Goal: Contribute content: Add original content to the website for others to see

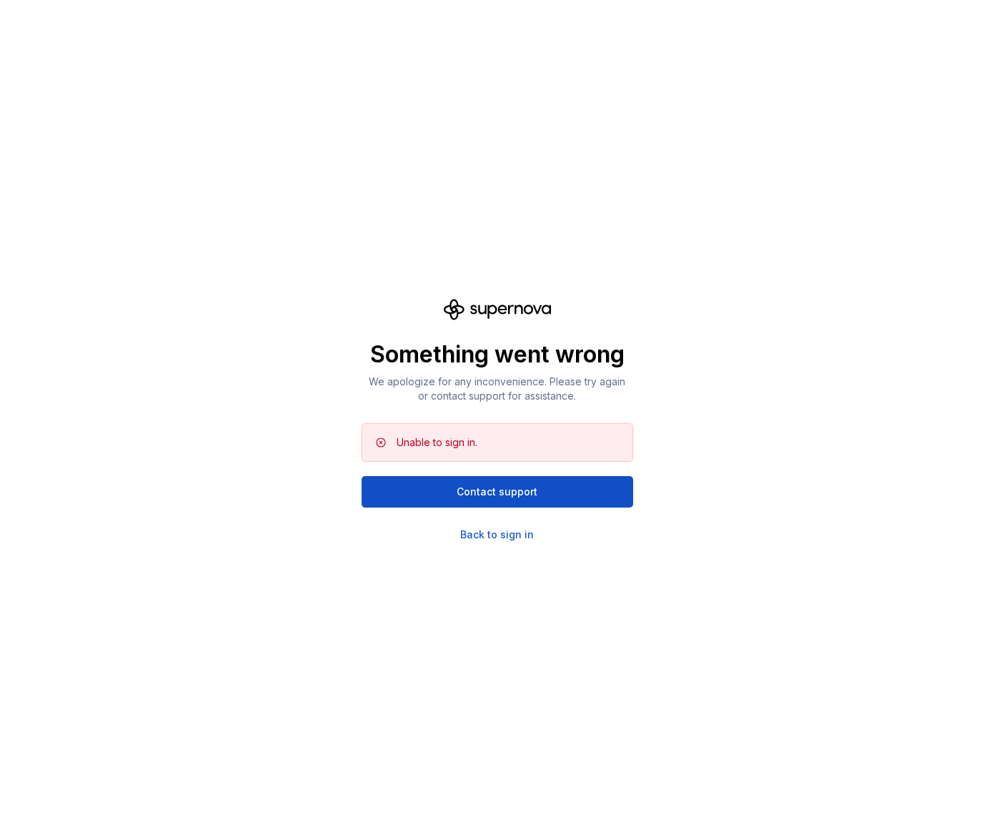
drag, startPoint x: 614, startPoint y: 396, endPoint x: 360, endPoint y: 375, distance: 255.4
click at [360, 375] on div "Something went wrong We apologize for any inconvenience. Please try again or co…" at bounding box center [497, 420] width 994 height 840
click at [614, 385] on p "We apologize for any inconvenience. Please try again or contact support for ass…" at bounding box center [498, 389] width 272 height 29
click at [505, 540] on div "Back to sign in" at bounding box center [497, 535] width 74 height 14
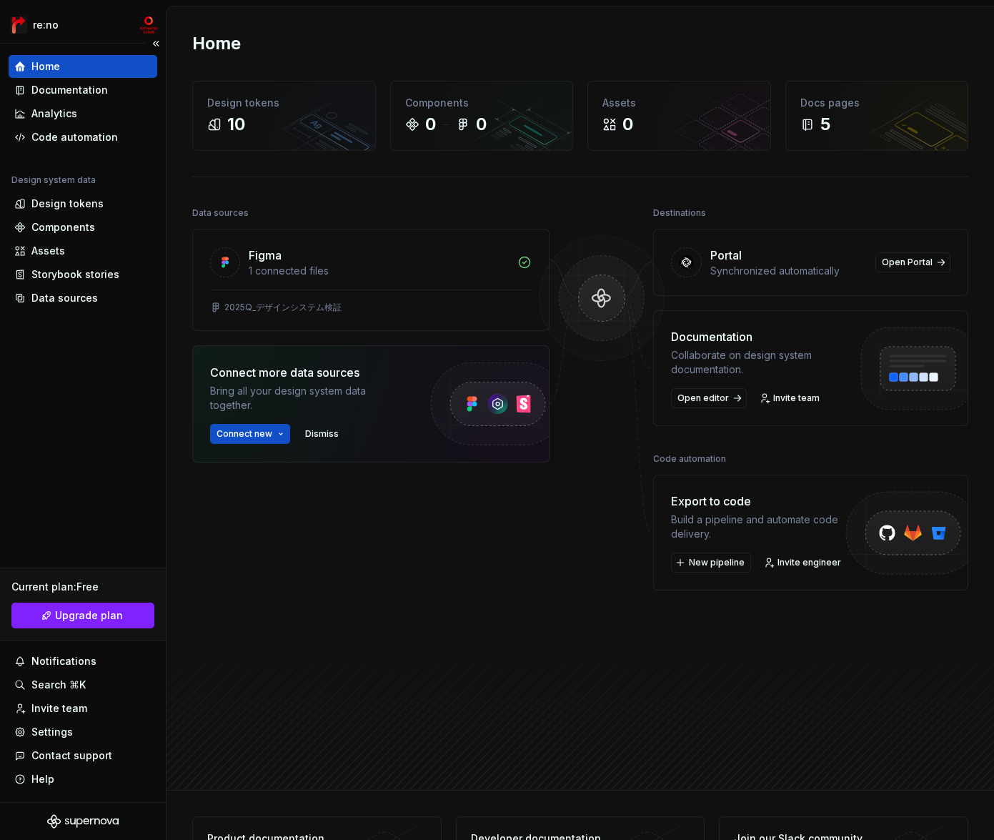
click at [108, 428] on div "Home Documentation Analytics Code automation Design system data Design tokens C…" at bounding box center [83, 423] width 166 height 758
click at [86, 200] on div "Design tokens" at bounding box center [67, 204] width 72 height 14
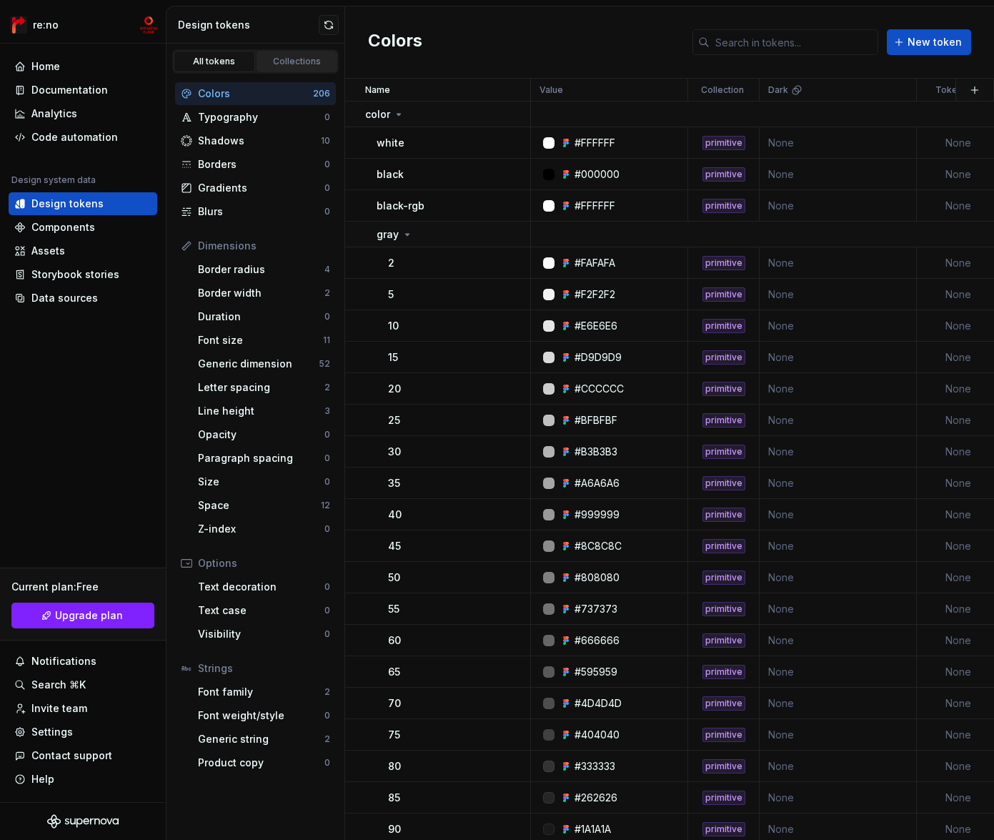
click at [286, 59] on div "Collections" at bounding box center [297, 61] width 71 height 11
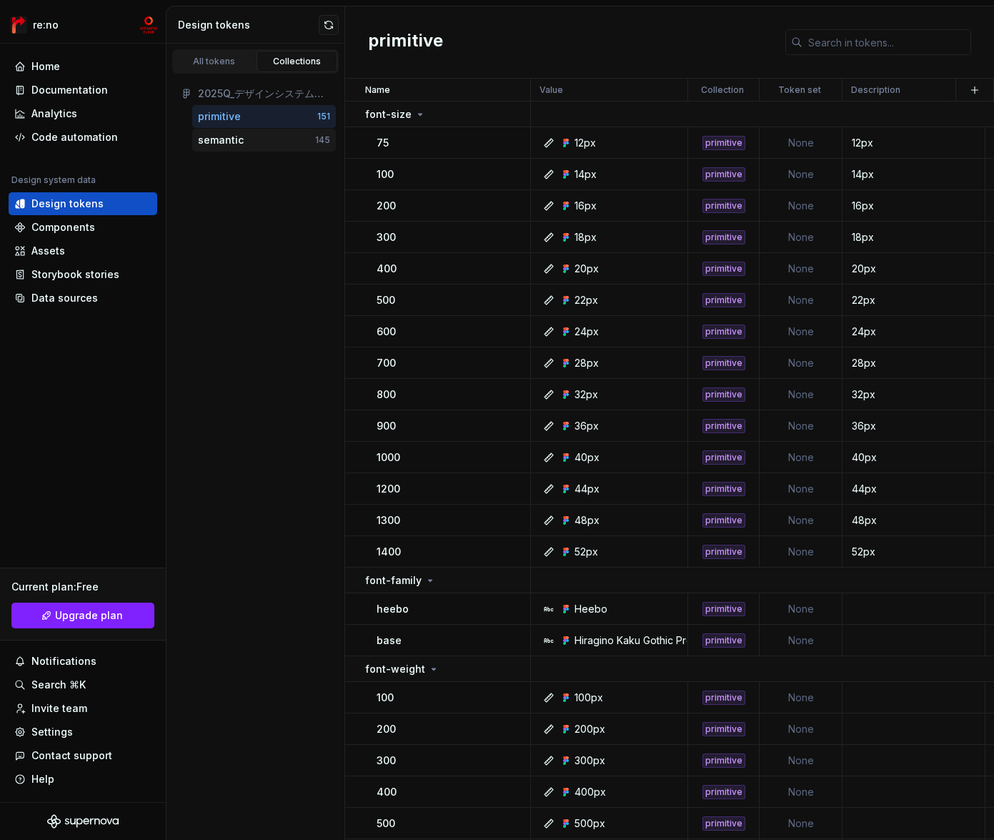
click at [242, 144] on div "semantic" at bounding box center [256, 140] width 117 height 14
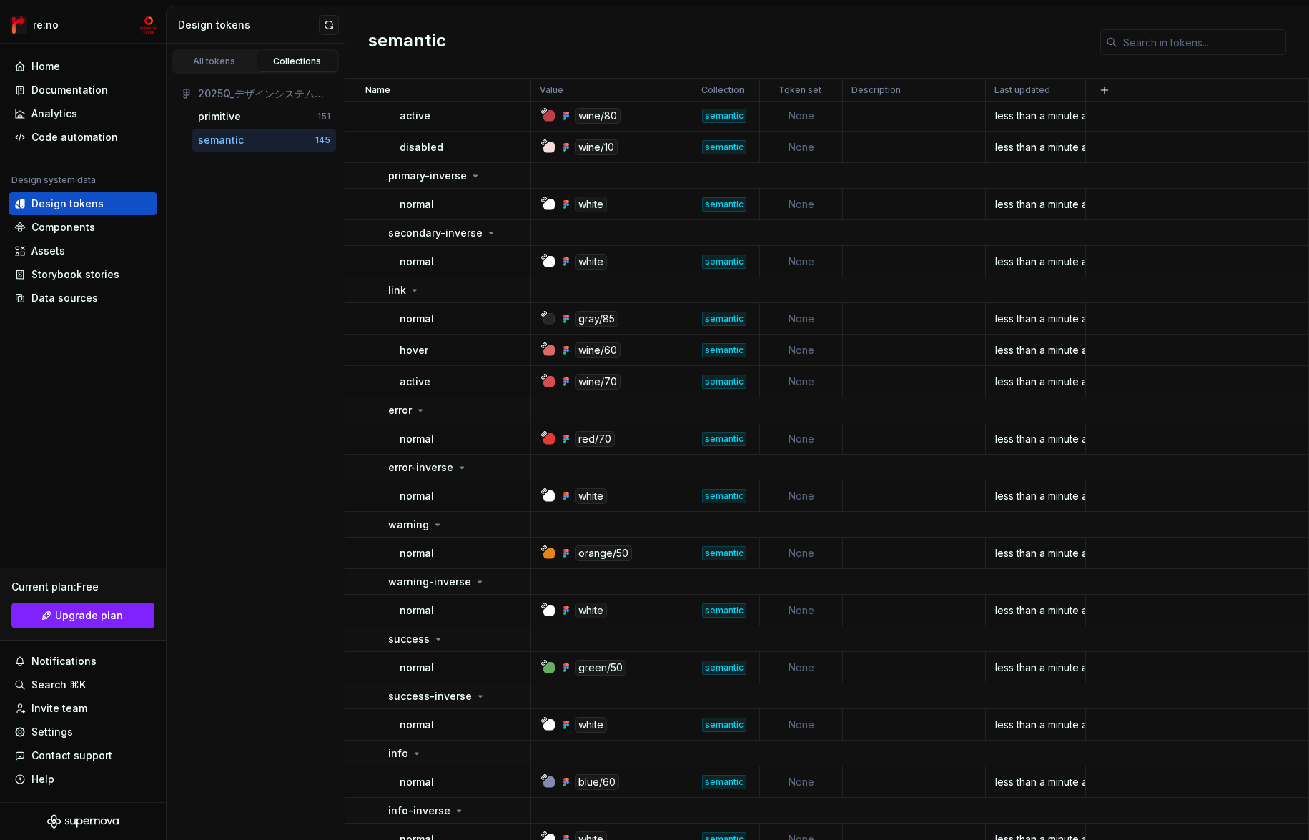
scroll to position [2971, 0]
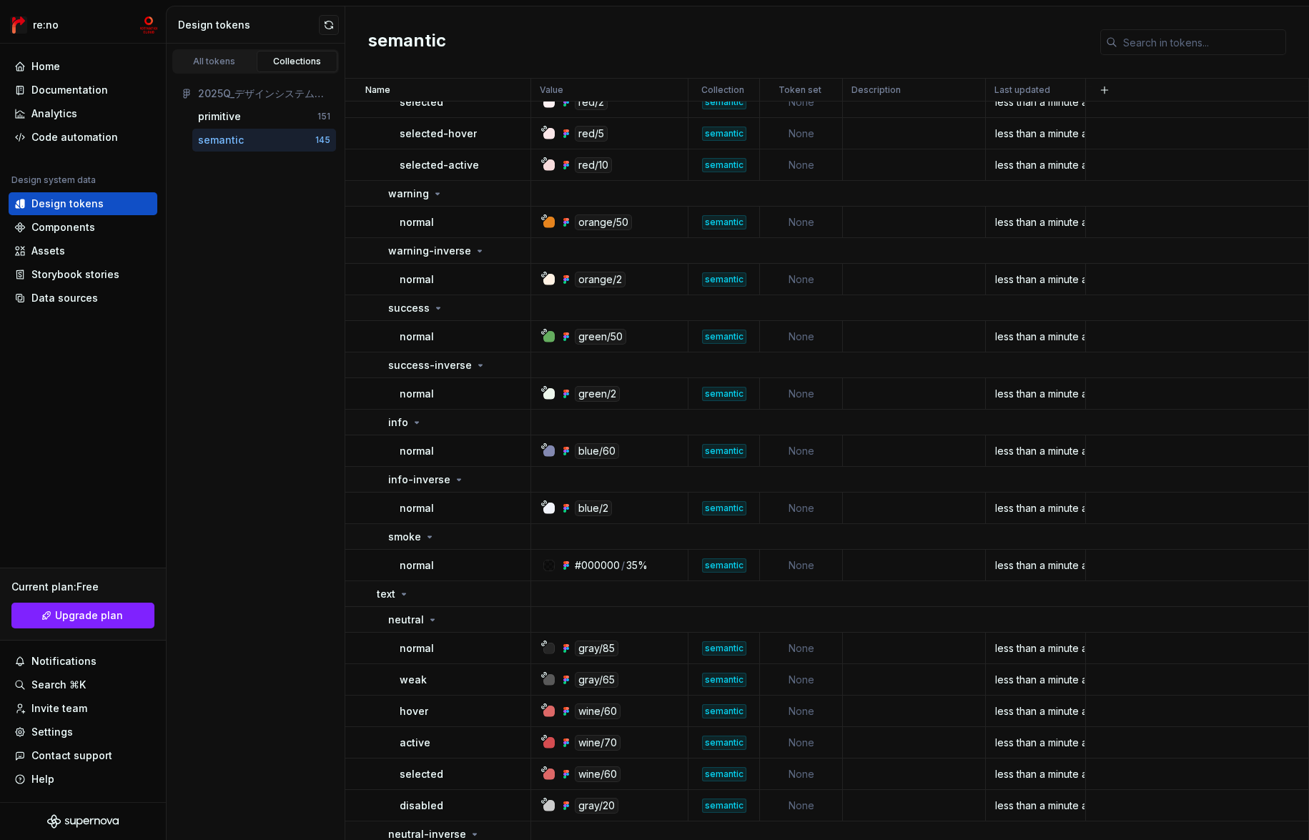
click at [749, 296] on td at bounding box center [920, 308] width 778 height 26
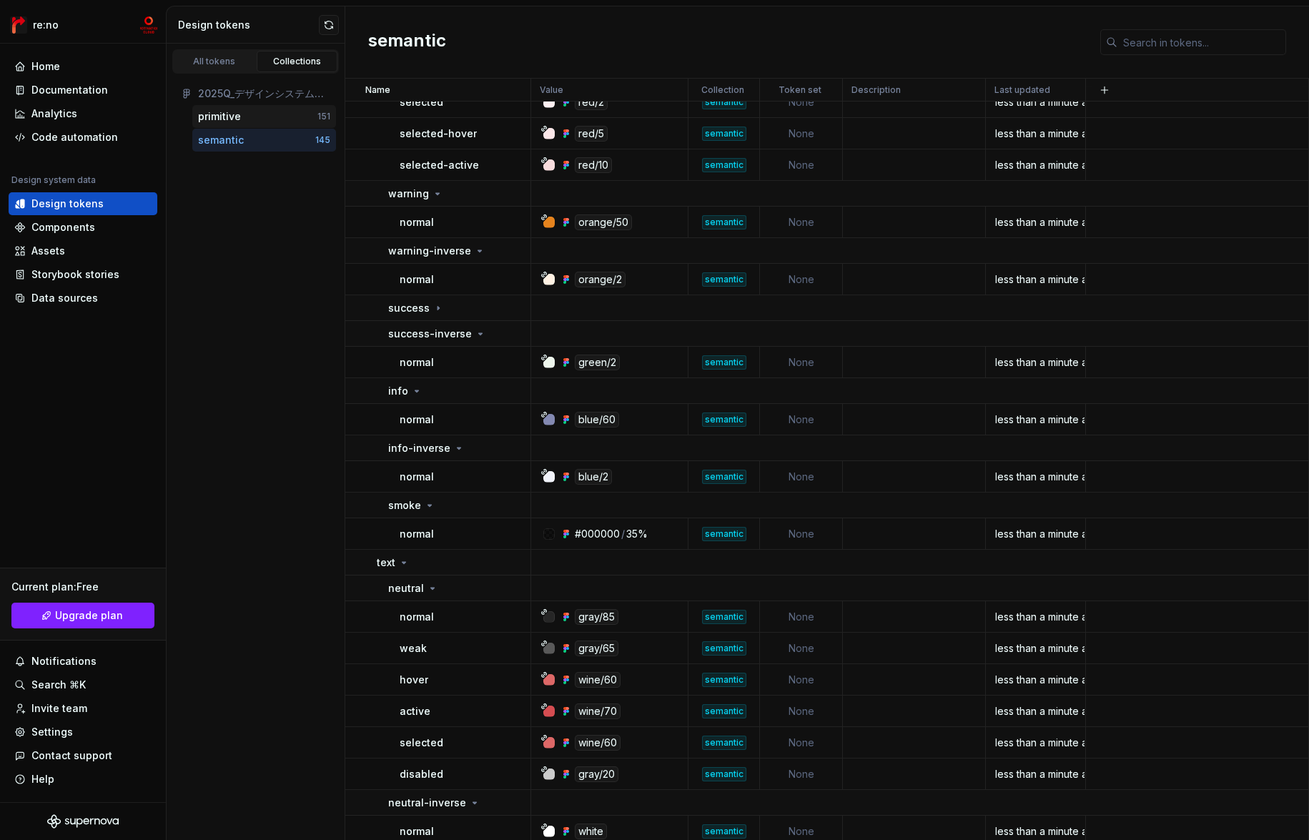
click at [244, 115] on div "primitive" at bounding box center [257, 116] width 119 height 14
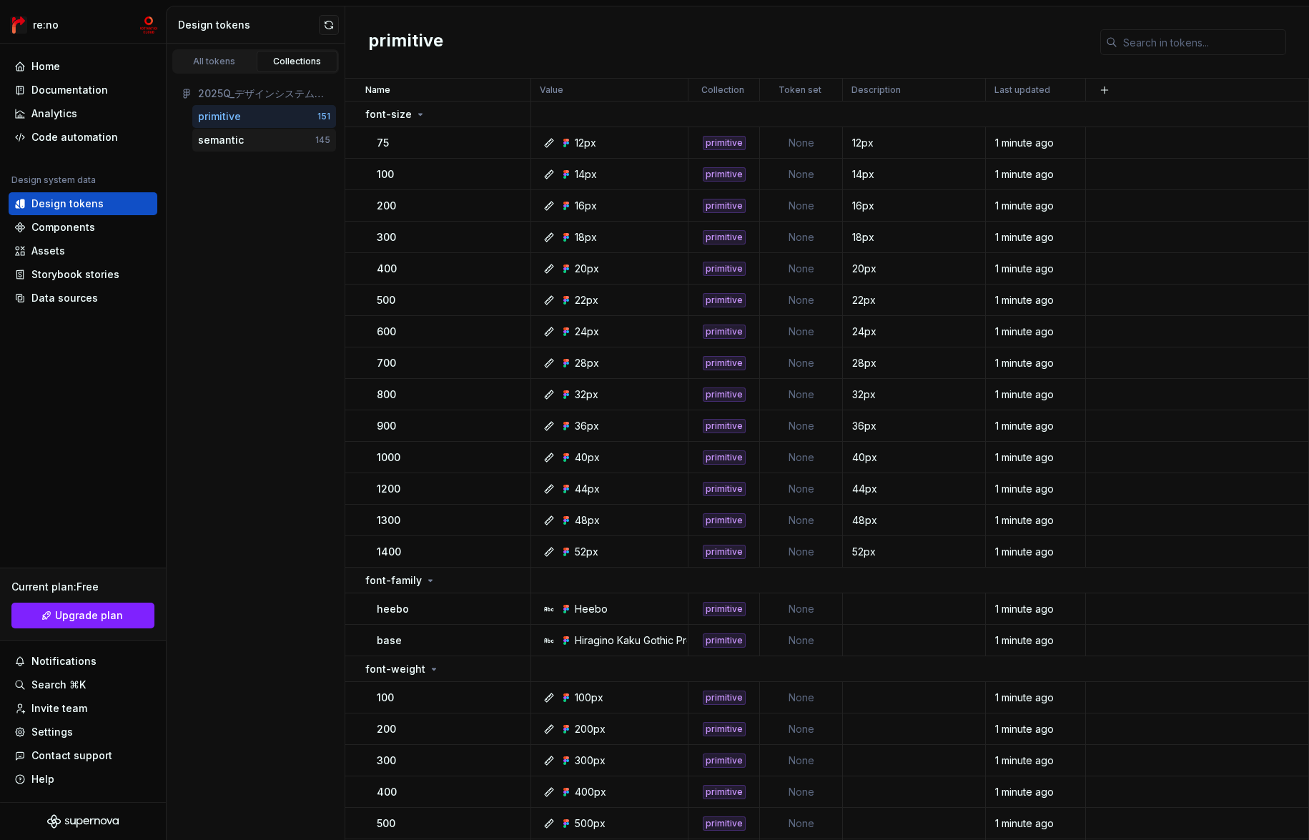
click at [244, 133] on div "semantic" at bounding box center [256, 140] width 117 height 14
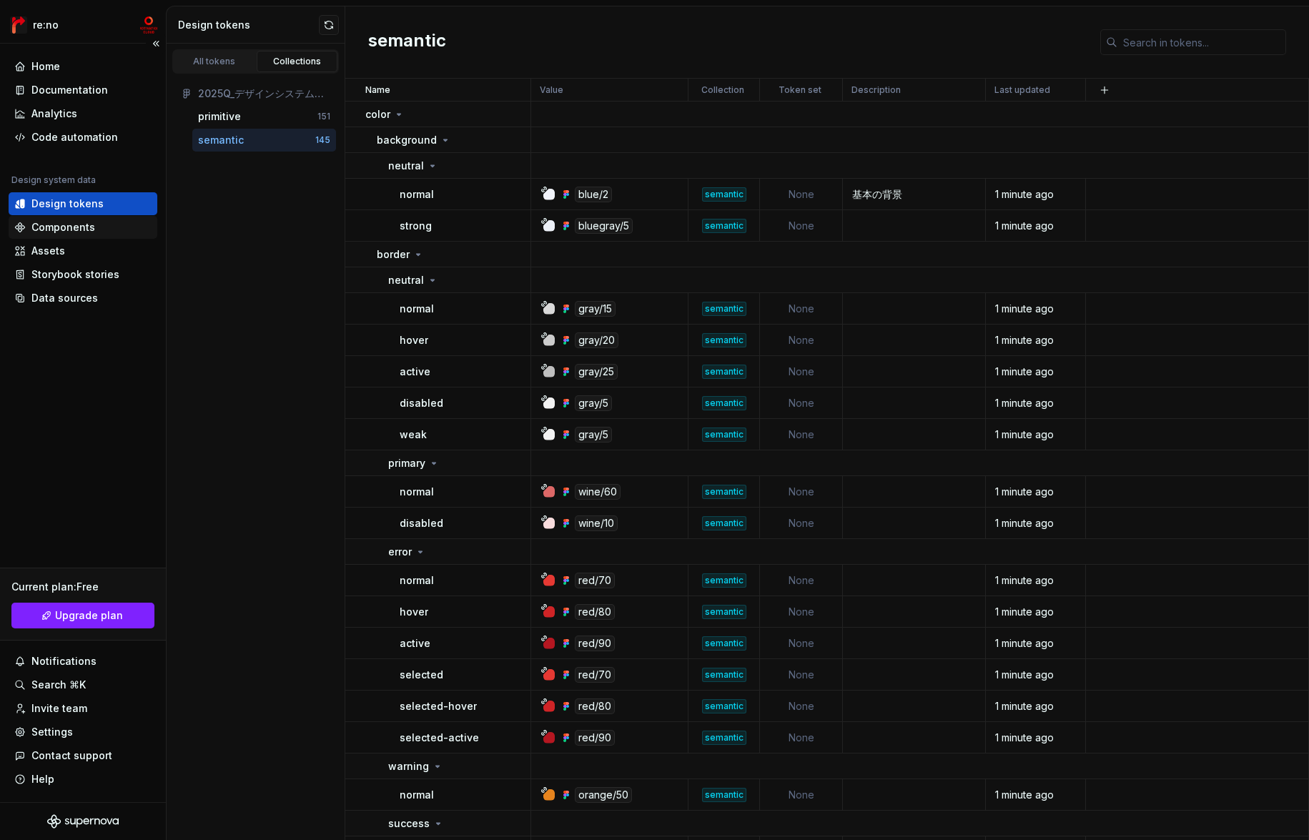
click at [96, 222] on div "Components" at bounding box center [82, 227] width 137 height 14
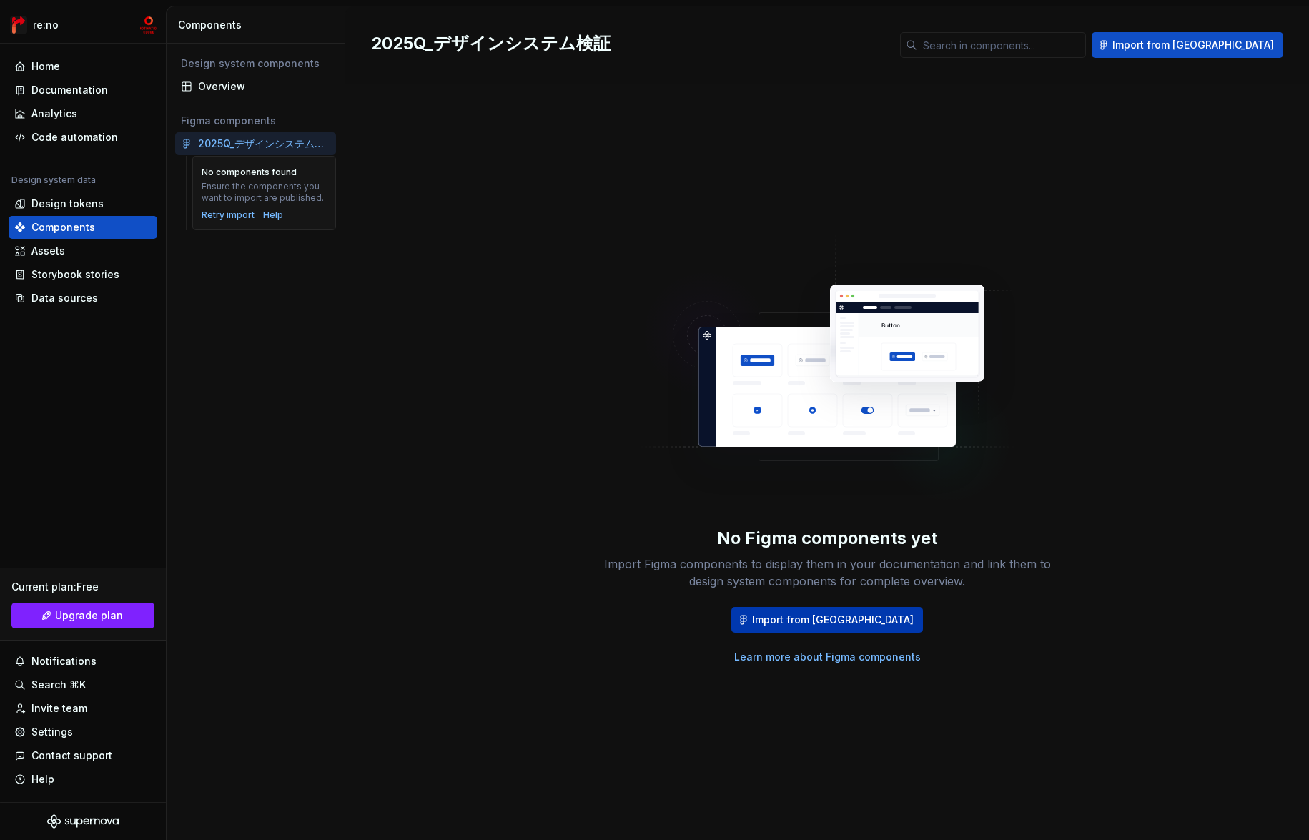
click at [828, 620] on span "Import from [GEOGRAPHIC_DATA]" at bounding box center [833, 620] width 162 height 14
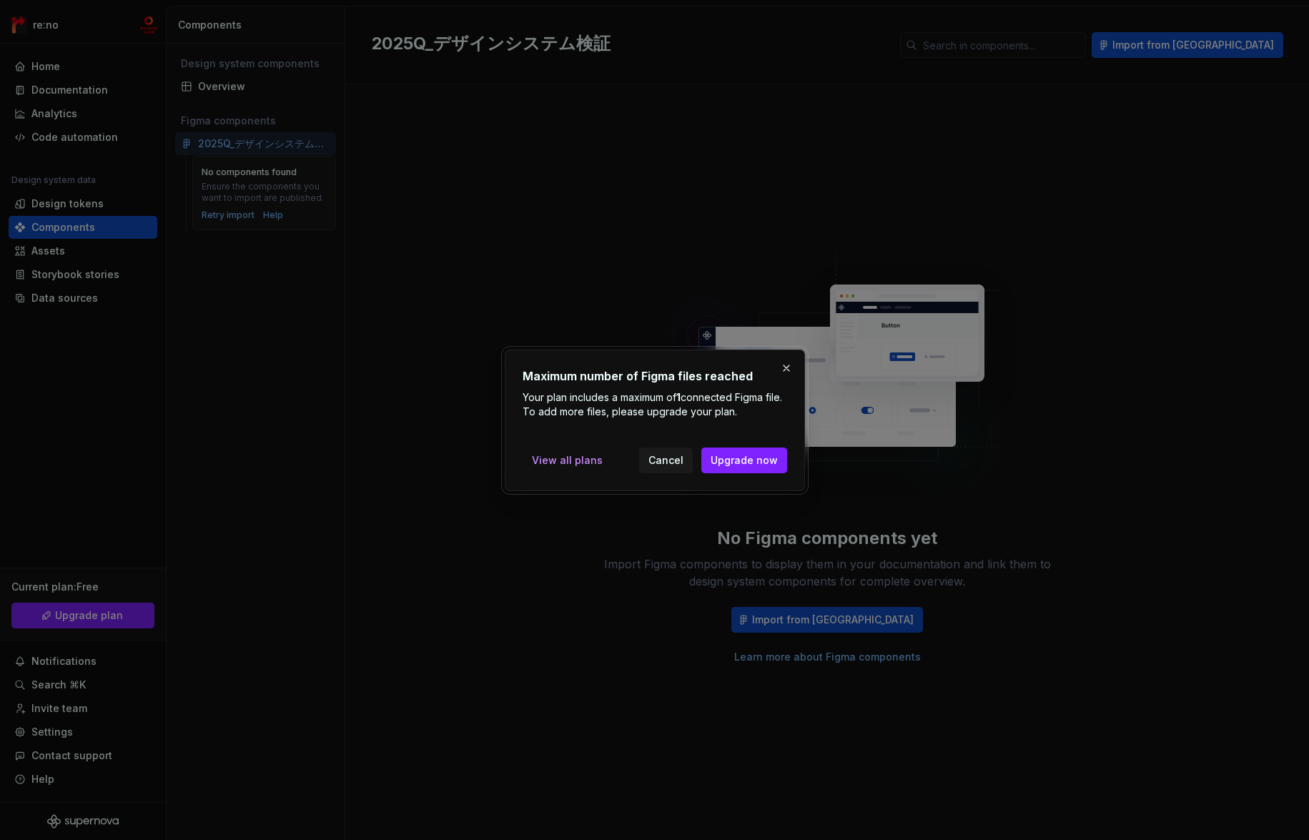
drag, startPoint x: 523, startPoint y: 374, endPoint x: 761, endPoint y: 416, distance: 242.4
click at [761, 416] on div "Maximum number of Figma files reached Your plan includes a maximum of 1 connect…" at bounding box center [655, 392] width 264 height 51
click at [720, 403] on p "Your plan includes a maximum of 1 connected Figma file. To add more files, plea…" at bounding box center [655, 404] width 264 height 29
click at [563, 461] on span "View all plans" at bounding box center [567, 460] width 71 height 14
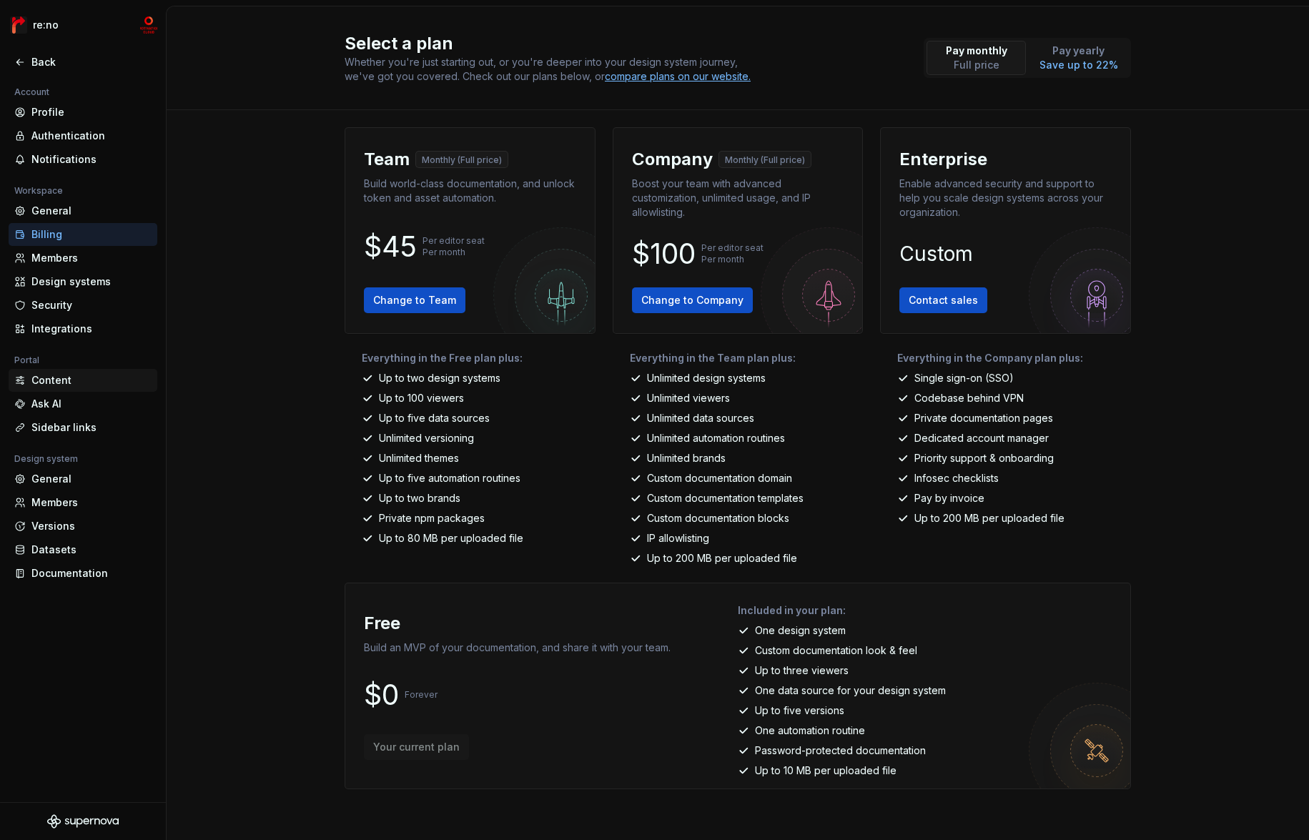
click at [69, 381] on div "Content" at bounding box center [91, 380] width 120 height 14
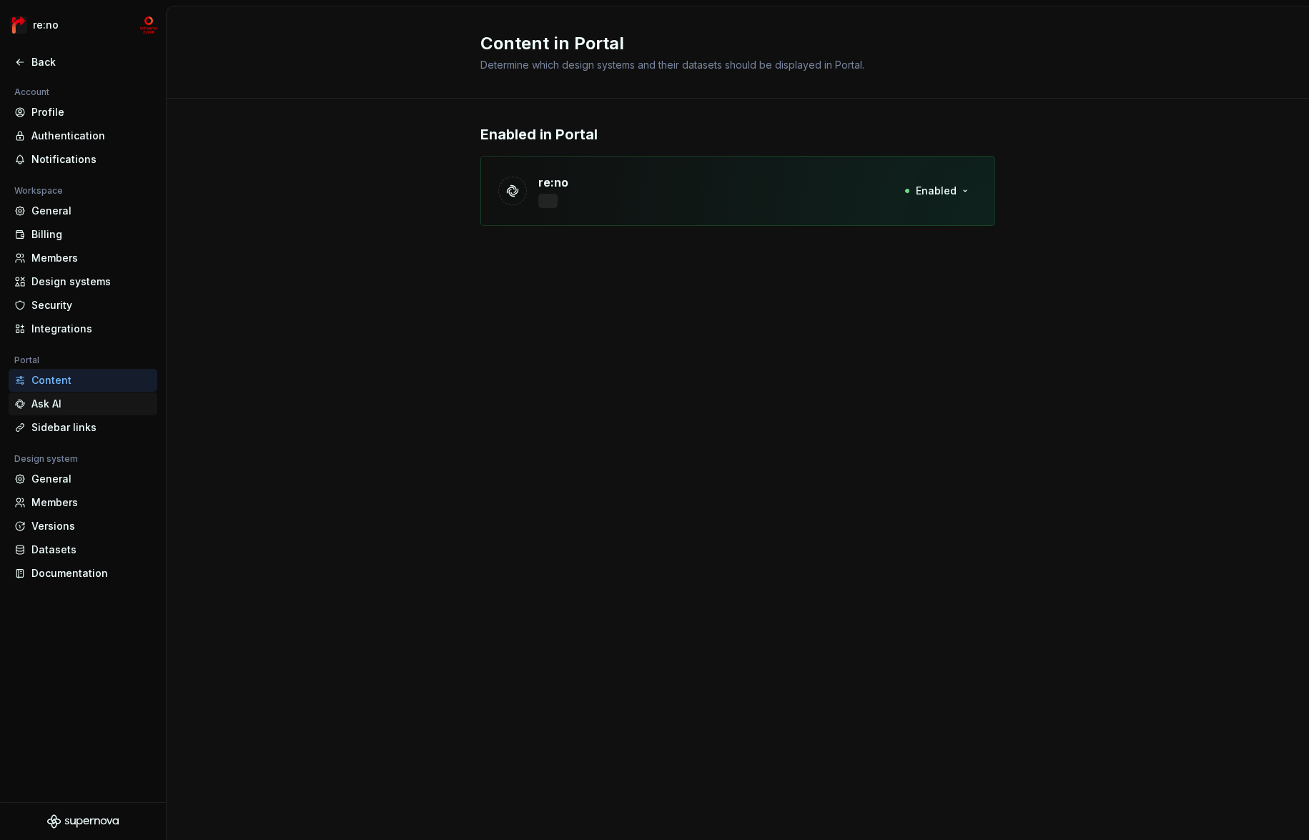
click at [69, 397] on div "Ask AI" at bounding box center [91, 404] width 120 height 14
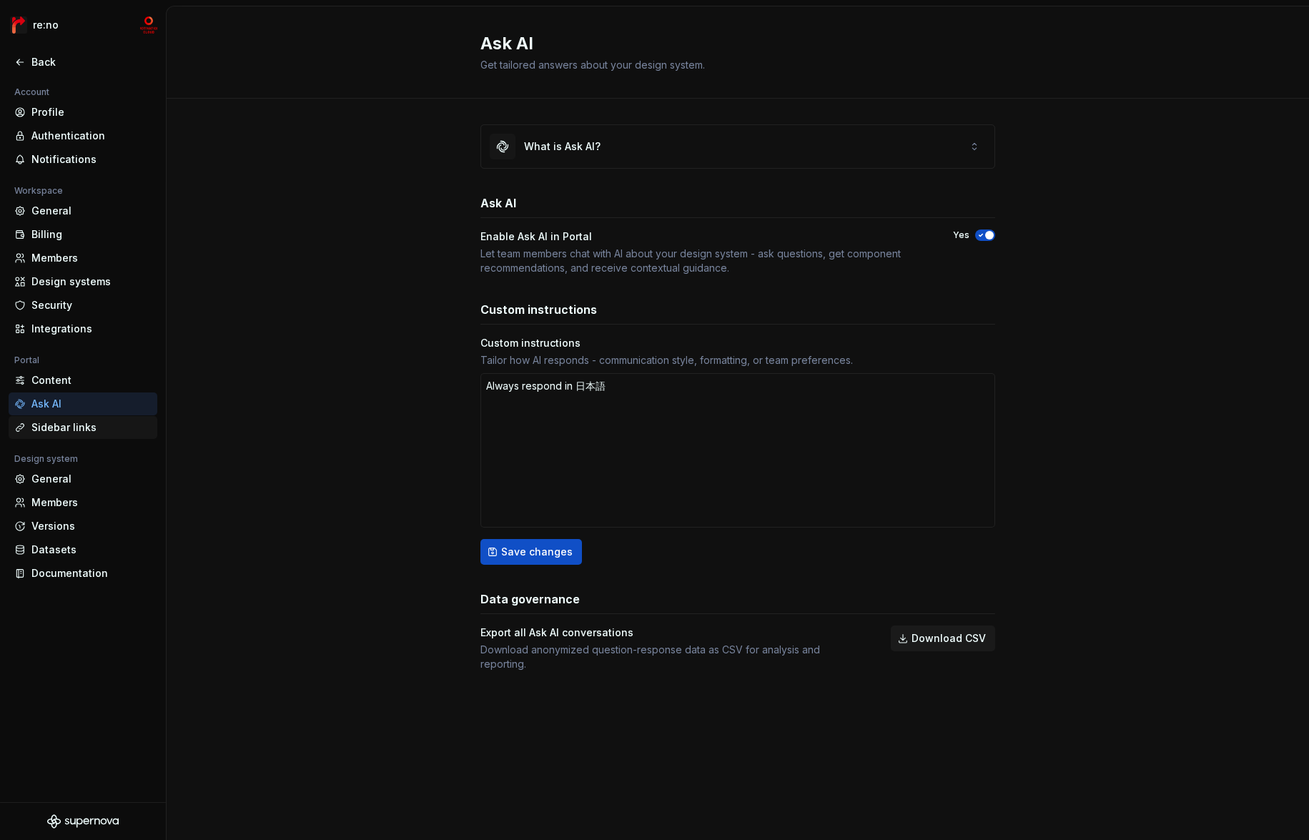
click at [68, 422] on div "Sidebar links" at bounding box center [91, 427] width 120 height 14
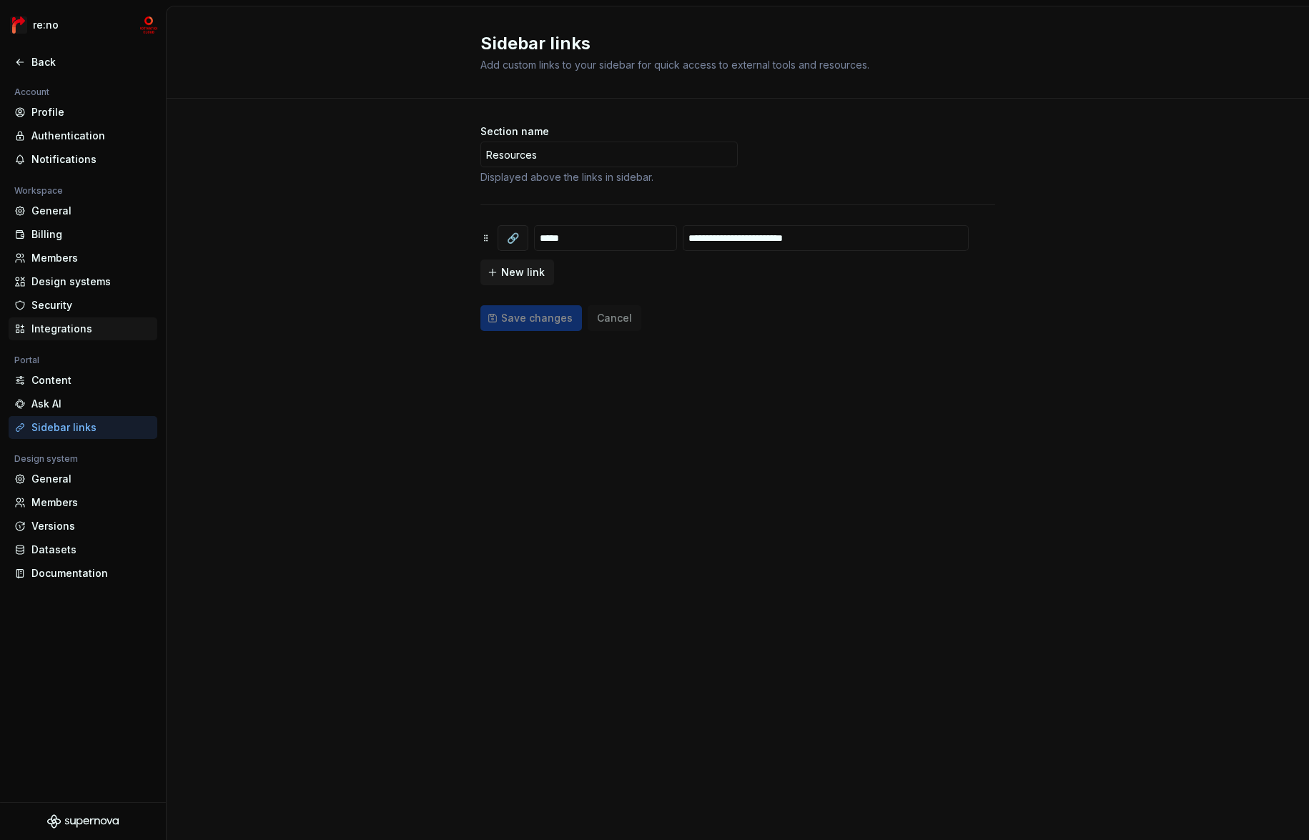
click at [71, 332] on div "Integrations" at bounding box center [91, 329] width 120 height 14
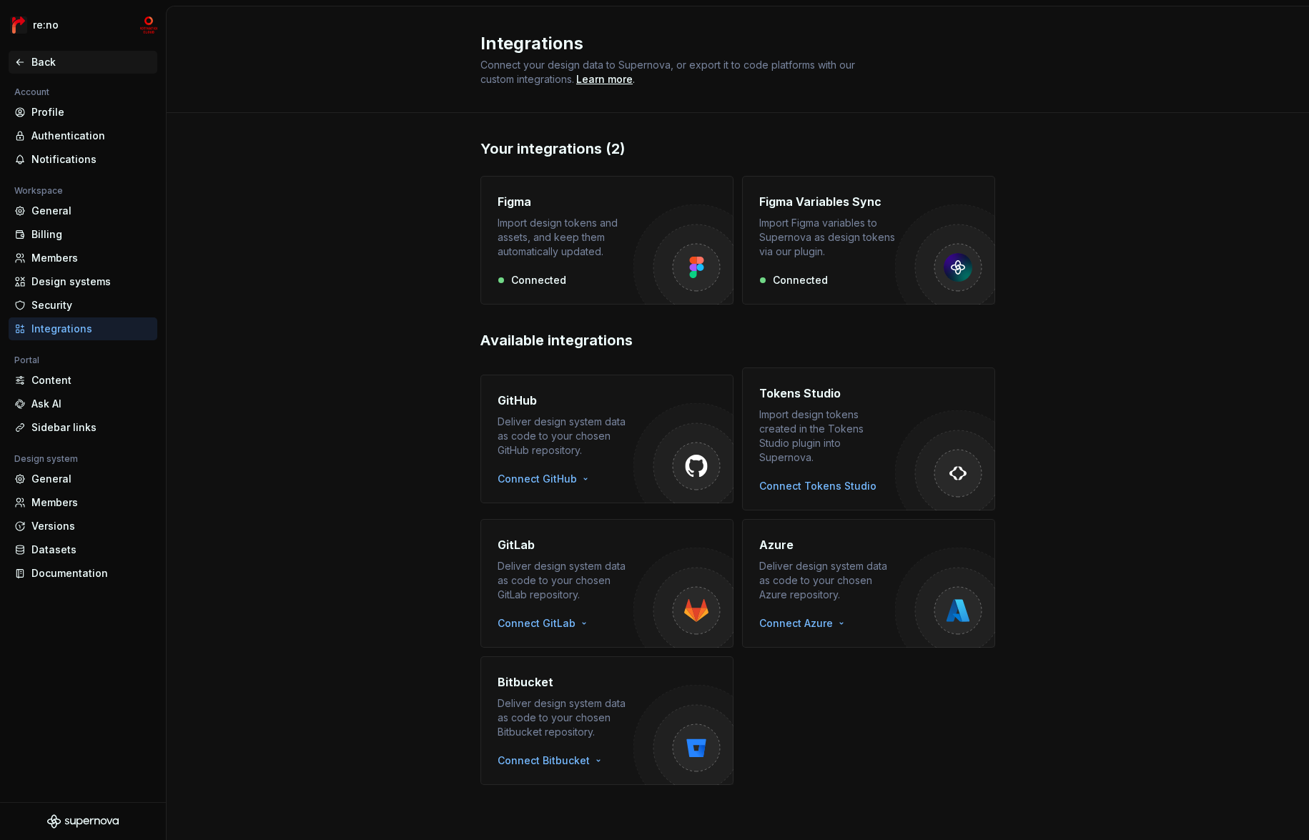
click at [69, 64] on div "Back" at bounding box center [91, 62] width 120 height 14
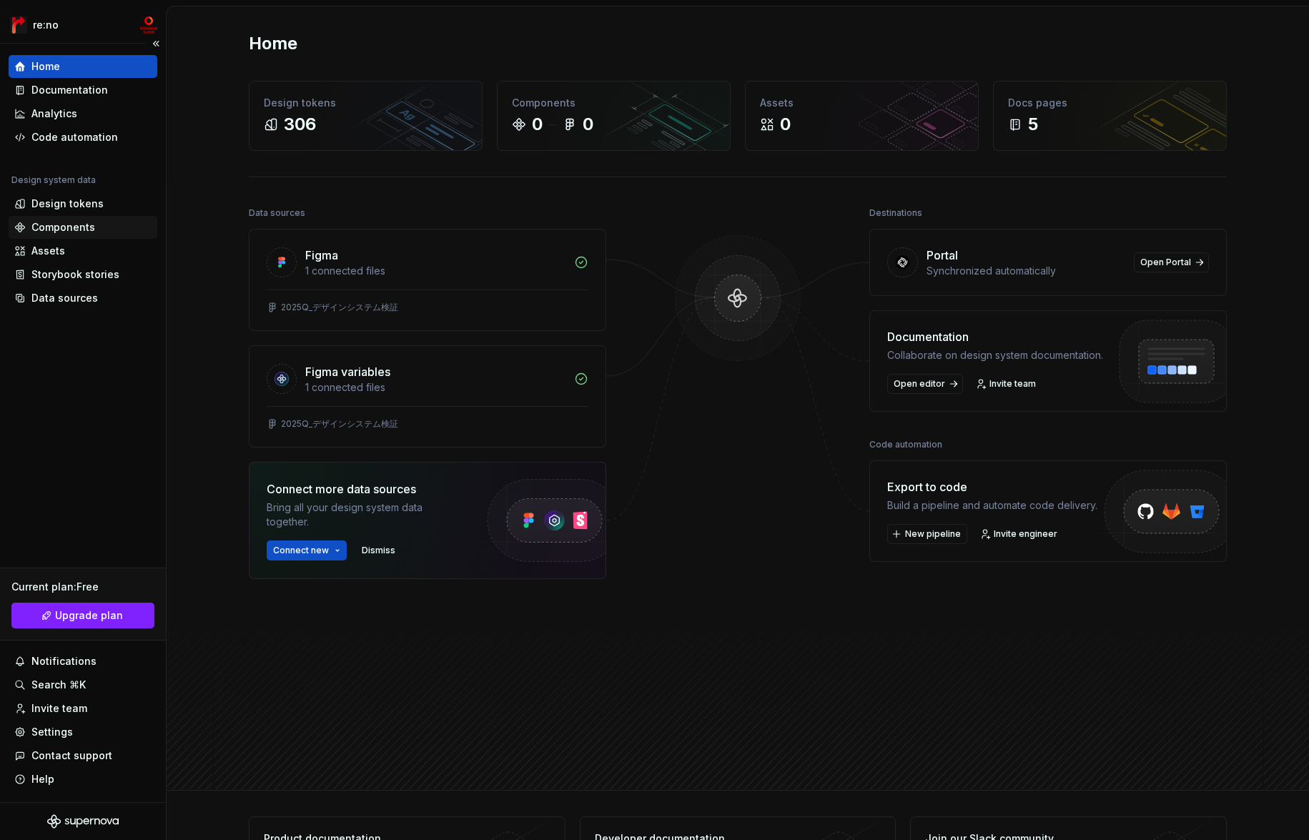
click at [92, 222] on div "Components" at bounding box center [82, 227] width 137 height 14
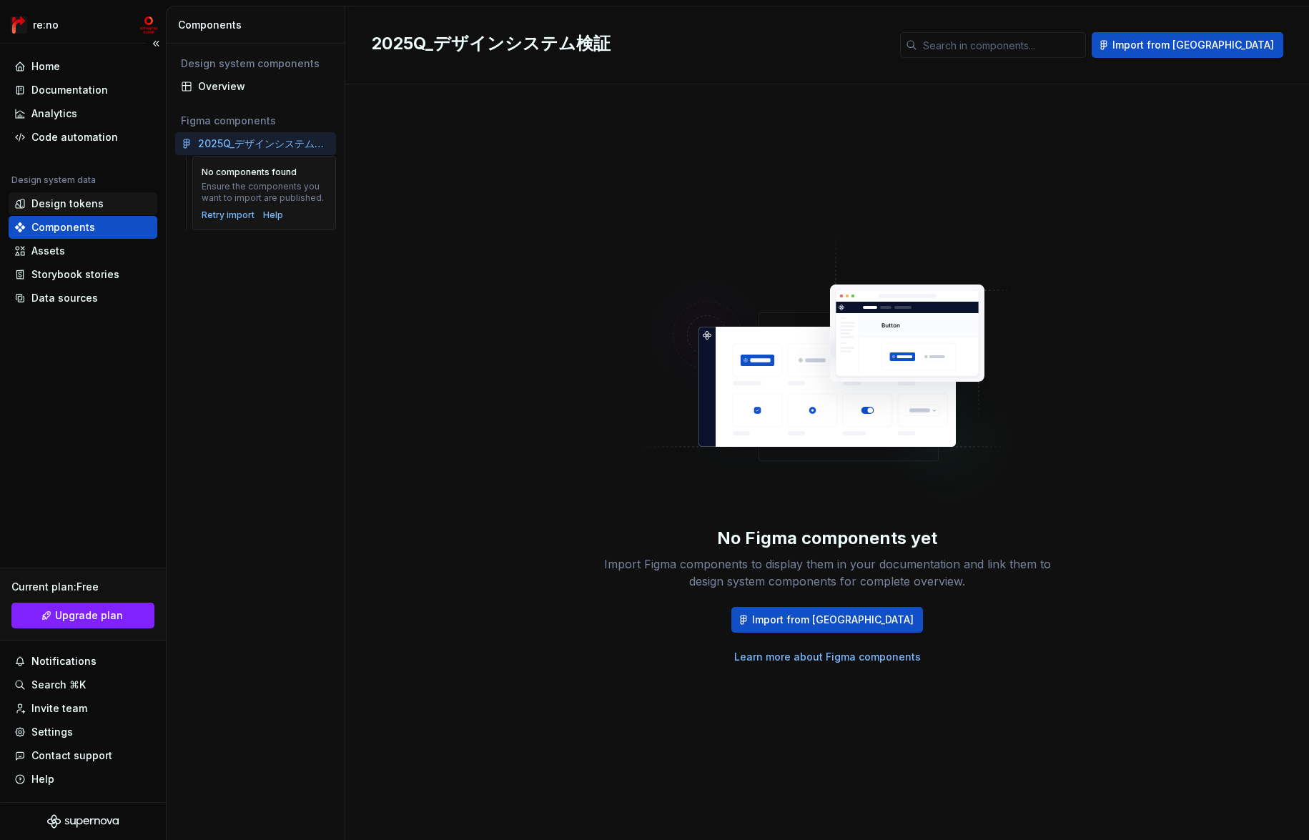
click at [89, 202] on div "Design tokens" at bounding box center [67, 204] width 72 height 14
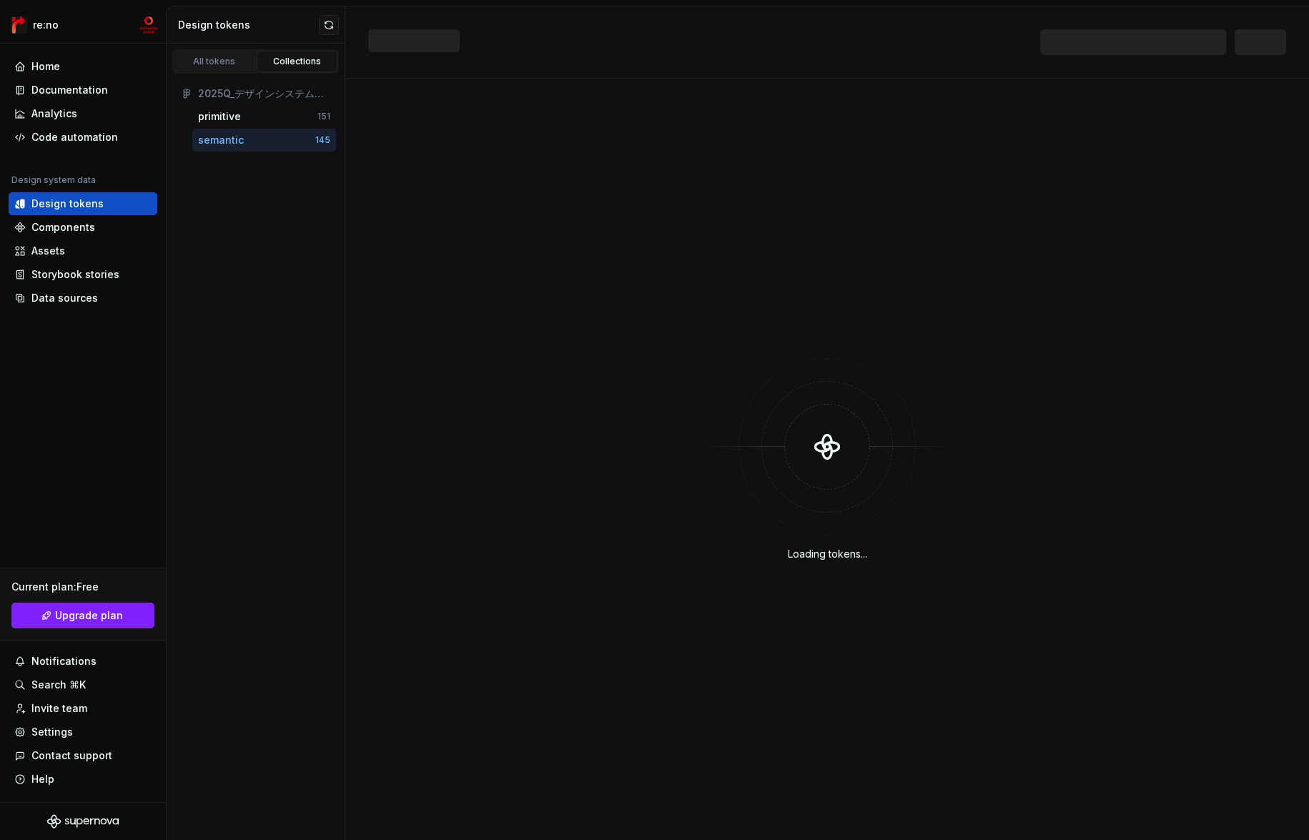
click at [266, 139] on div "semantic" at bounding box center [256, 140] width 117 height 14
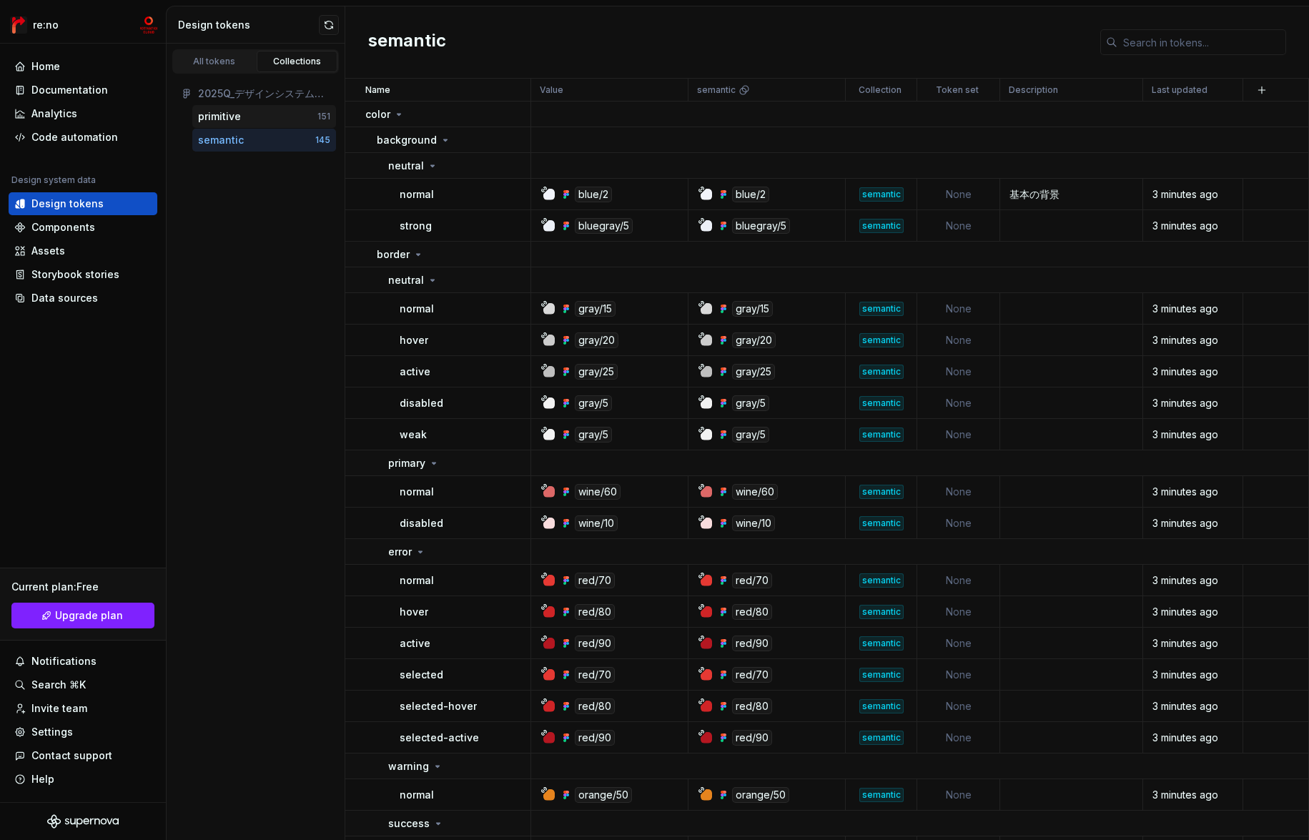
click at [270, 113] on div "primitive" at bounding box center [257, 116] width 119 height 14
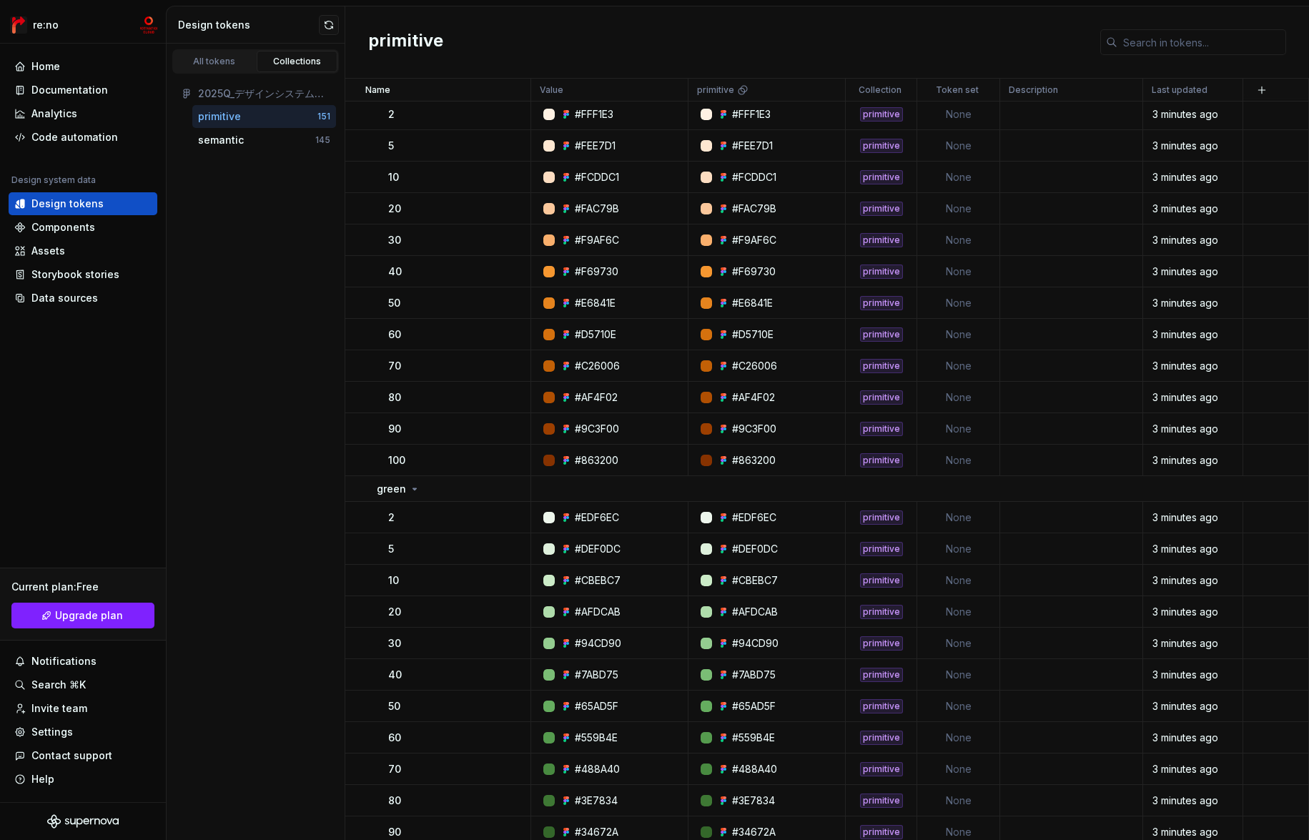
scroll to position [4422, 0]
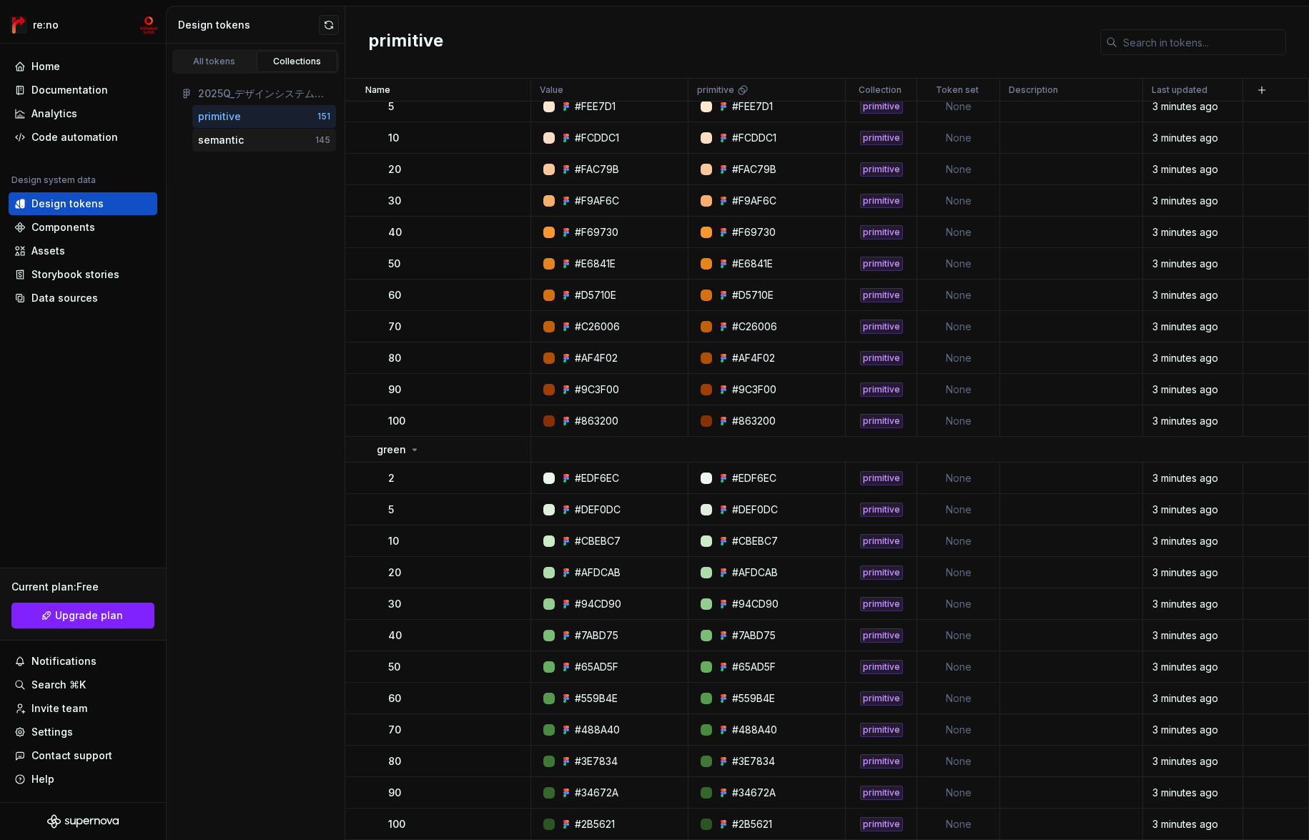
click at [289, 139] on div "semantic" at bounding box center [256, 140] width 117 height 14
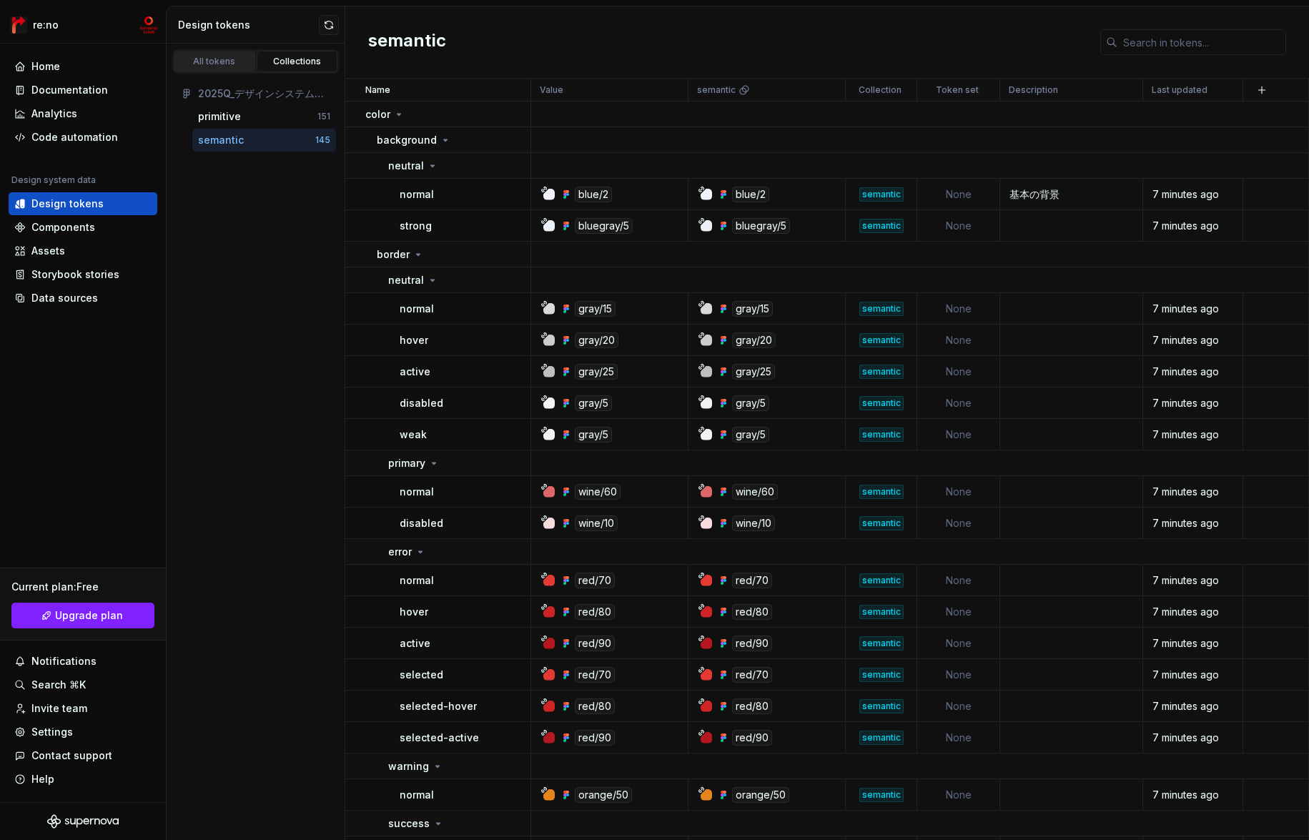
click at [217, 67] on link "All tokens" at bounding box center [214, 61] width 81 height 21
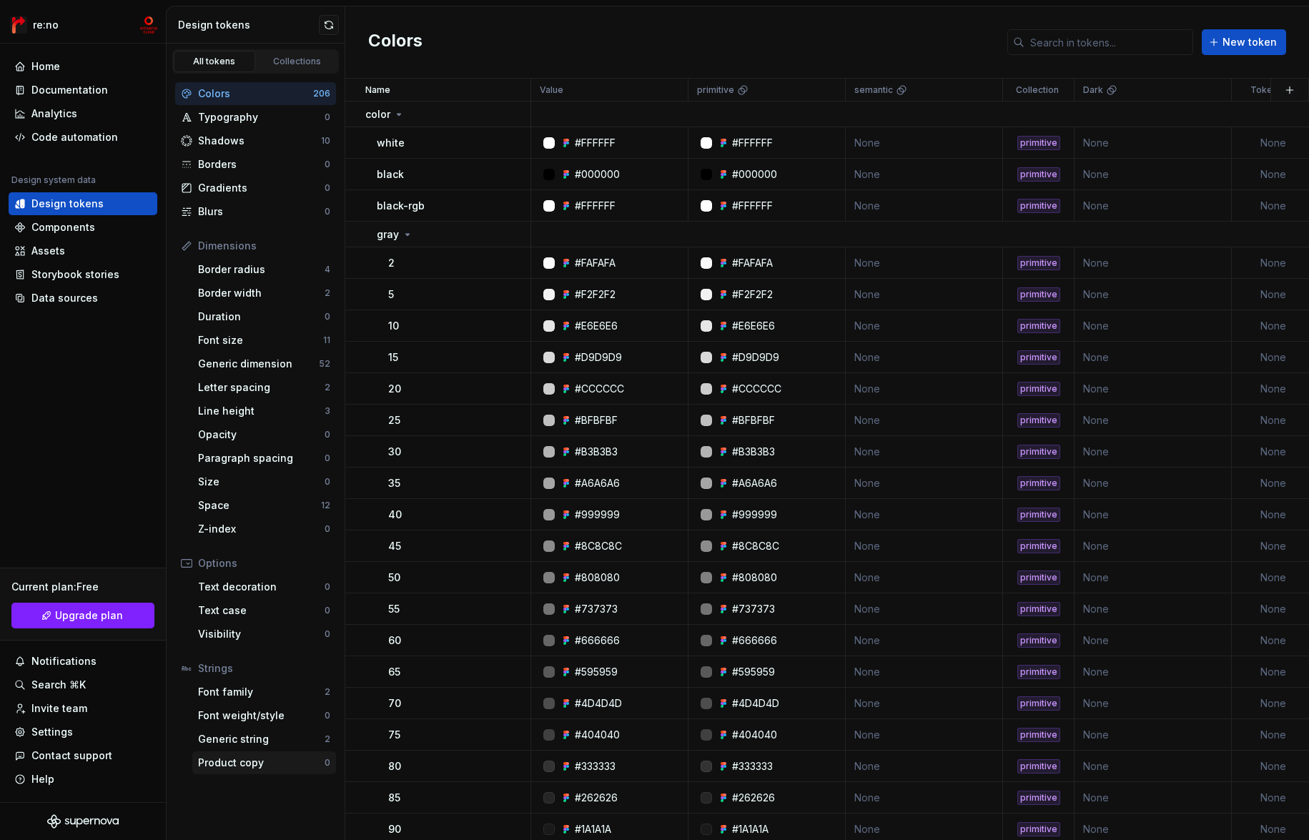
click at [252, 764] on div "Product copy" at bounding box center [261, 763] width 127 height 14
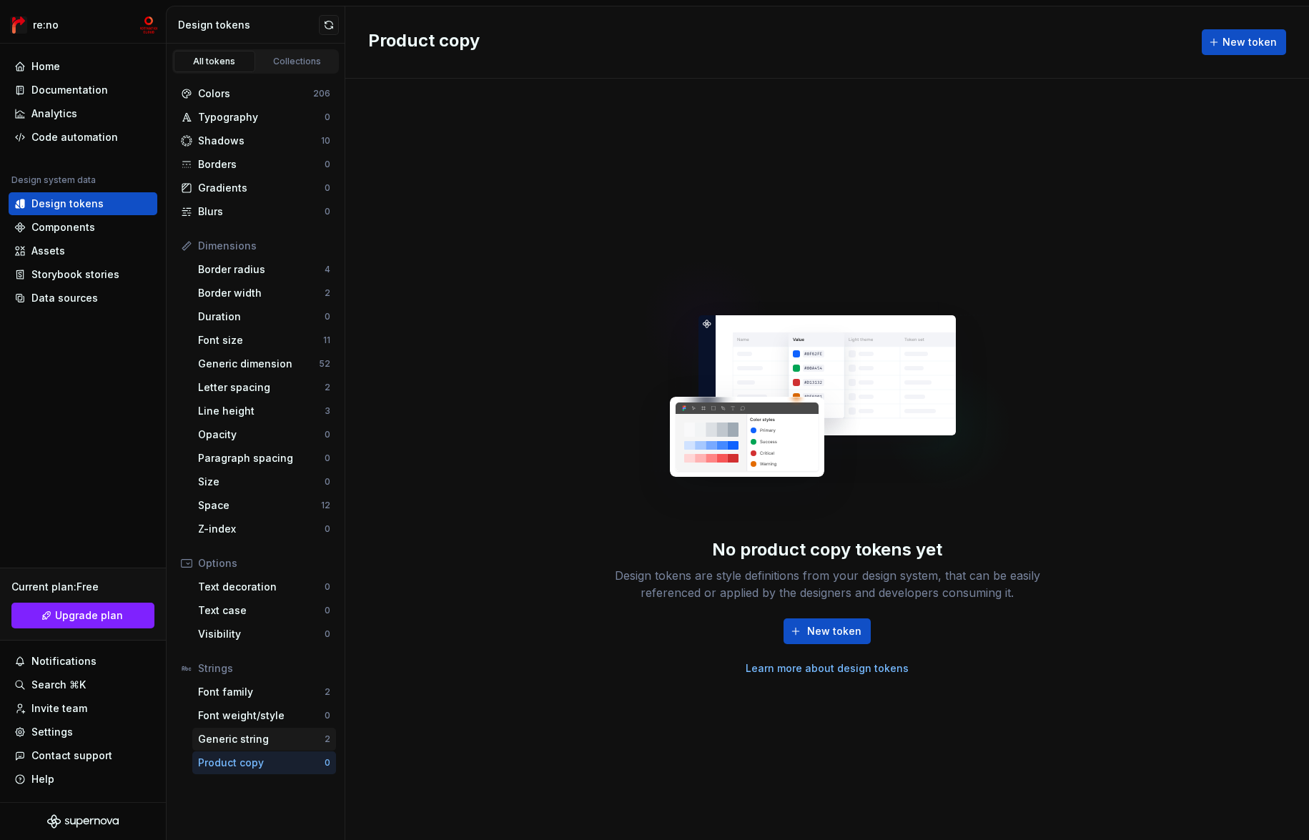
click at [258, 744] on div "Generic string" at bounding box center [261, 739] width 127 height 14
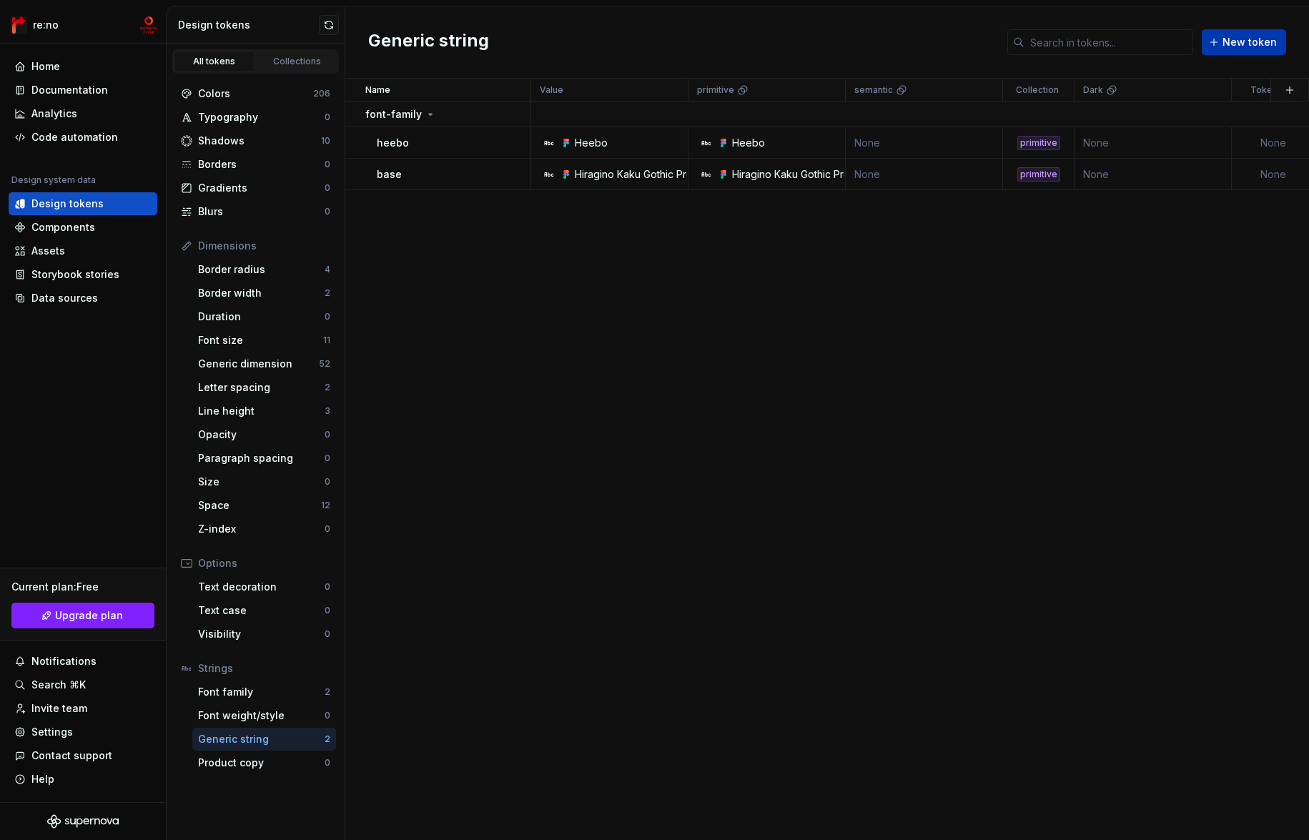
click at [1254, 39] on span "New token" at bounding box center [1249, 42] width 54 height 14
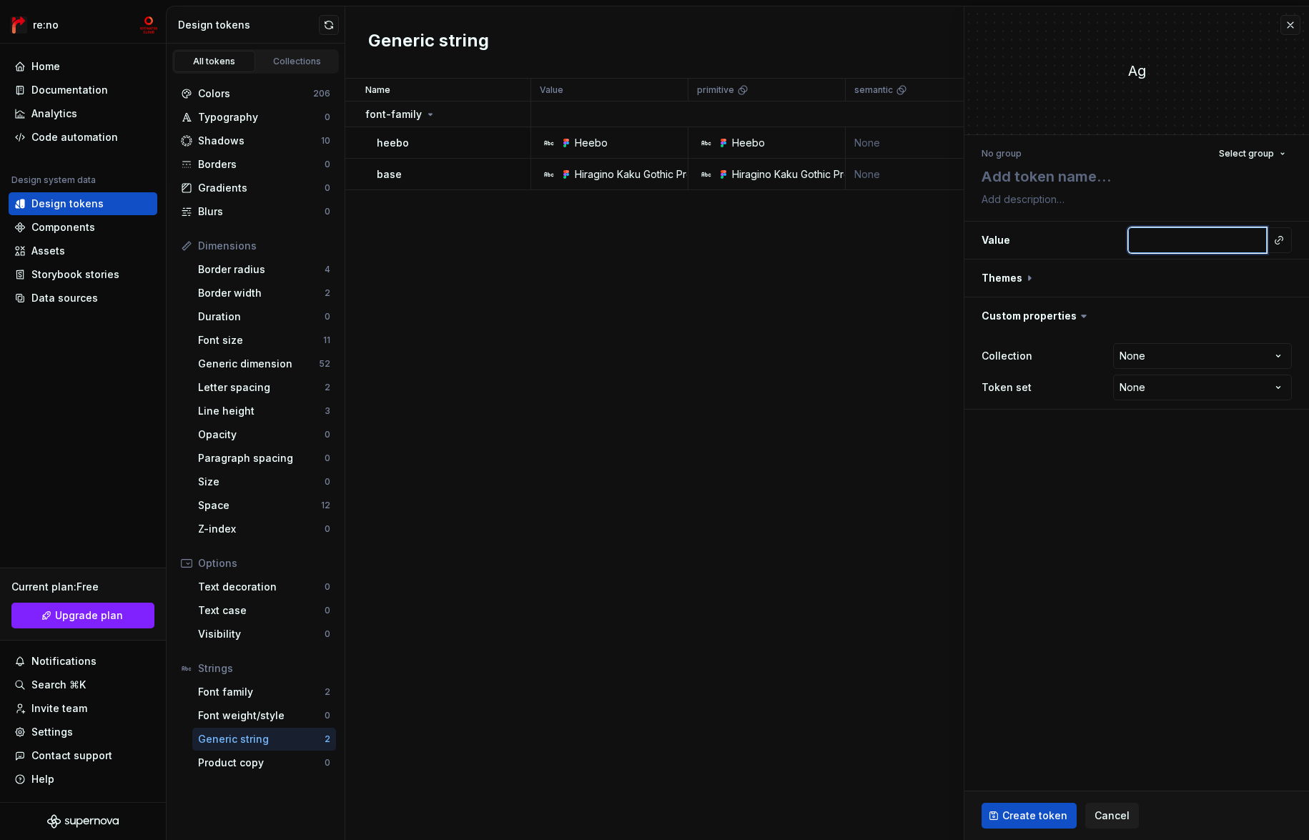
click at [1174, 243] on input "text" at bounding box center [1197, 240] width 139 height 26
click at [1023, 274] on button "button" at bounding box center [1136, 277] width 345 height 37
click at [1019, 279] on button "button" at bounding box center [1136, 277] width 345 height 37
click at [1061, 316] on button "button" at bounding box center [1136, 315] width 345 height 37
click at [1062, 315] on button "button" at bounding box center [1136, 315] width 345 height 37
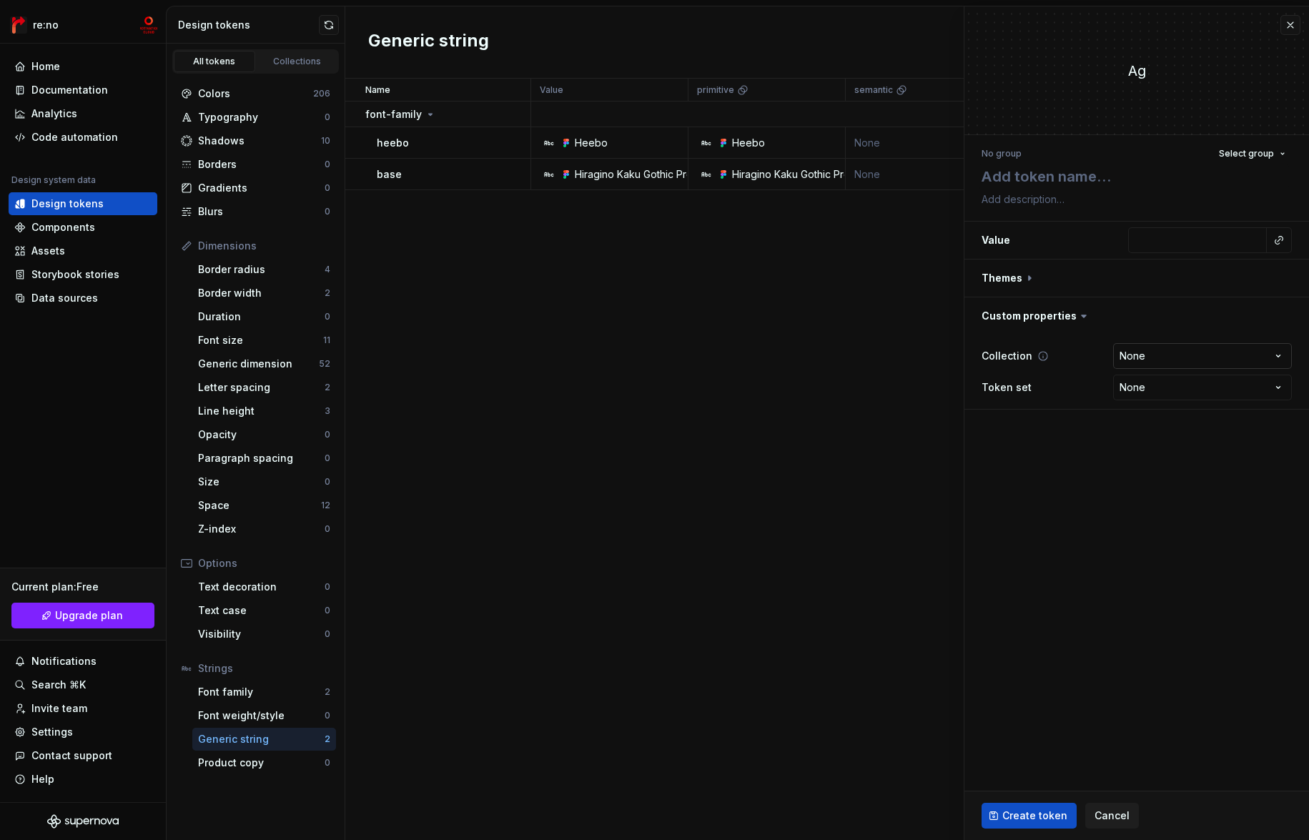
click at [1167, 357] on html "re:no Home Documentation Analytics Code automation Design system data Design to…" at bounding box center [654, 420] width 1309 height 840
click at [1053, 352] on html "re:no Home Documentation Analytics Code automation Design system data Design to…" at bounding box center [654, 420] width 1309 height 840
click at [1044, 159] on div "No group Select group" at bounding box center [1136, 154] width 310 height 20
click at [1033, 153] on div "No group Select group" at bounding box center [1136, 154] width 310 height 20
click at [1029, 174] on textarea at bounding box center [1134, 177] width 310 height 26
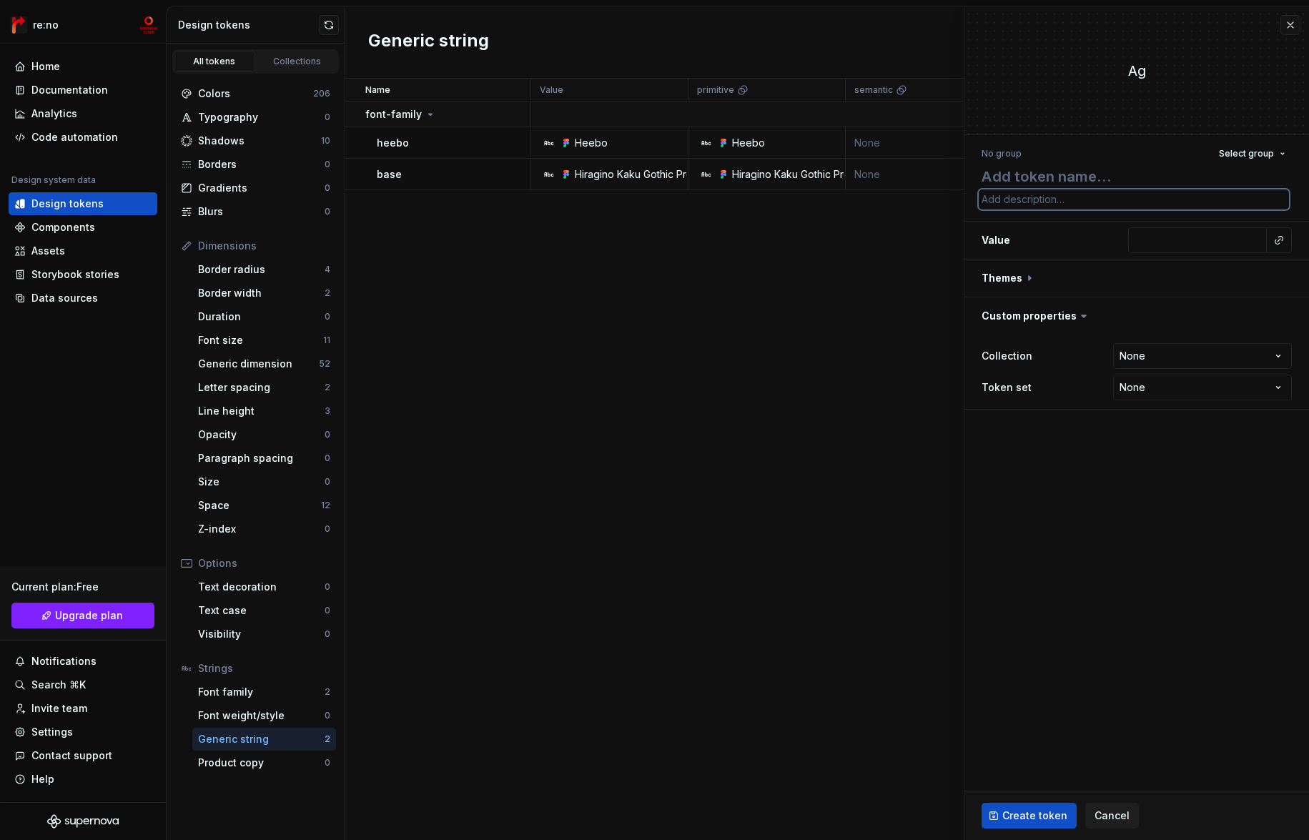
click at [1026, 201] on textarea at bounding box center [1134, 199] width 310 height 20
click at [1034, 180] on textarea at bounding box center [1134, 177] width 310 height 26
click at [1254, 145] on button "Select group" at bounding box center [1251, 154] width 79 height 20
click at [1151, 149] on div "No group Select group" at bounding box center [1136, 154] width 310 height 20
click at [1292, 26] on button "button" at bounding box center [1290, 25] width 20 height 20
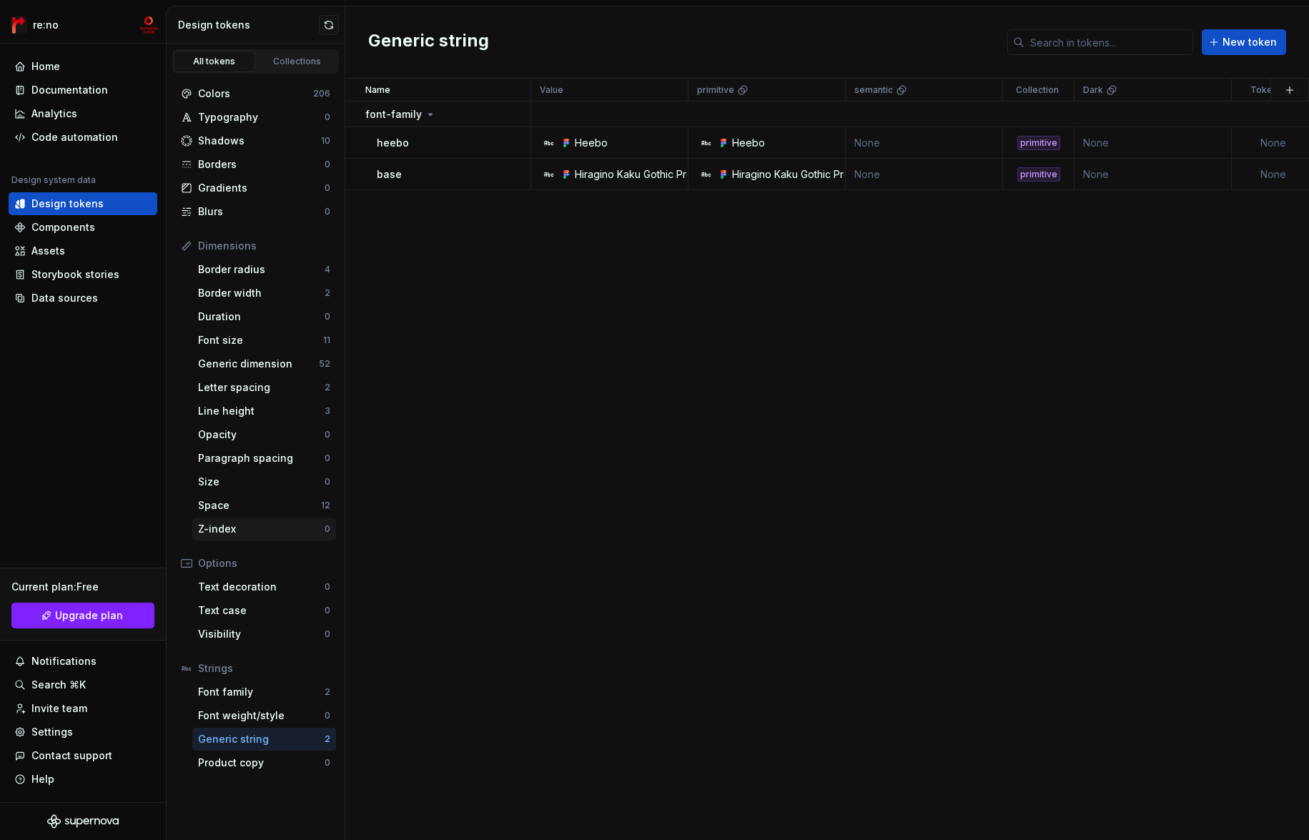
click at [241, 527] on div "Z-index" at bounding box center [261, 529] width 127 height 14
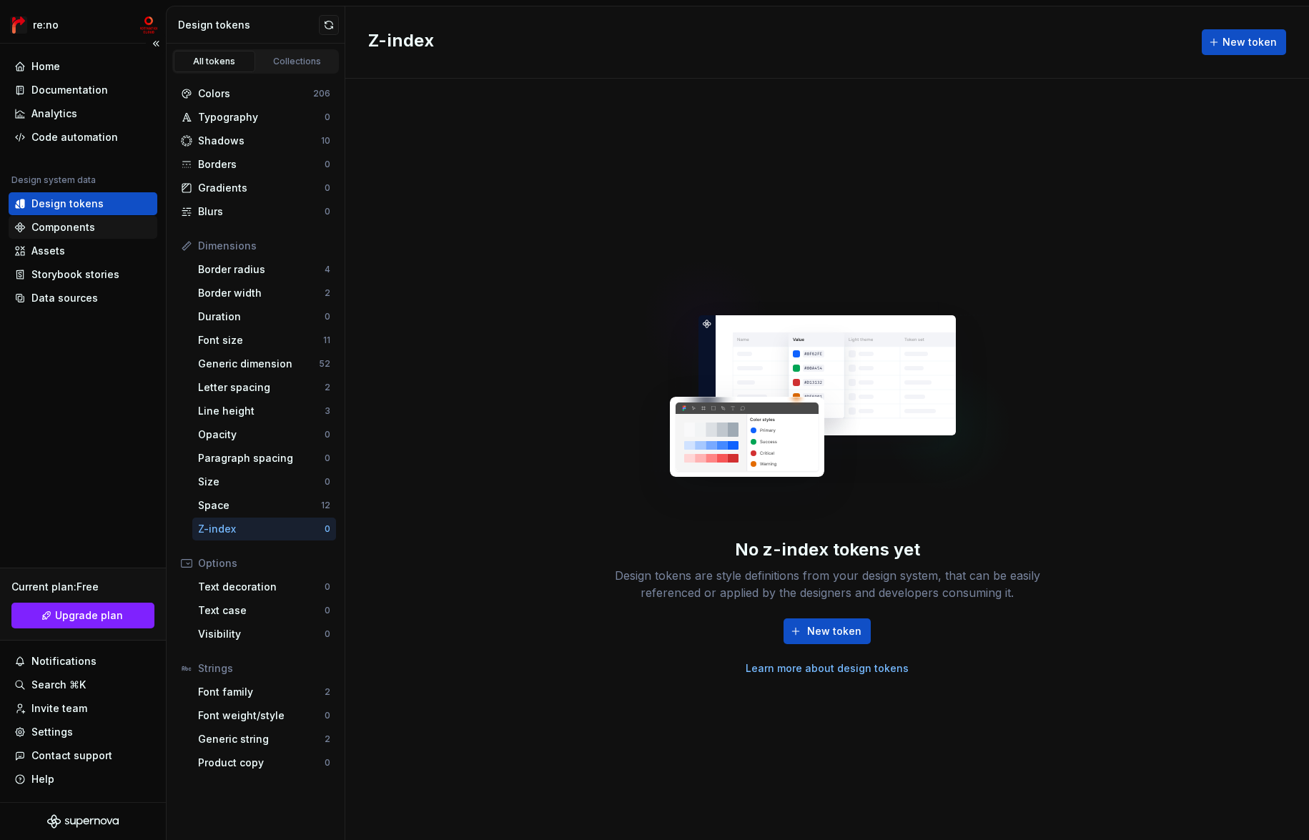
click at [80, 222] on div "Components" at bounding box center [63, 227] width 64 height 14
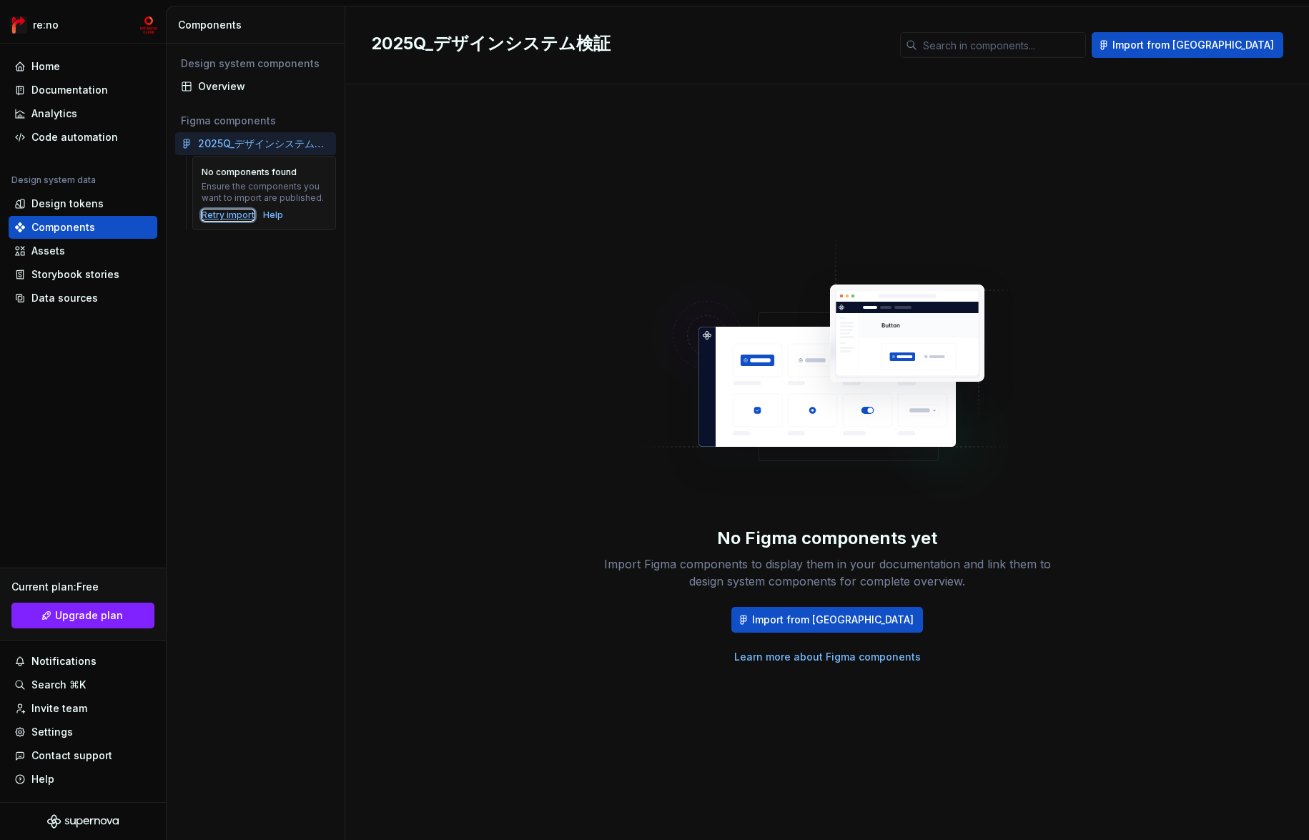
click at [217, 217] on div "Retry import" at bounding box center [228, 214] width 53 height 11
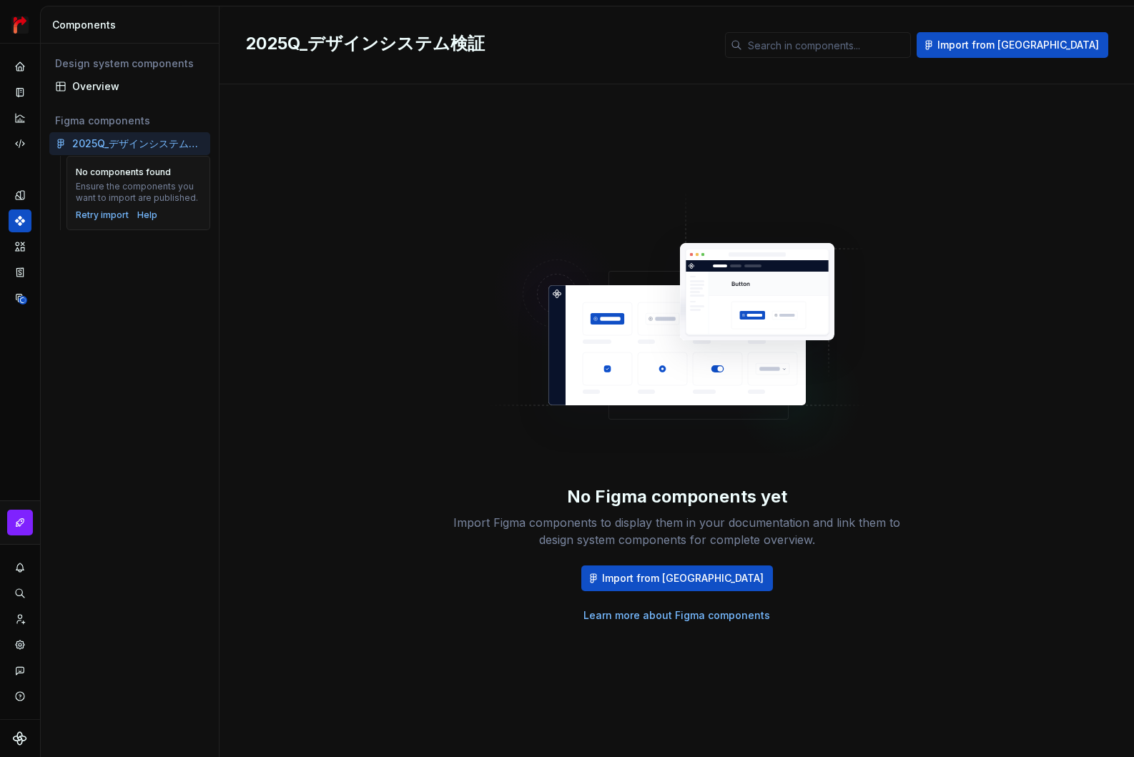
click at [370, 192] on div "No Figma components yet Import Figma components to display them in your documen…" at bounding box center [676, 406] width 863 height 593
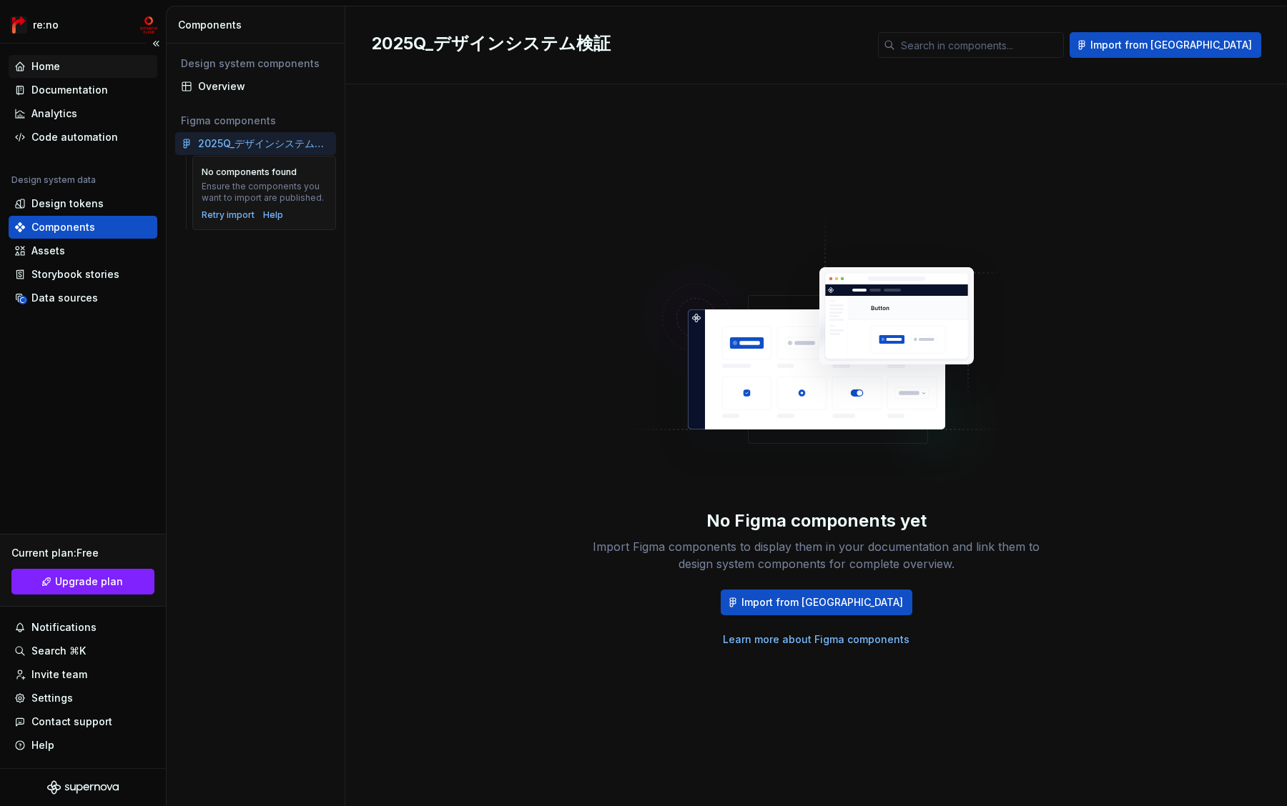
click at [66, 67] on div "Home" at bounding box center [82, 66] width 137 height 14
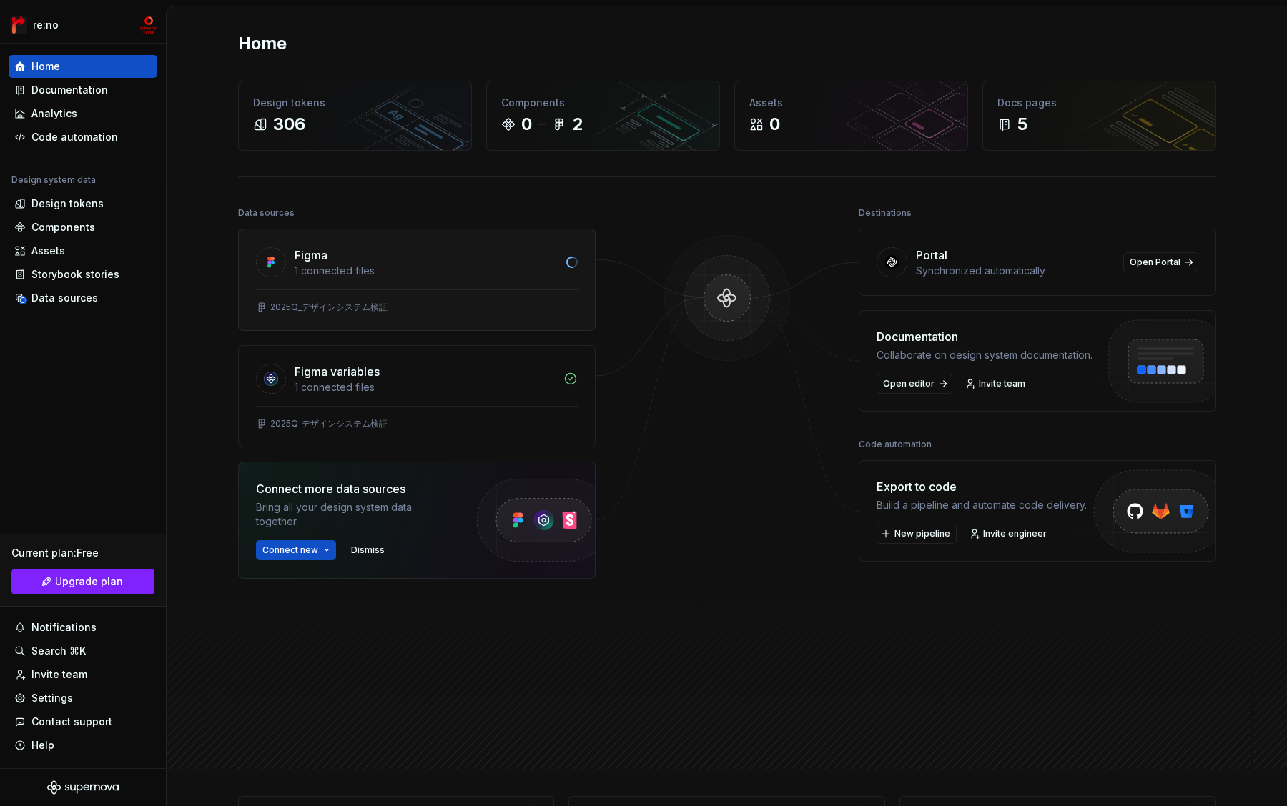
click at [397, 272] on div "1 connected files" at bounding box center [425, 271] width 263 height 14
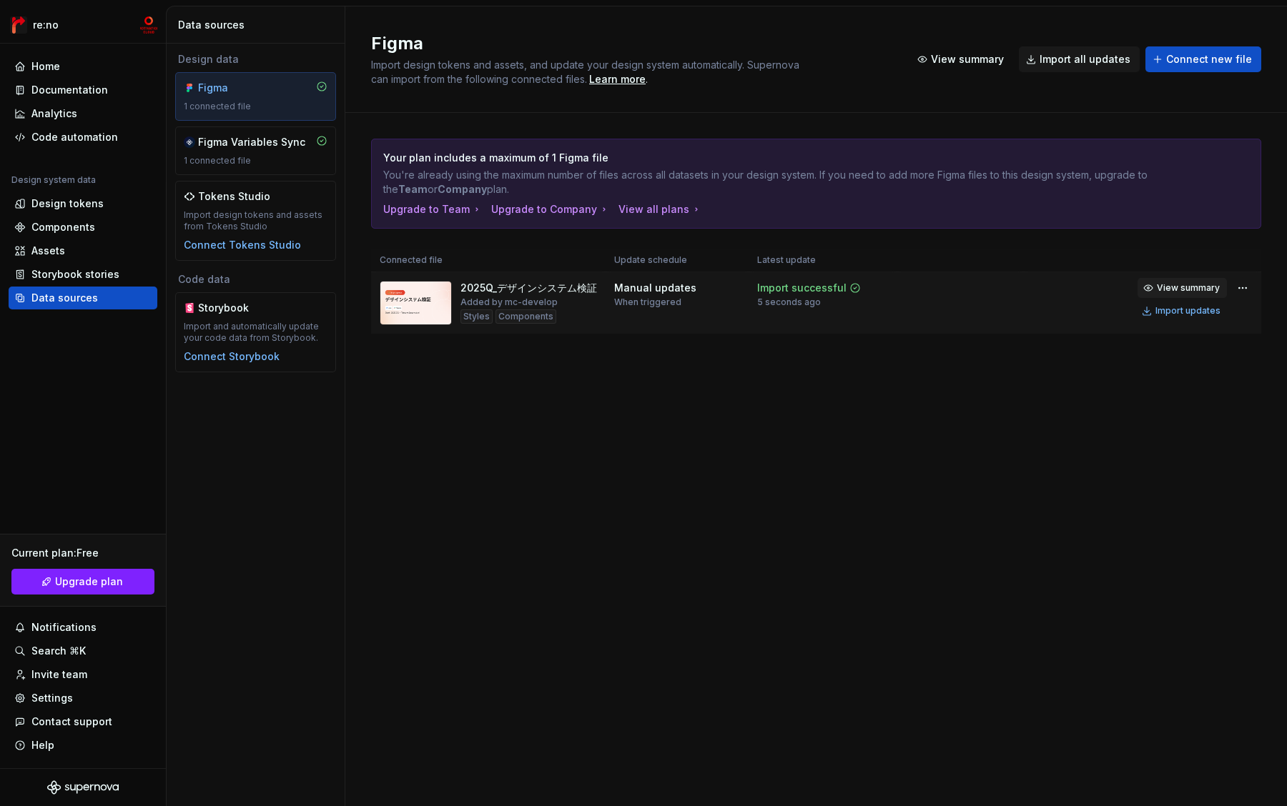
click at [1204, 287] on span "View summary" at bounding box center [1188, 287] width 63 height 11
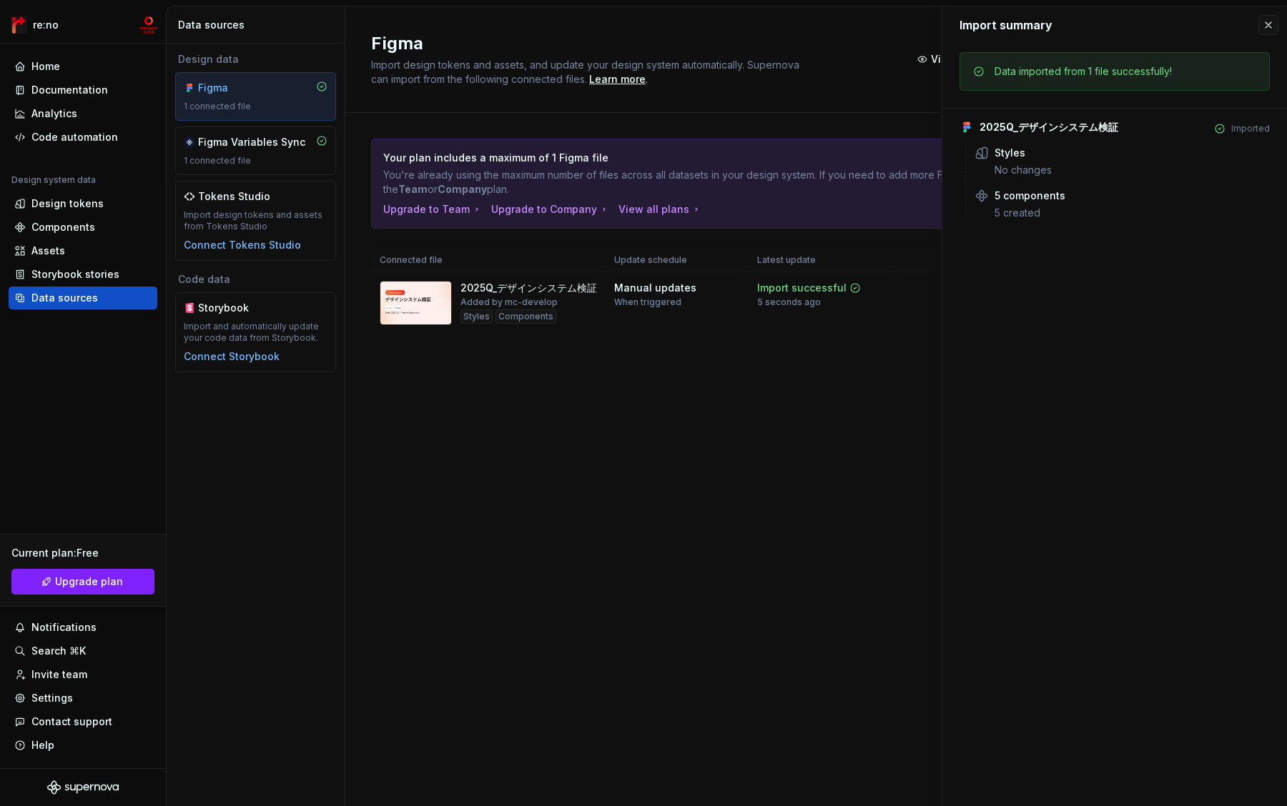
click at [803, 430] on div "Figma Import design tokens and assets, and update your design system automatica…" at bounding box center [815, 406] width 941 height 800
click at [1269, 24] on button "button" at bounding box center [1268, 25] width 20 height 20
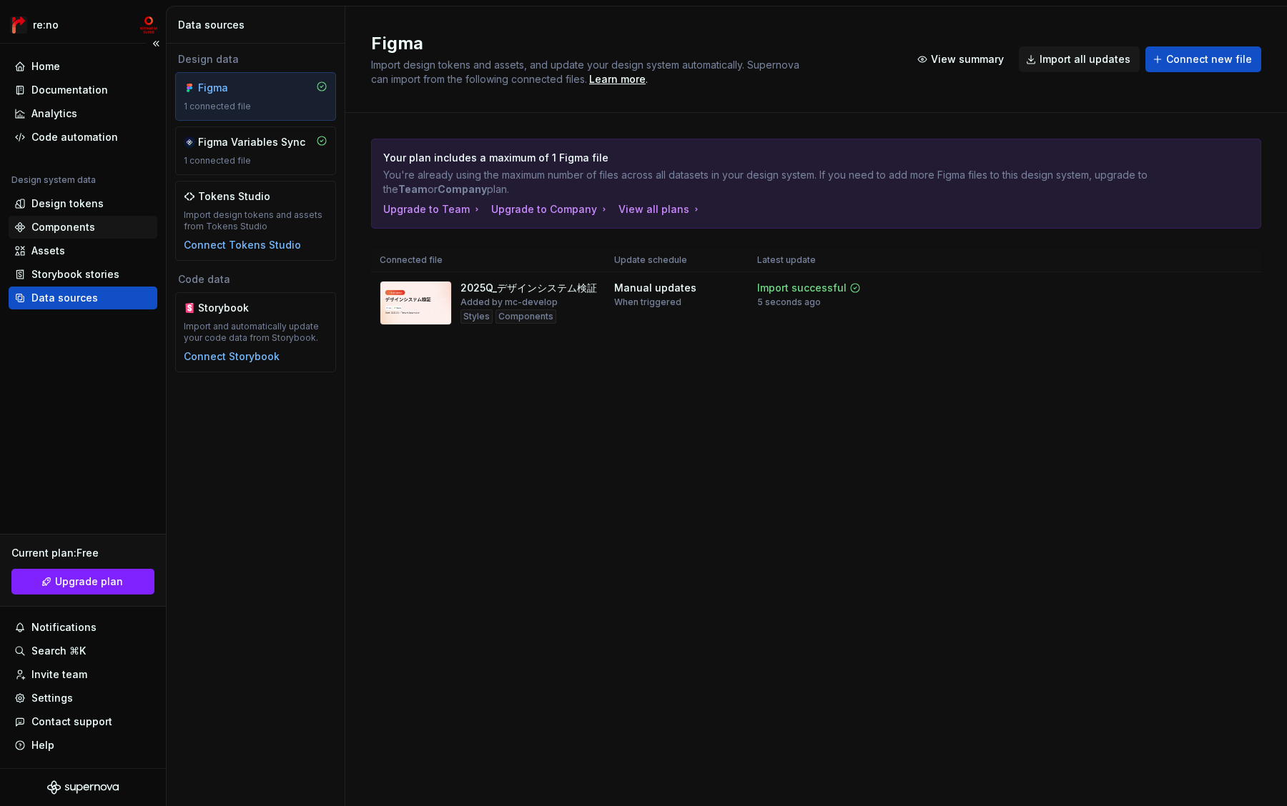
click at [84, 229] on div "Components" at bounding box center [63, 227] width 64 height 14
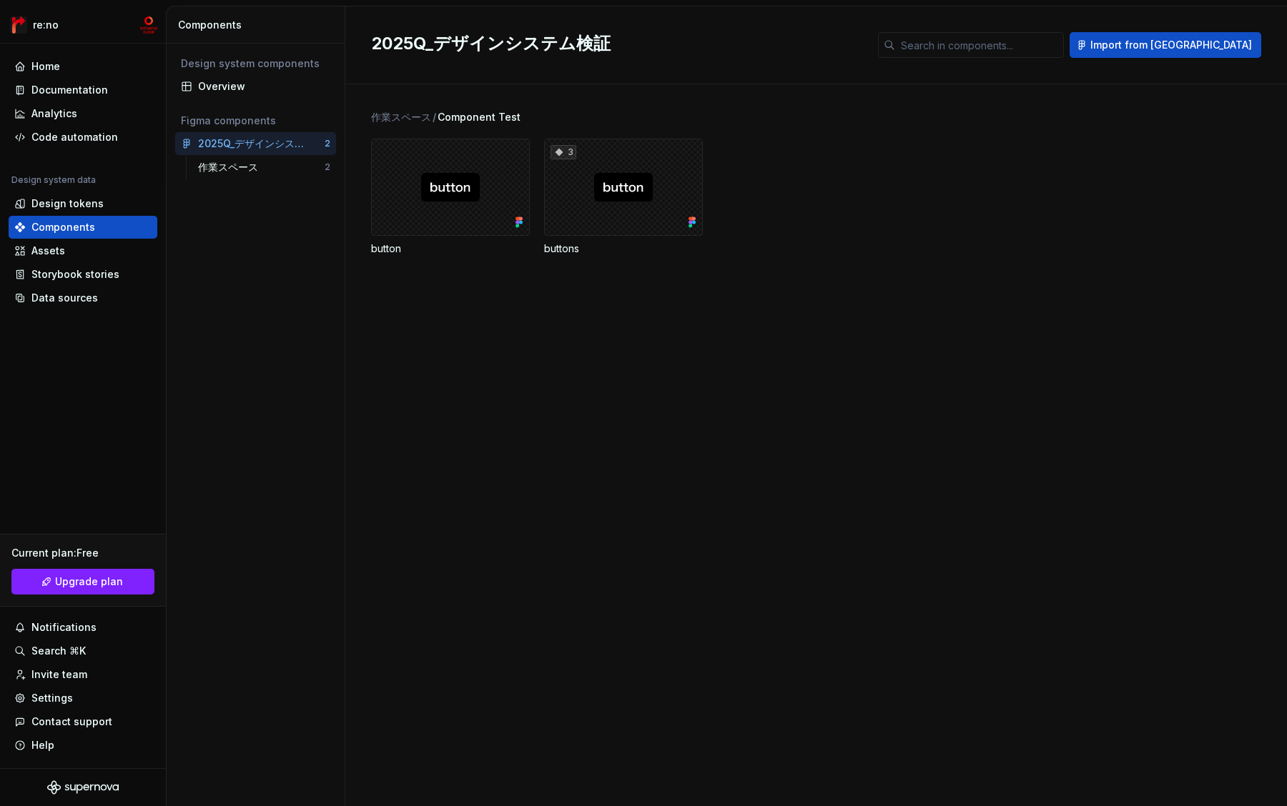
click at [540, 340] on div "作業スペース / Component Test button 3 buttons" at bounding box center [829, 445] width 916 height 722
click at [604, 207] on div "3" at bounding box center [623, 187] width 159 height 97
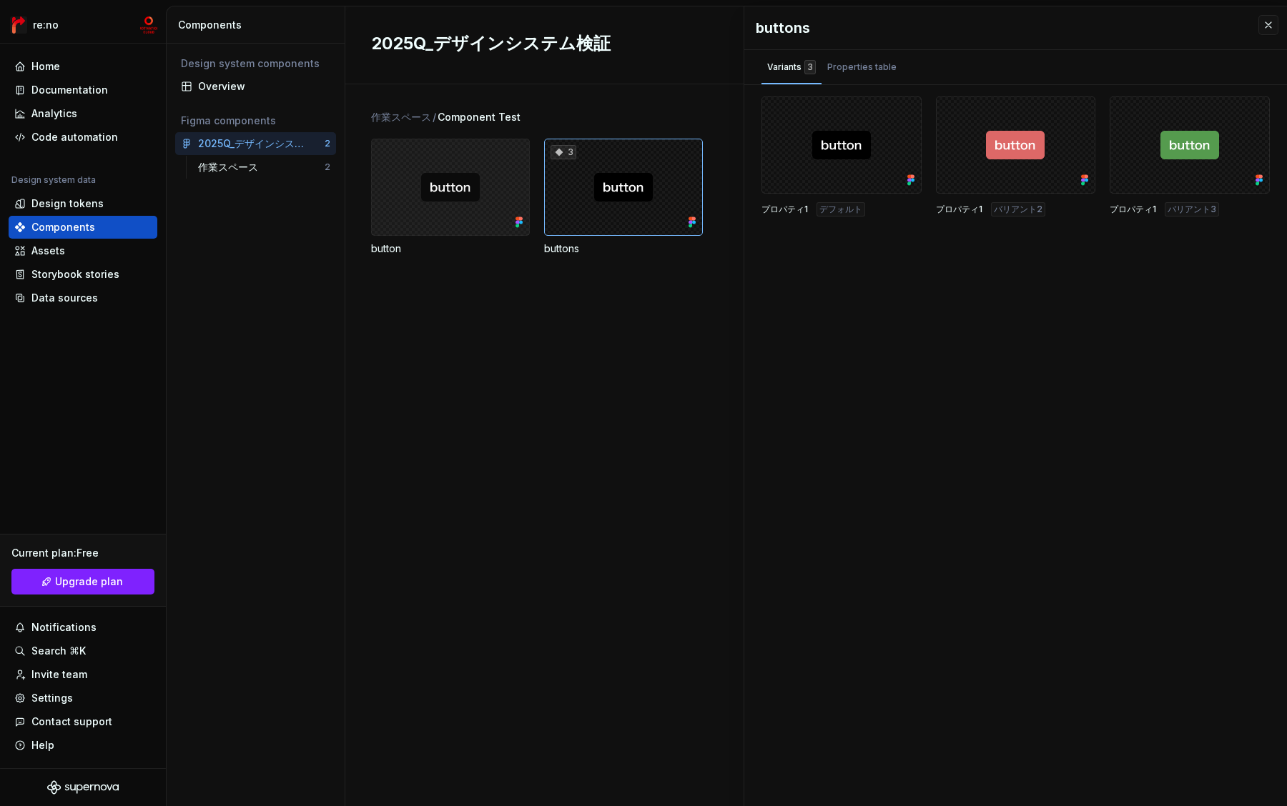
click at [457, 179] on div at bounding box center [450, 187] width 159 height 97
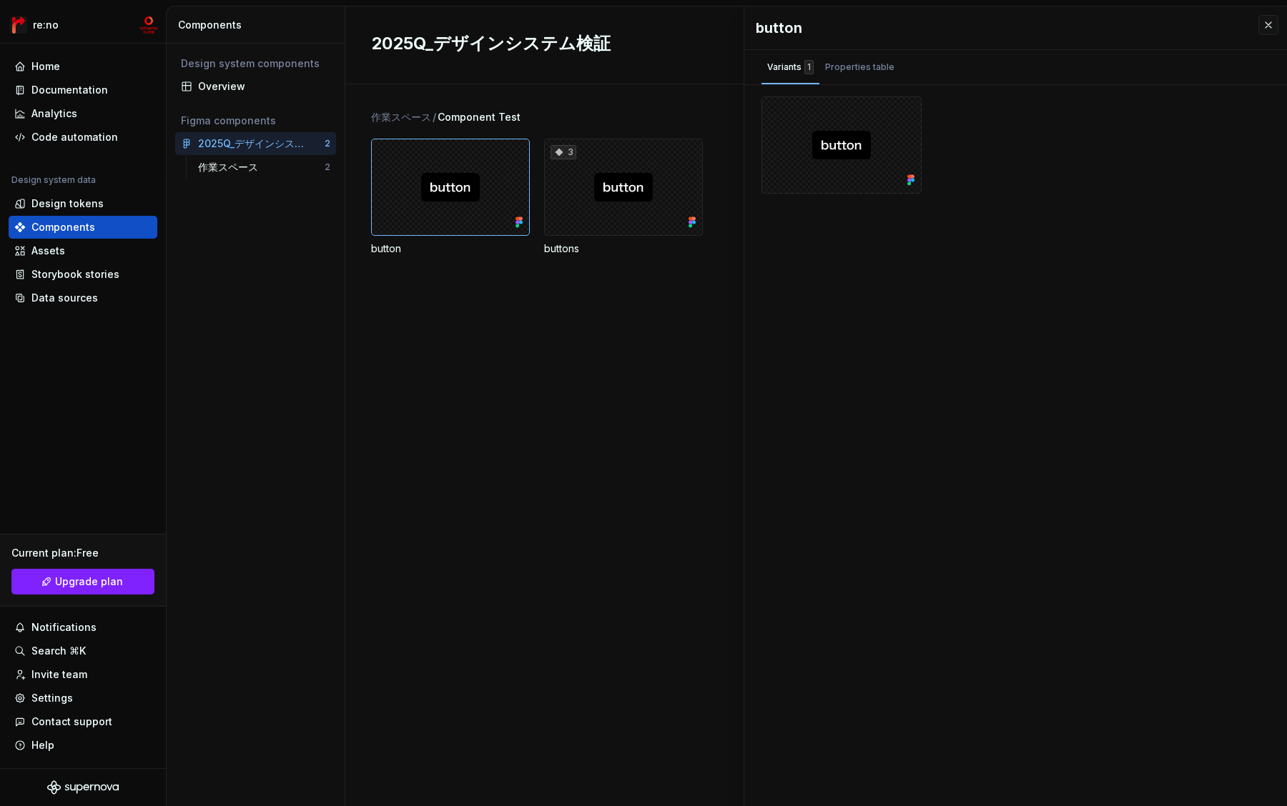
click at [543, 291] on div "作業スペース / Component Test button 3 buttons" at bounding box center [829, 445] width 916 height 722
click at [636, 174] on div "3" at bounding box center [623, 187] width 159 height 97
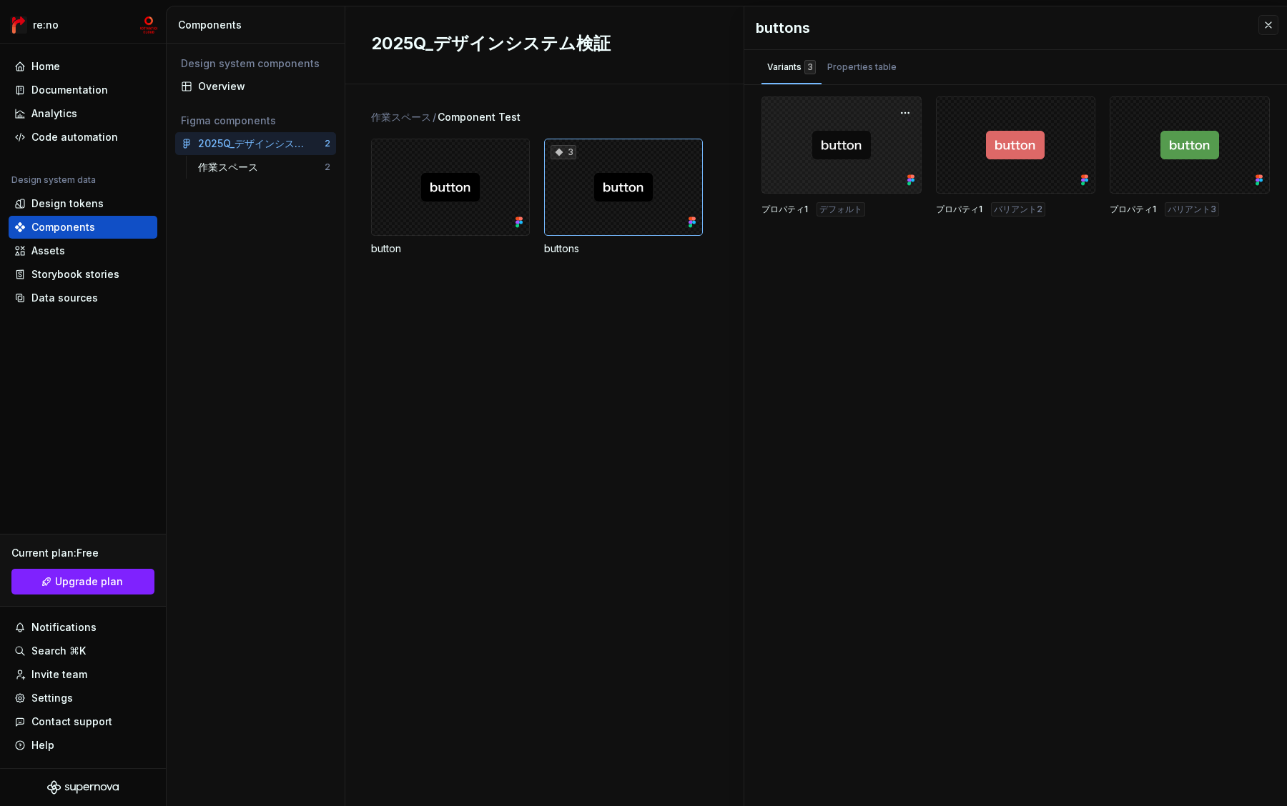
click at [811, 147] on div at bounding box center [841, 144] width 160 height 97
click at [867, 66] on div "Properties table" at bounding box center [861, 67] width 69 height 14
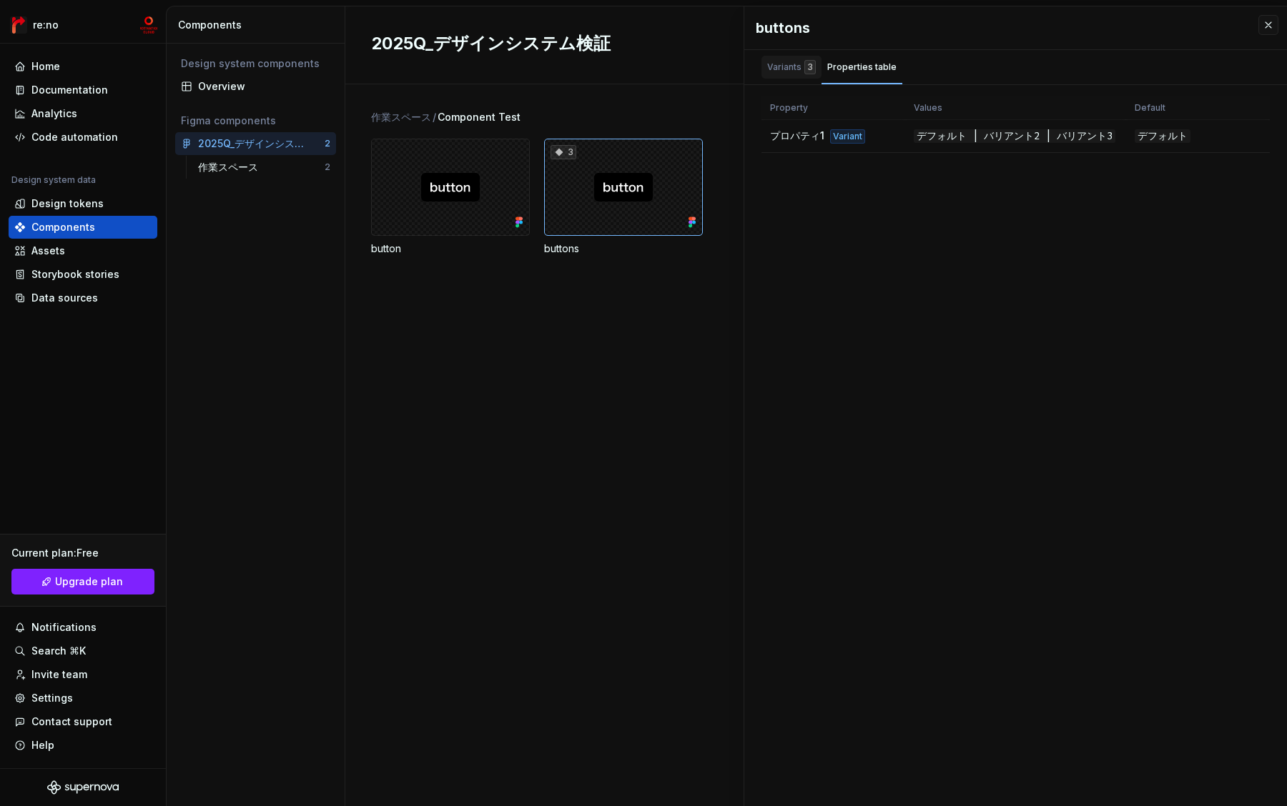
click at [793, 70] on div "Variants 3" at bounding box center [791, 67] width 49 height 14
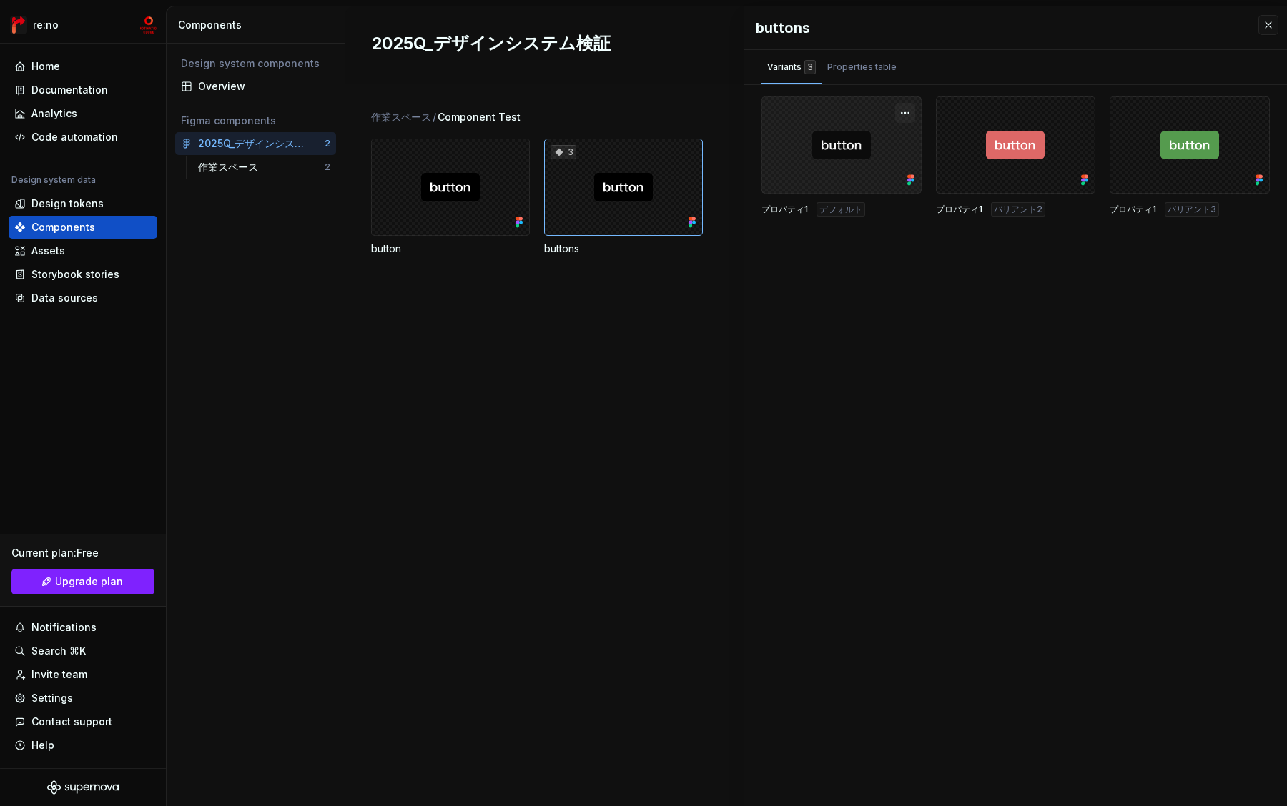
click at [905, 111] on button "button" at bounding box center [905, 113] width 20 height 20
click at [883, 302] on div "buttons Variants 3 Properties table プロパティ1 デフォルト プロパティ1 バリアント2 プロパティ1 バリアント3 Pr…" at bounding box center [1015, 406] width 543 height 800
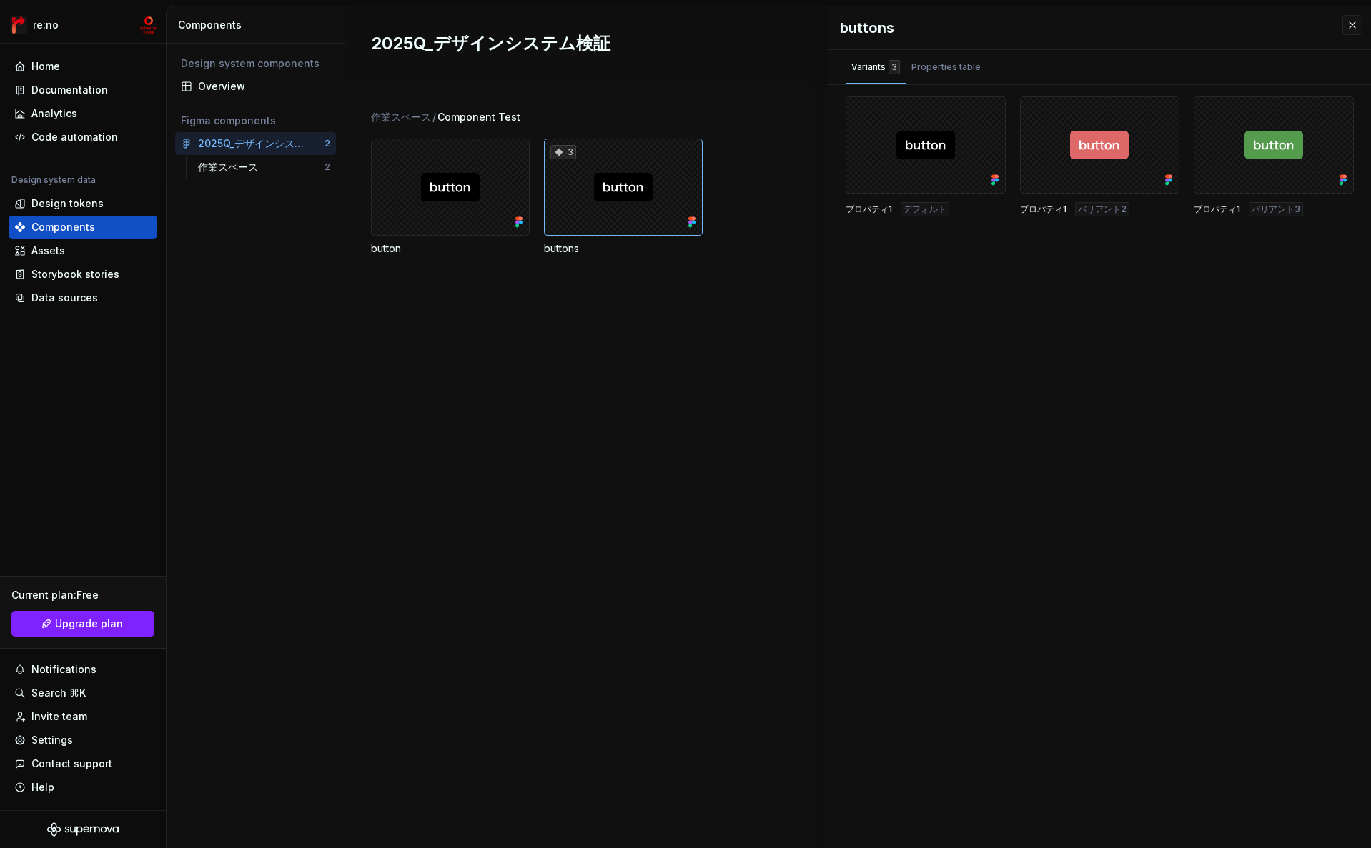
click at [505, 309] on div "作業スペース / Component Test button 3 buttons" at bounding box center [871, 466] width 1000 height 764
click at [263, 169] on div "作業スペース" at bounding box center [261, 167] width 127 height 14
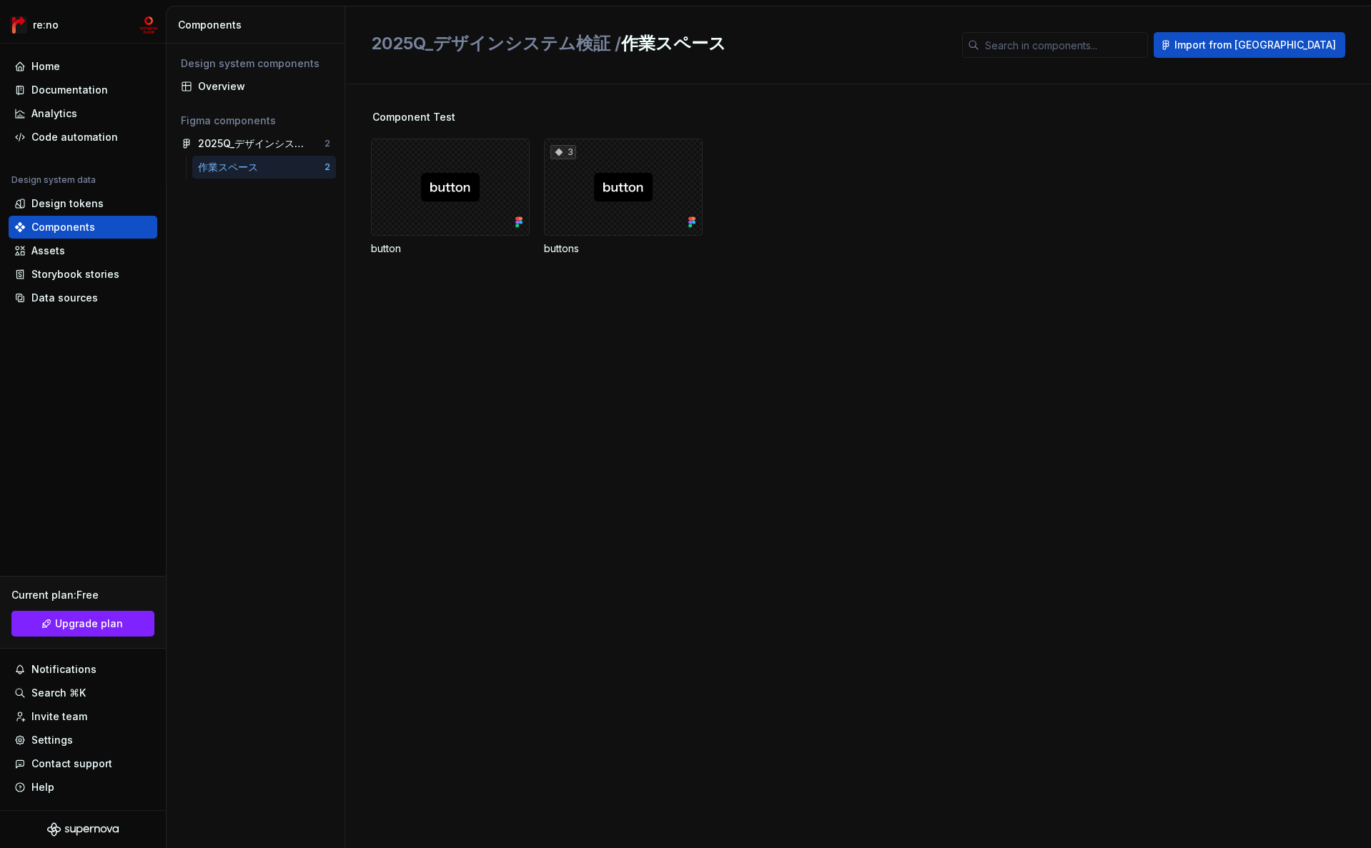
click at [328, 390] on div "Design system components Overview Figma components 2025Q_デザインシステム検証 2 作業スペース 2" at bounding box center [256, 446] width 178 height 805
click at [289, 292] on div "Design system components Overview Figma components 2025Q_デザインシステム検証 2 作業スペース 2" at bounding box center [256, 446] width 178 height 805
click at [446, 228] on div at bounding box center [450, 187] width 159 height 97
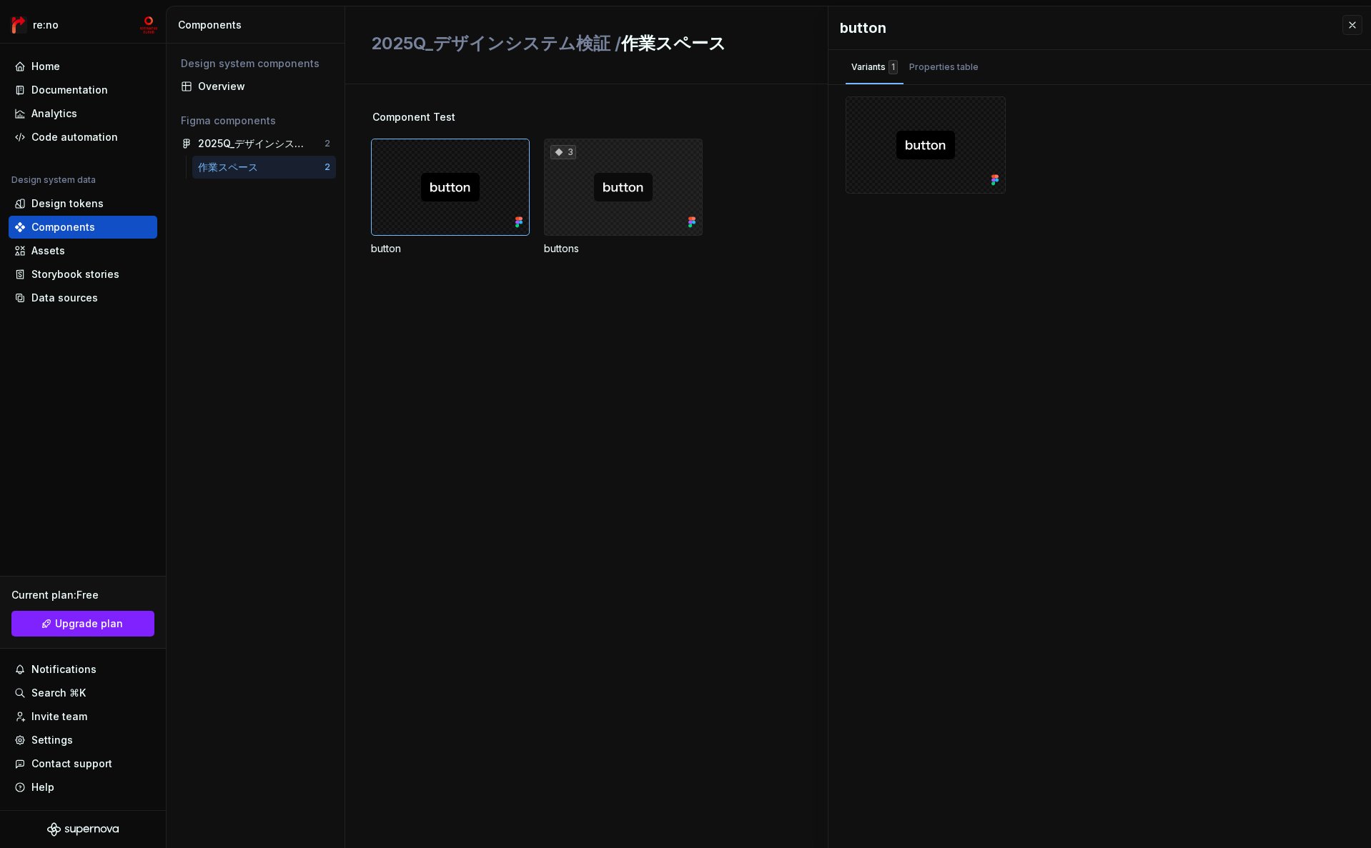
click at [635, 174] on div "3" at bounding box center [623, 187] width 159 height 97
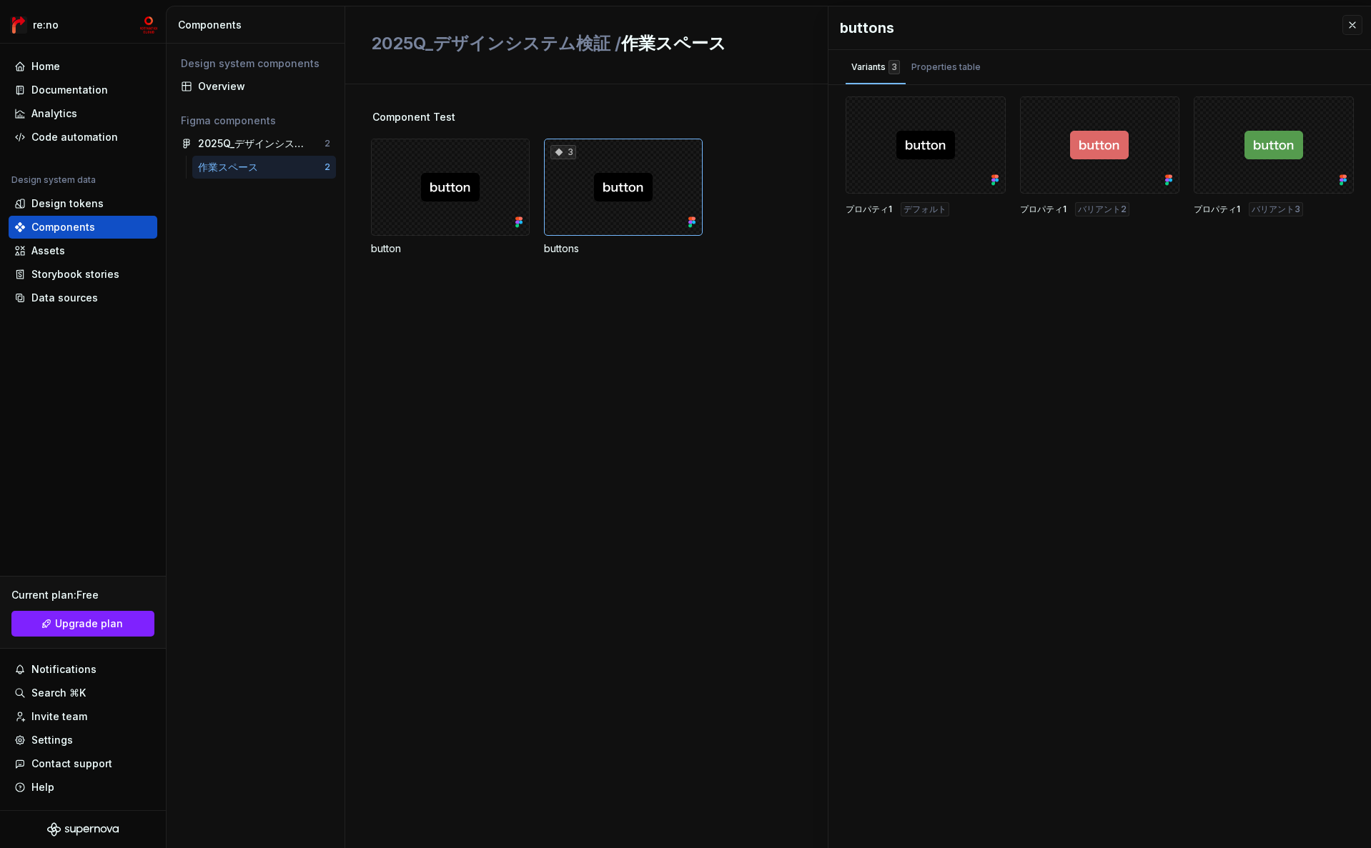
click at [220, 299] on div "Design system components Overview Figma components 2025Q_デザインシステム検証 2 作業スペース 2" at bounding box center [256, 446] width 178 height 805
click at [99, 142] on div "Code automation" at bounding box center [74, 137] width 86 height 14
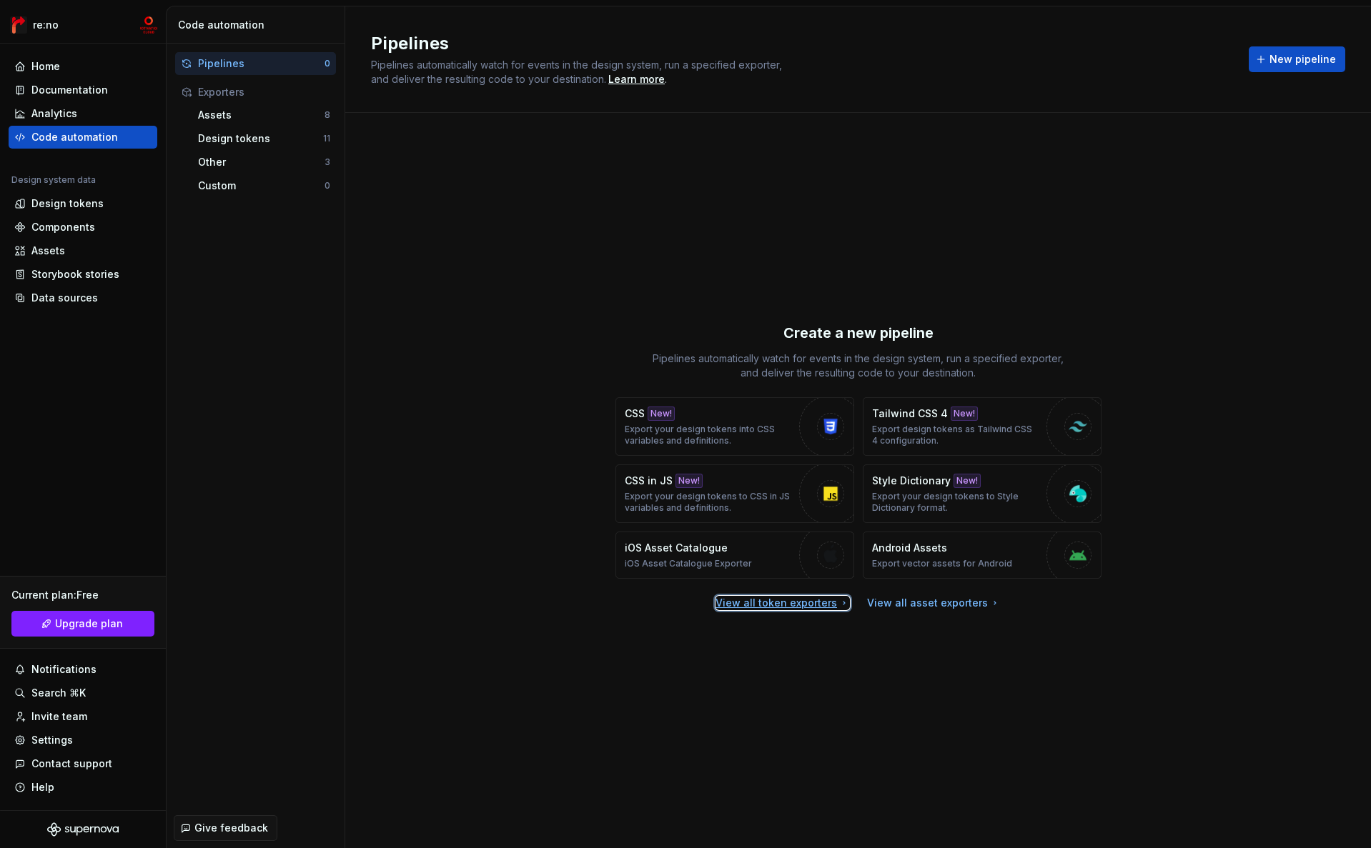
click at [804, 602] on div "View all token exporters" at bounding box center [782, 603] width 134 height 14
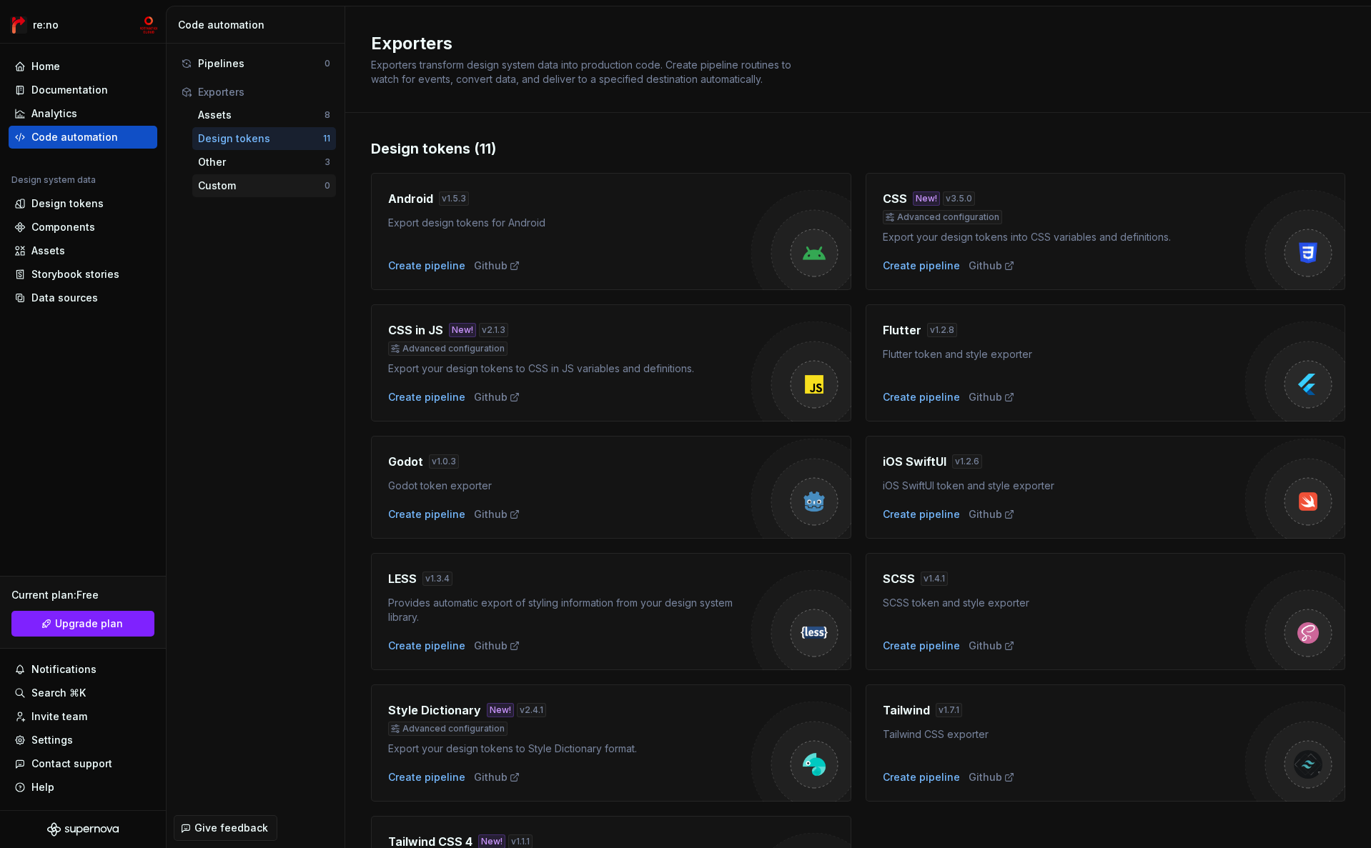
click at [272, 179] on div "Custom" at bounding box center [261, 186] width 127 height 14
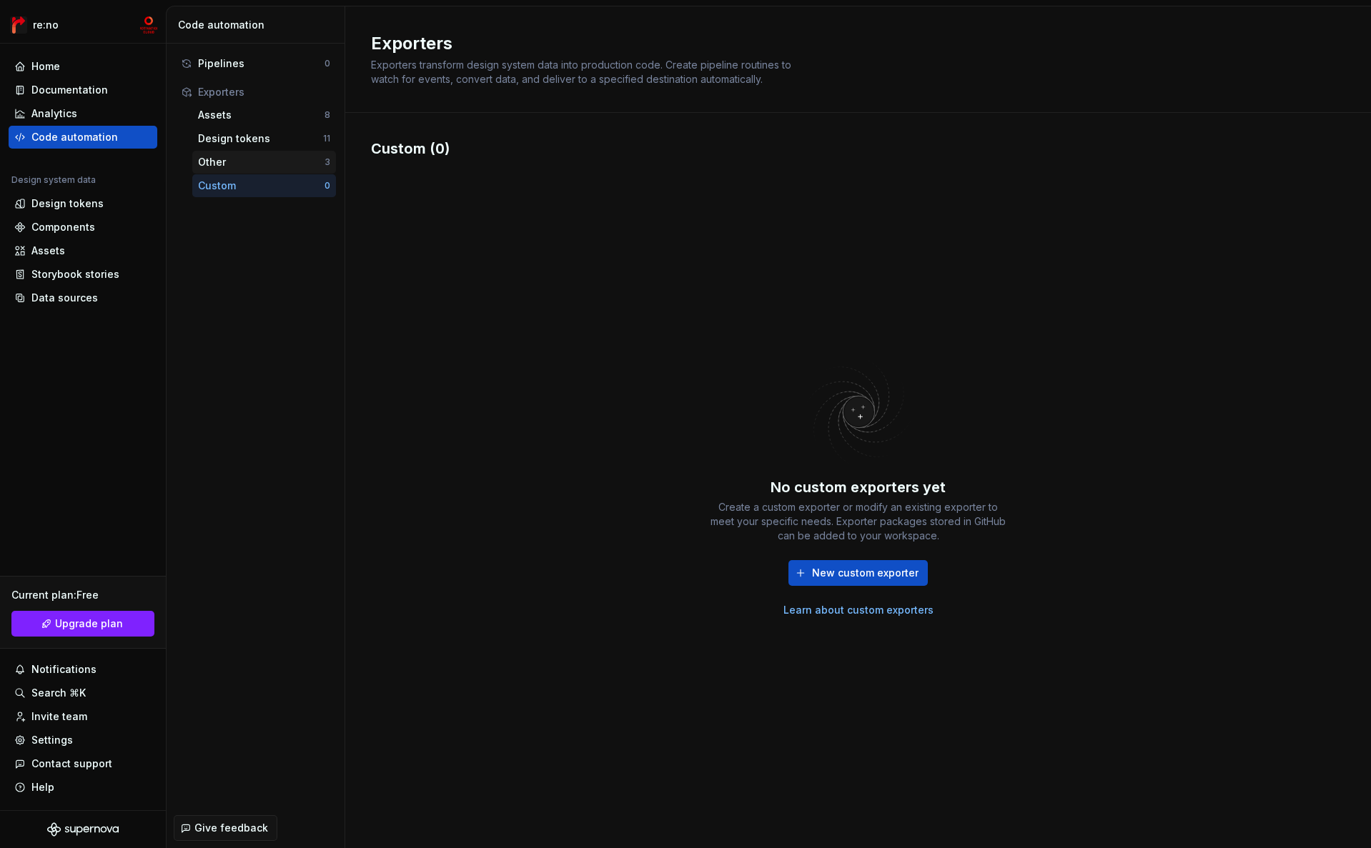
click at [272, 162] on div "Other" at bounding box center [261, 162] width 127 height 14
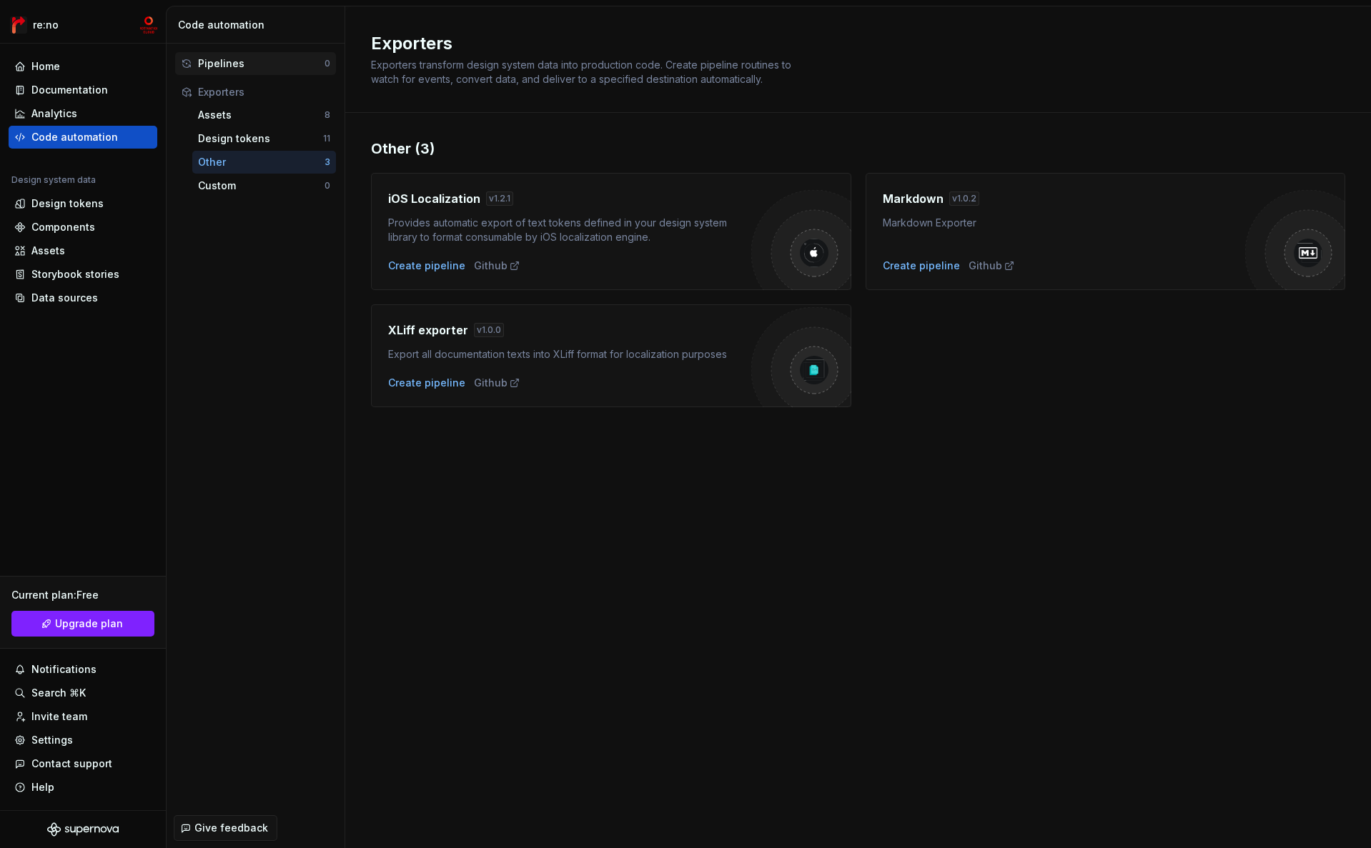
click at [259, 67] on div "Pipelines" at bounding box center [261, 63] width 127 height 14
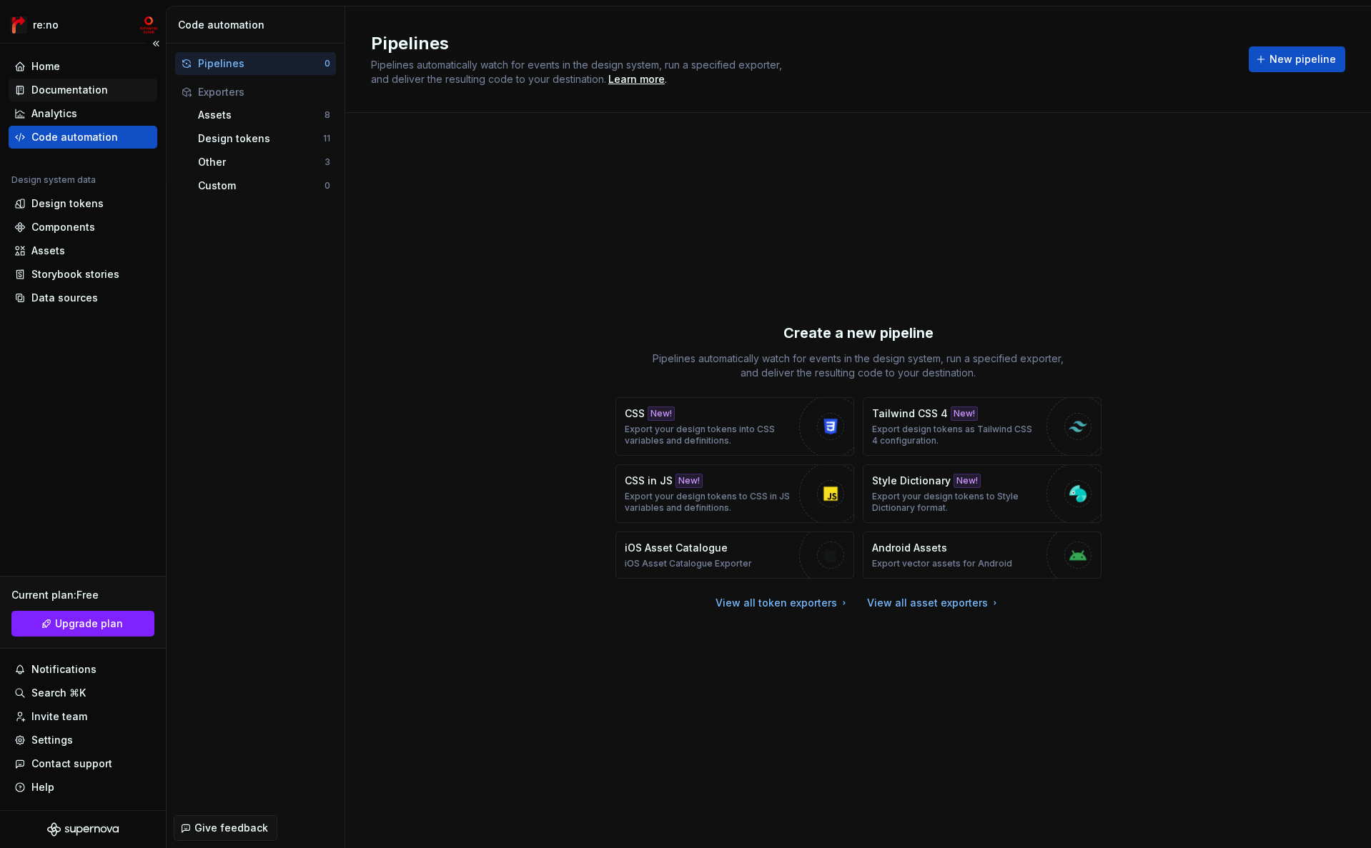
click at [90, 91] on div "Documentation" at bounding box center [69, 90] width 76 height 14
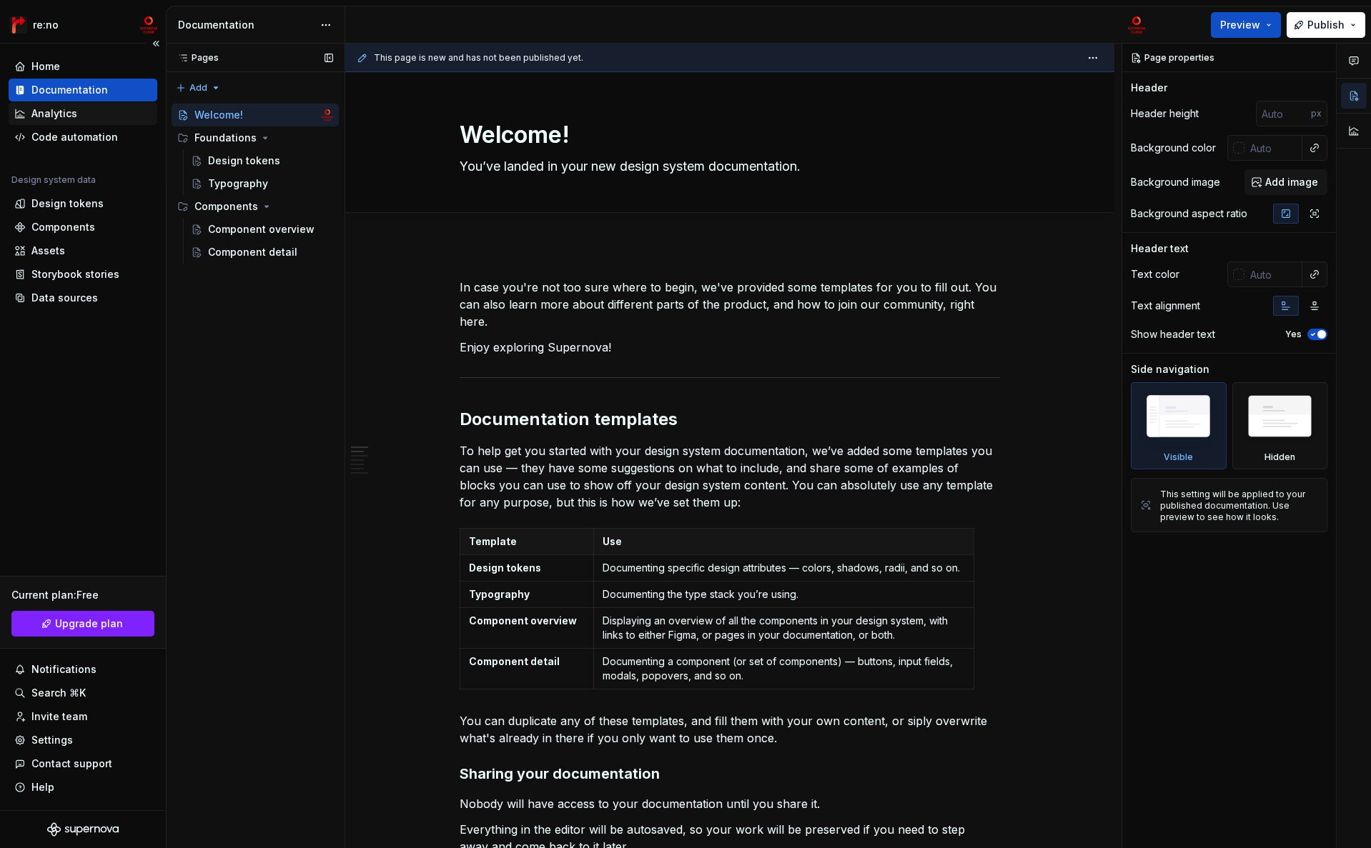
click at [99, 109] on div "Analytics" at bounding box center [82, 114] width 137 height 14
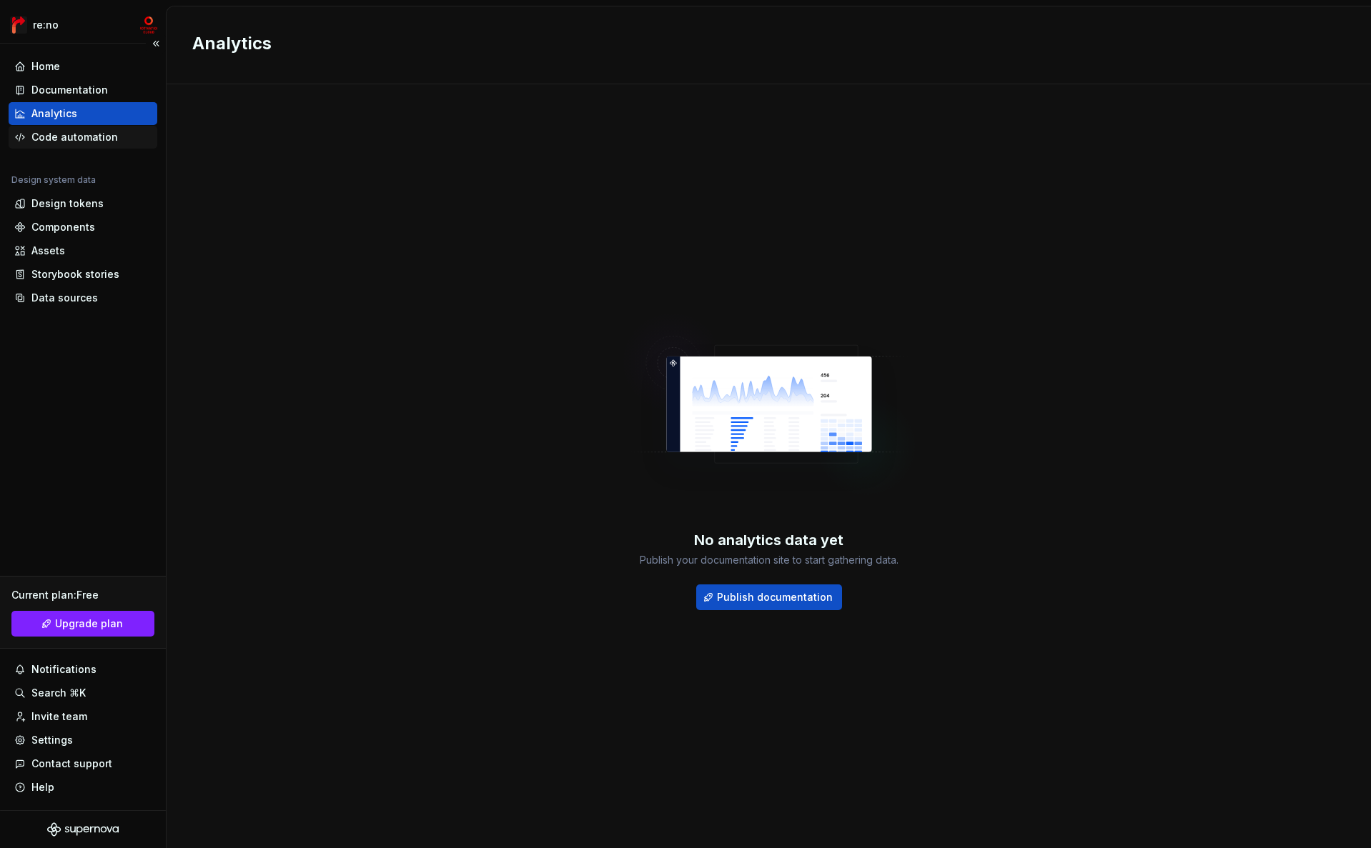
click at [102, 134] on div "Code automation" at bounding box center [74, 137] width 86 height 14
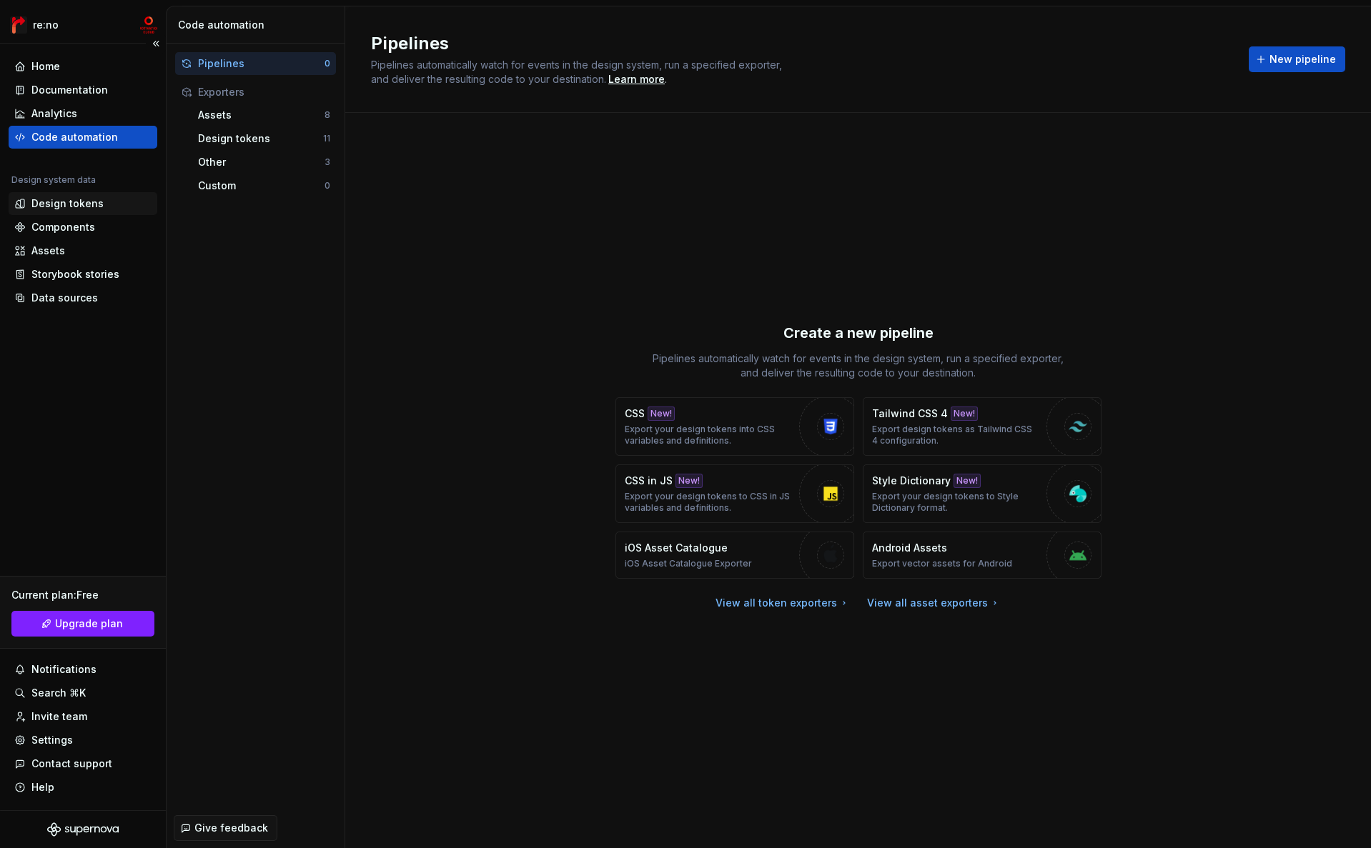
click at [81, 203] on div "Design tokens" at bounding box center [67, 204] width 72 height 14
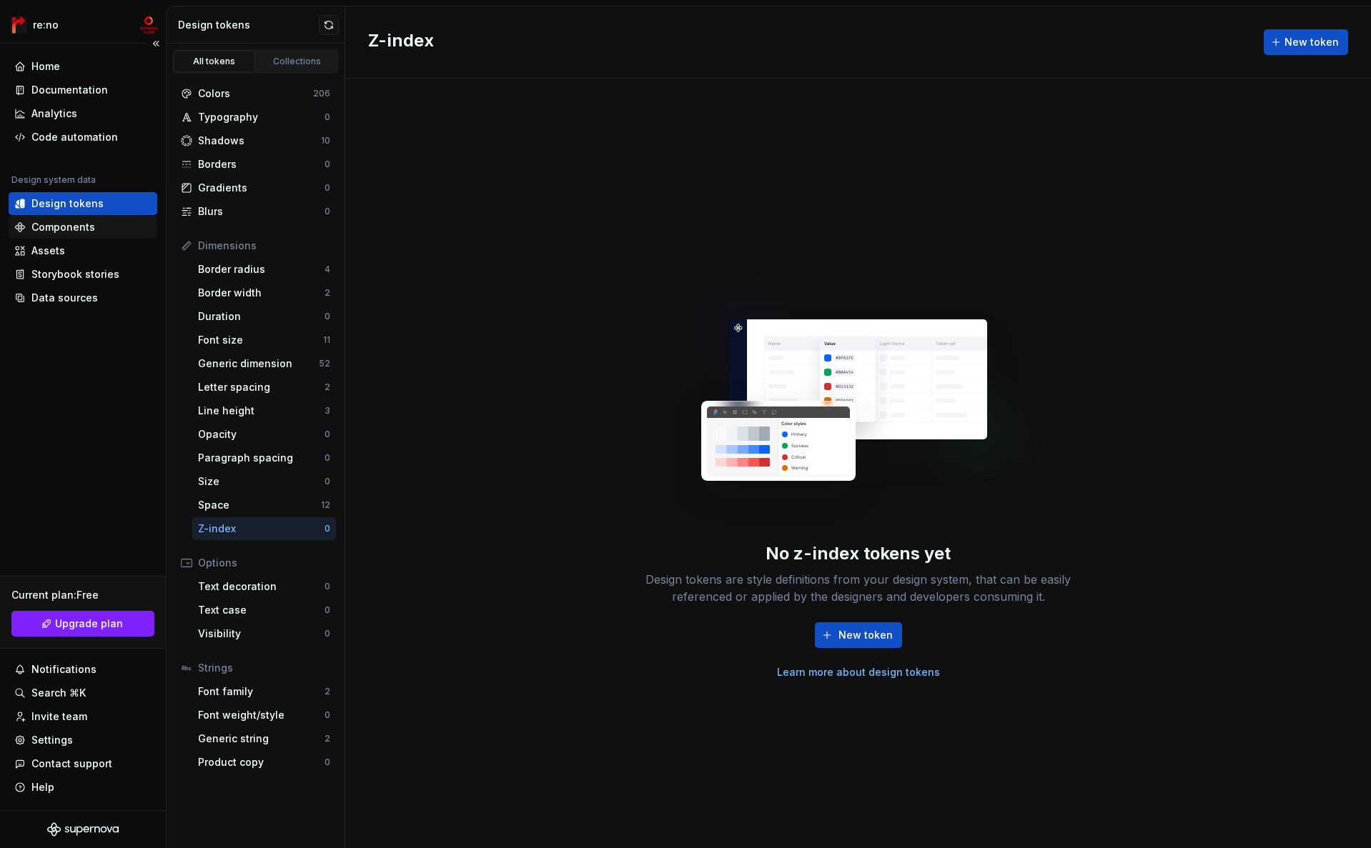
click at [88, 232] on div "Components" at bounding box center [63, 227] width 64 height 14
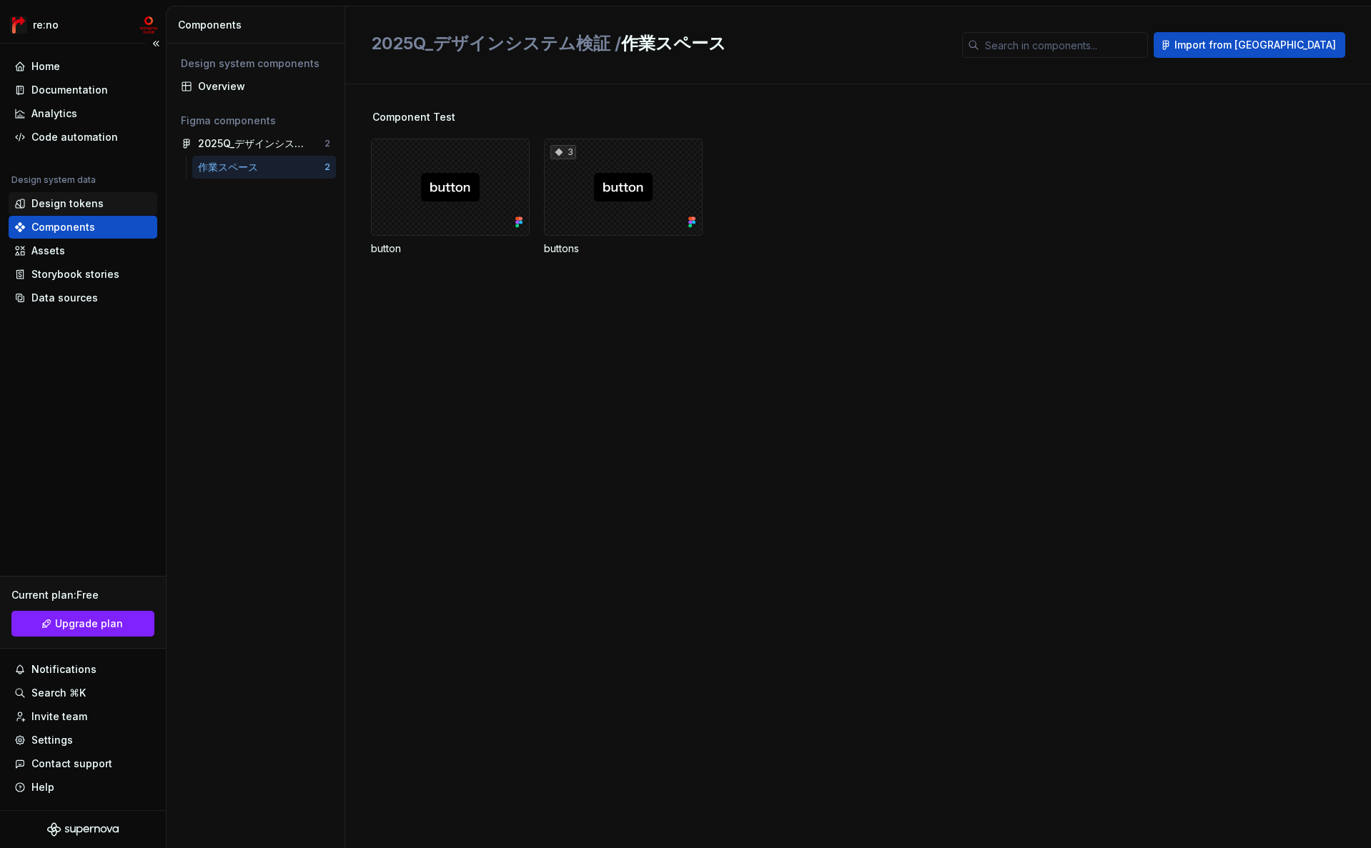
click at [89, 206] on div "Design tokens" at bounding box center [67, 204] width 72 height 14
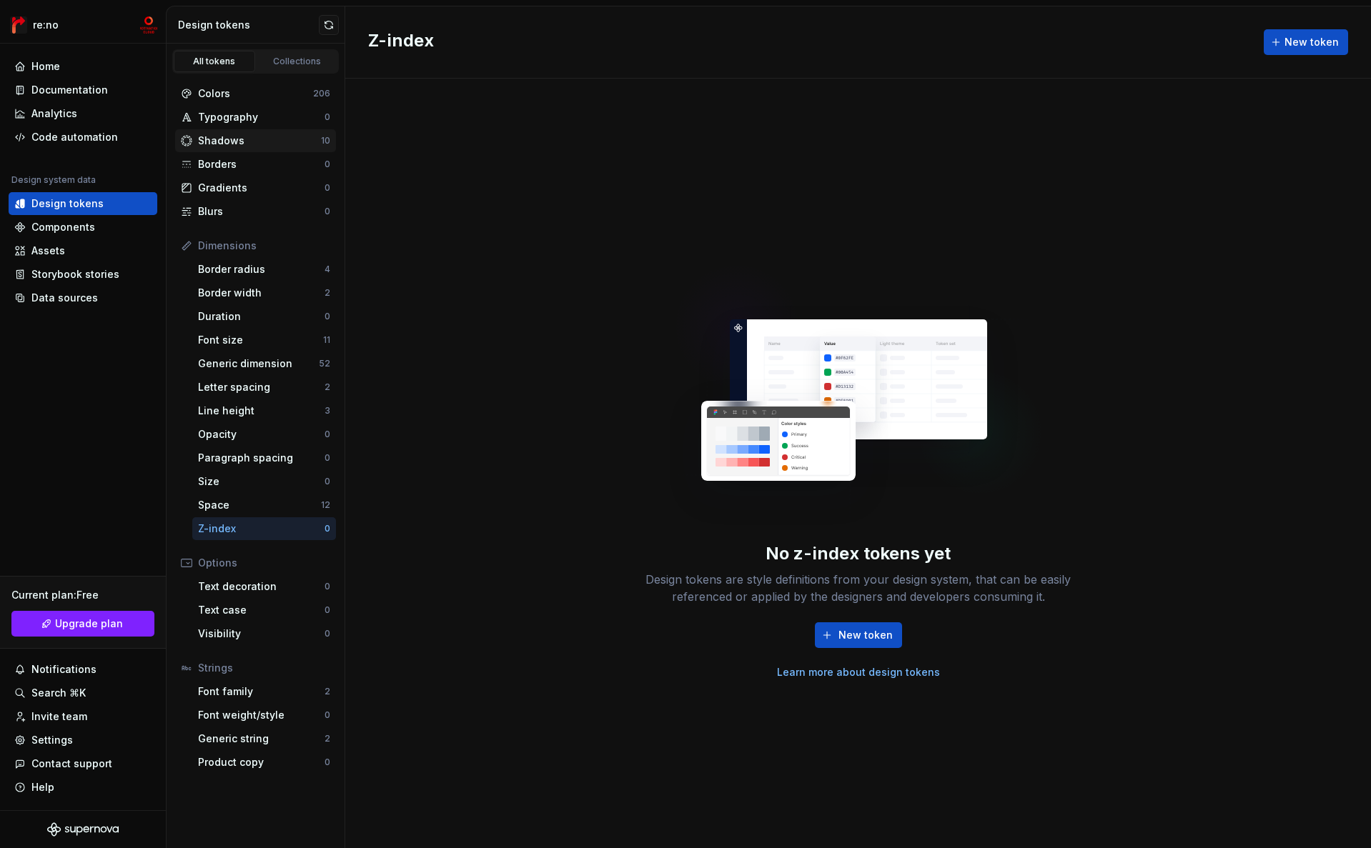
click at [289, 142] on div "Shadows" at bounding box center [259, 141] width 123 height 14
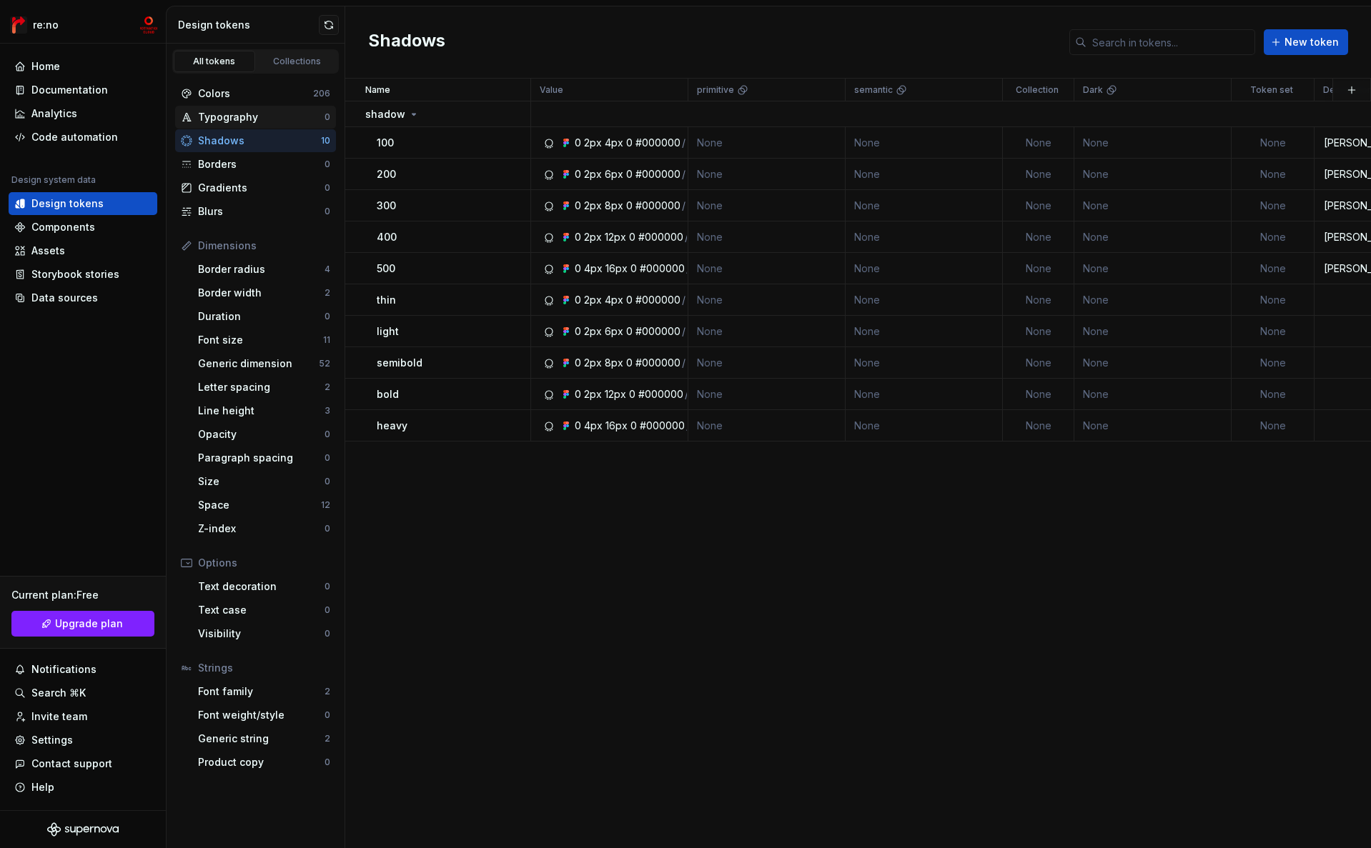
click at [288, 118] on div "Typography" at bounding box center [261, 117] width 127 height 14
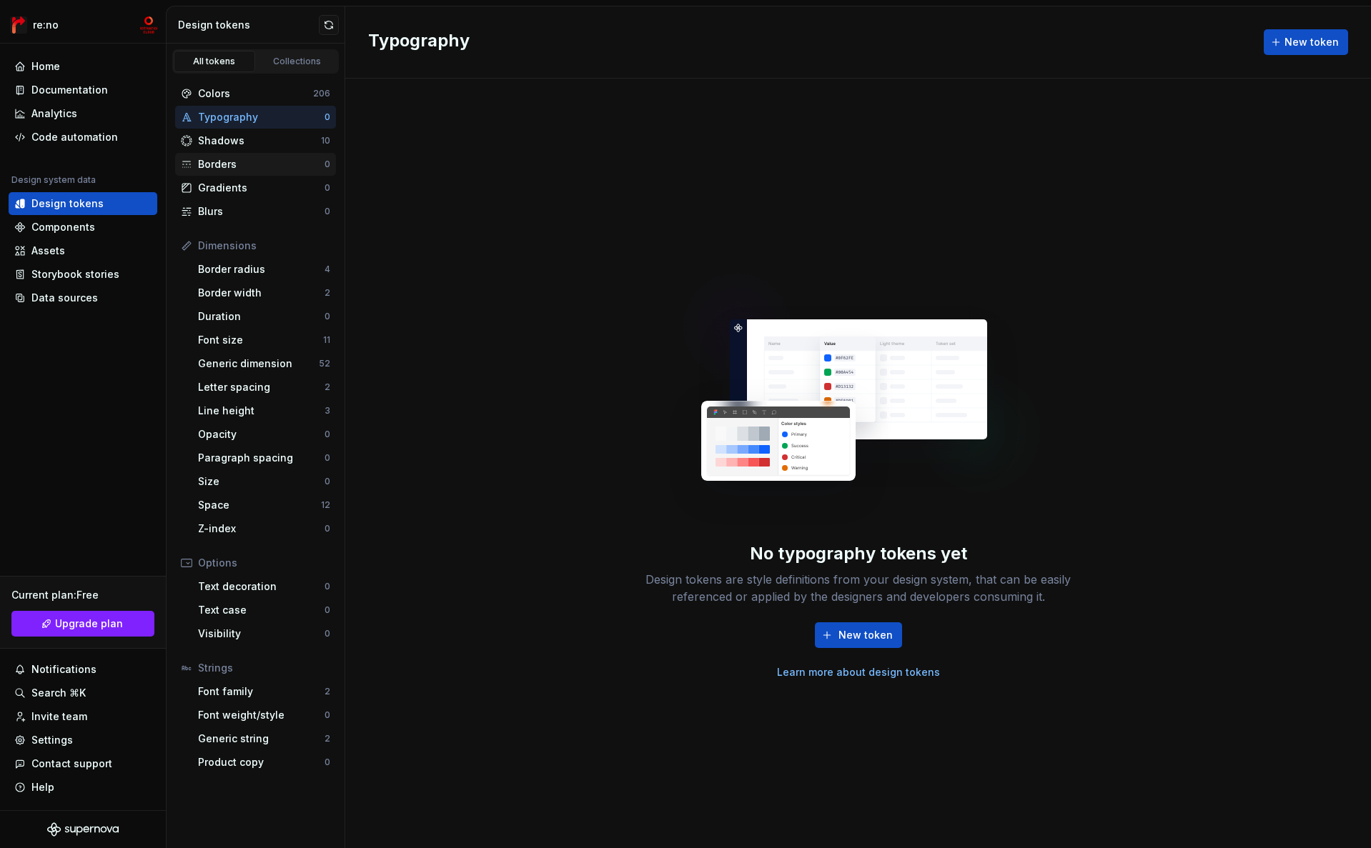
click at [284, 162] on div "Borders" at bounding box center [261, 164] width 127 height 14
click at [868, 641] on span "New token" at bounding box center [865, 635] width 54 height 14
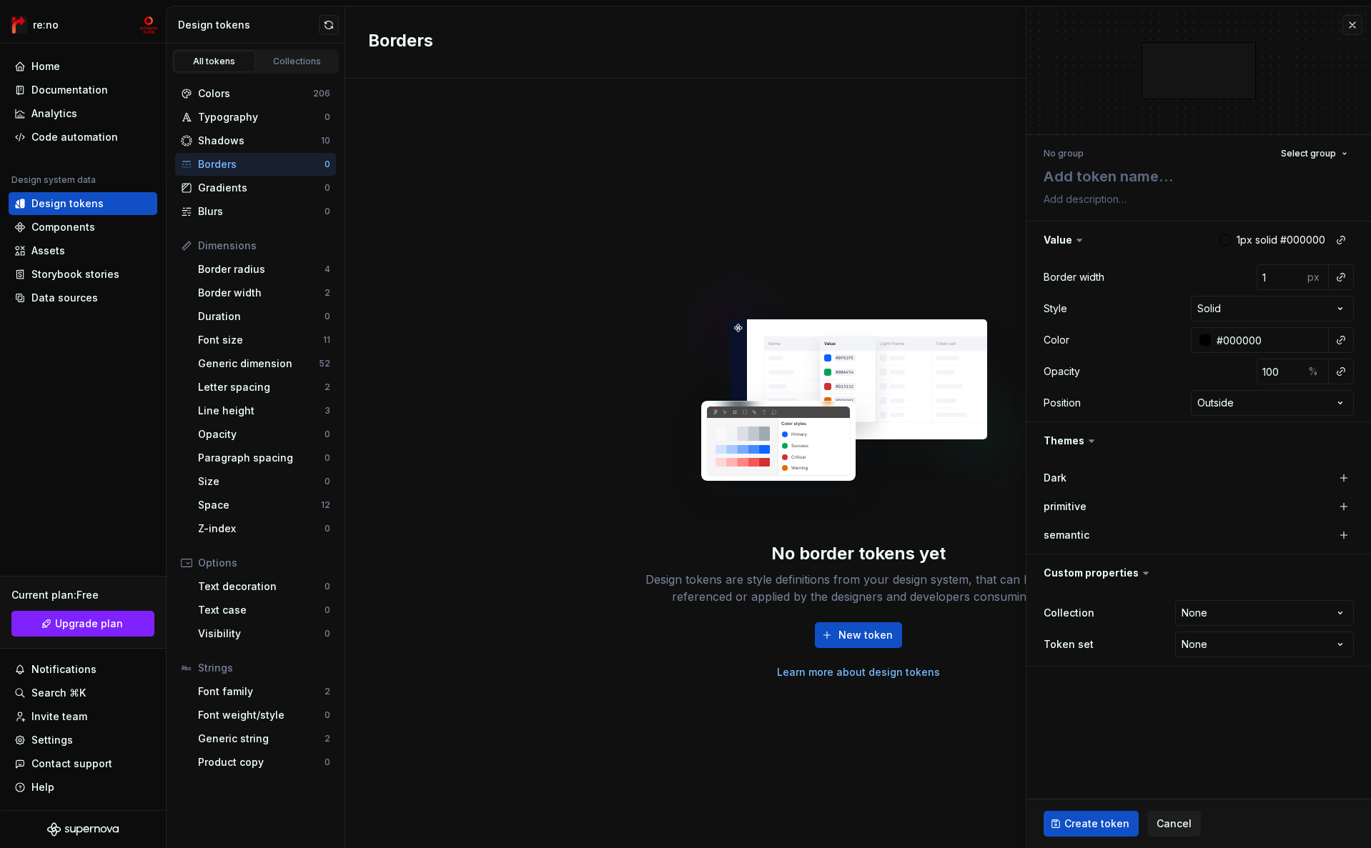
type textarea "*"
click at [804, 184] on div "No border tokens yet Design tokens are style definitions from your design syste…" at bounding box center [858, 464] width 1026 height 770
click at [1308, 26] on button "button" at bounding box center [1352, 25] width 20 height 20
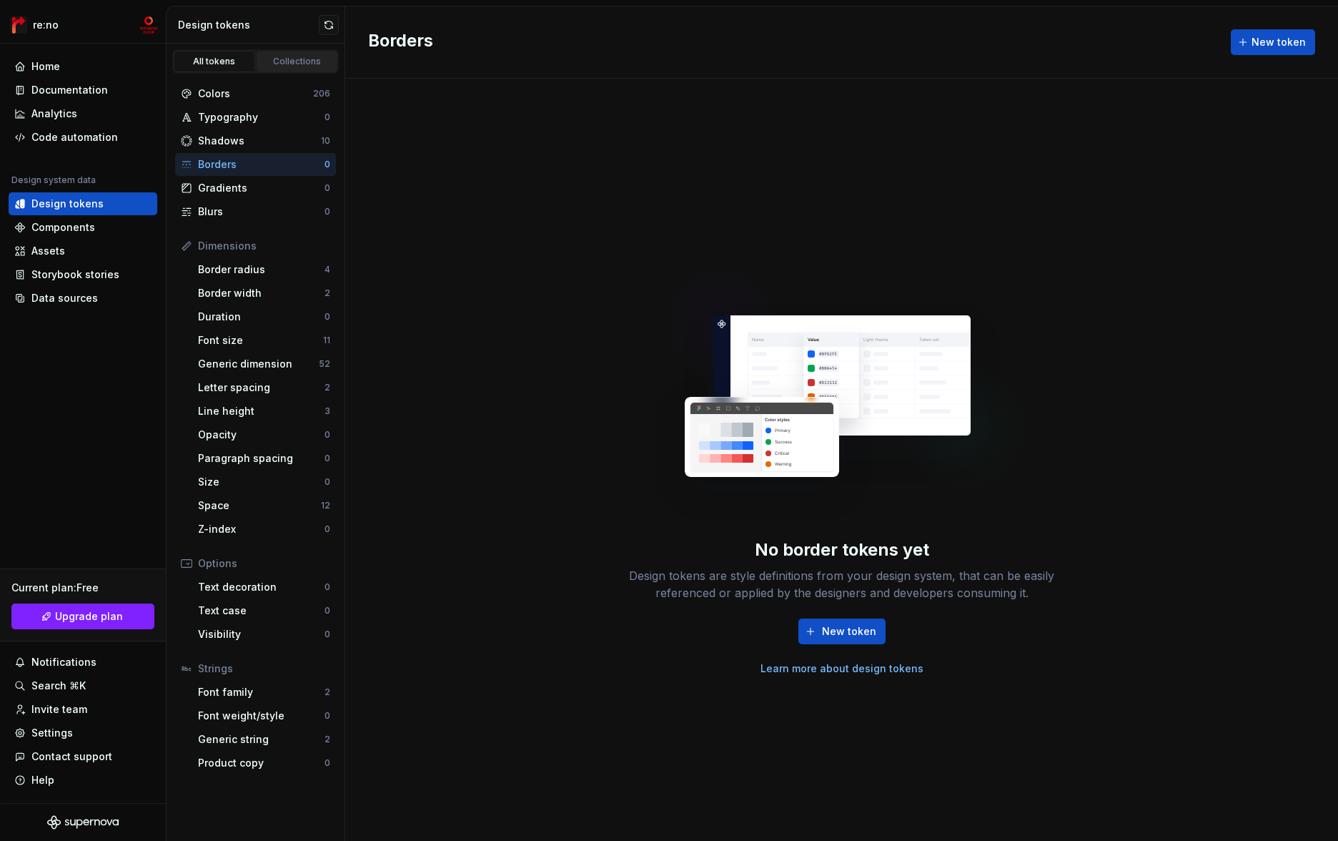
click at [288, 58] on div "Collections" at bounding box center [297, 61] width 71 height 11
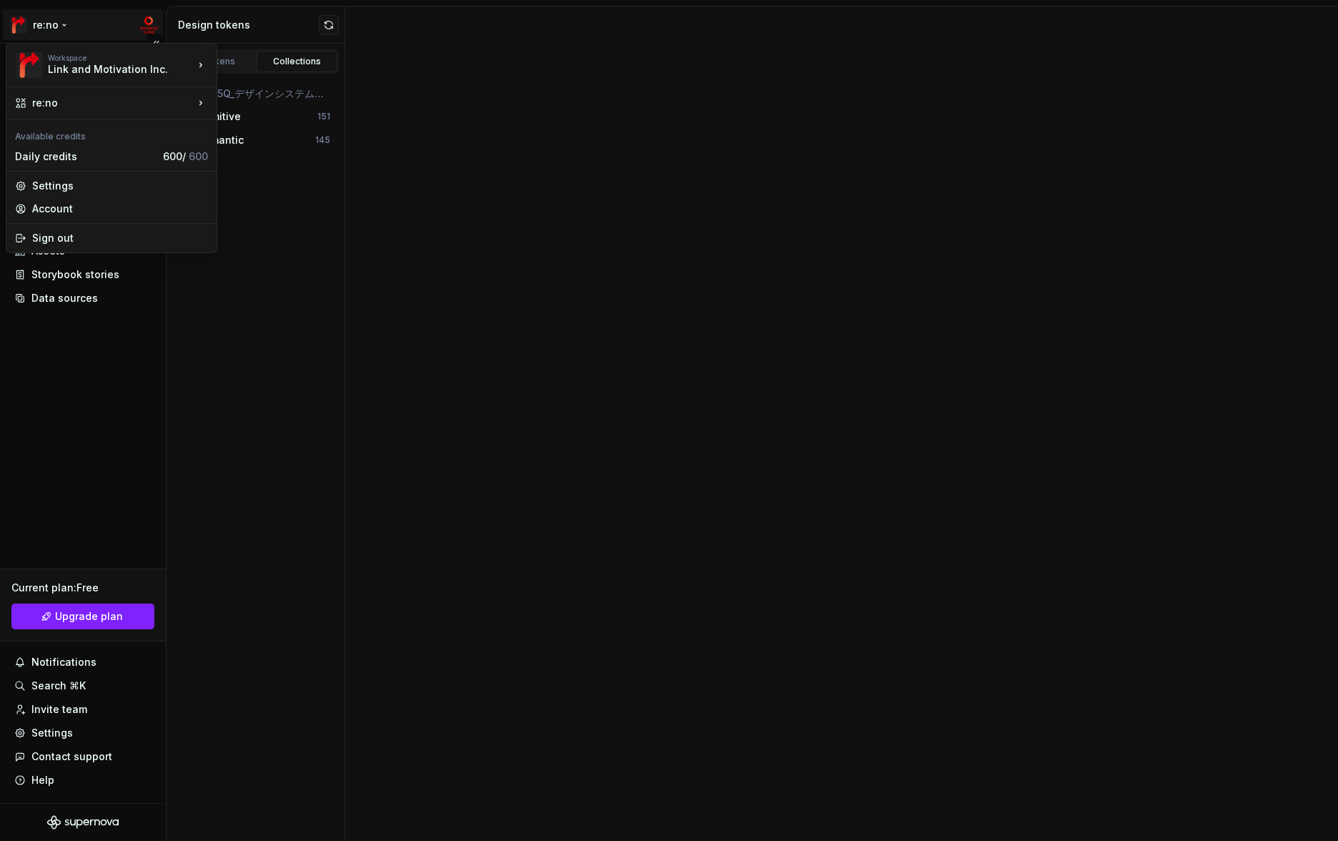
click at [58, 21] on html "re:no Home Documentation Analytics Code automation Design system data Design to…" at bounding box center [669, 420] width 1338 height 841
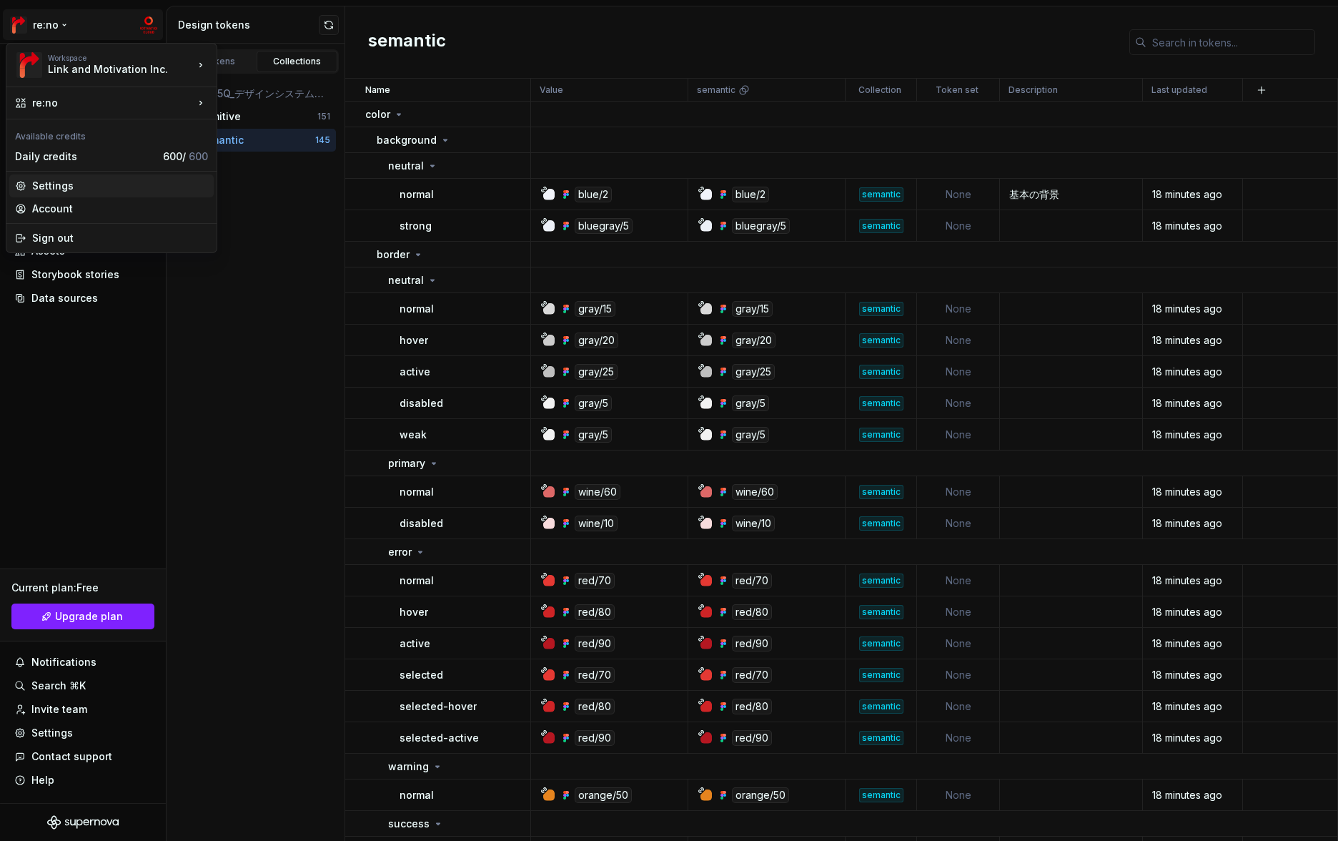
click at [67, 181] on div "Settings" at bounding box center [120, 186] width 176 height 14
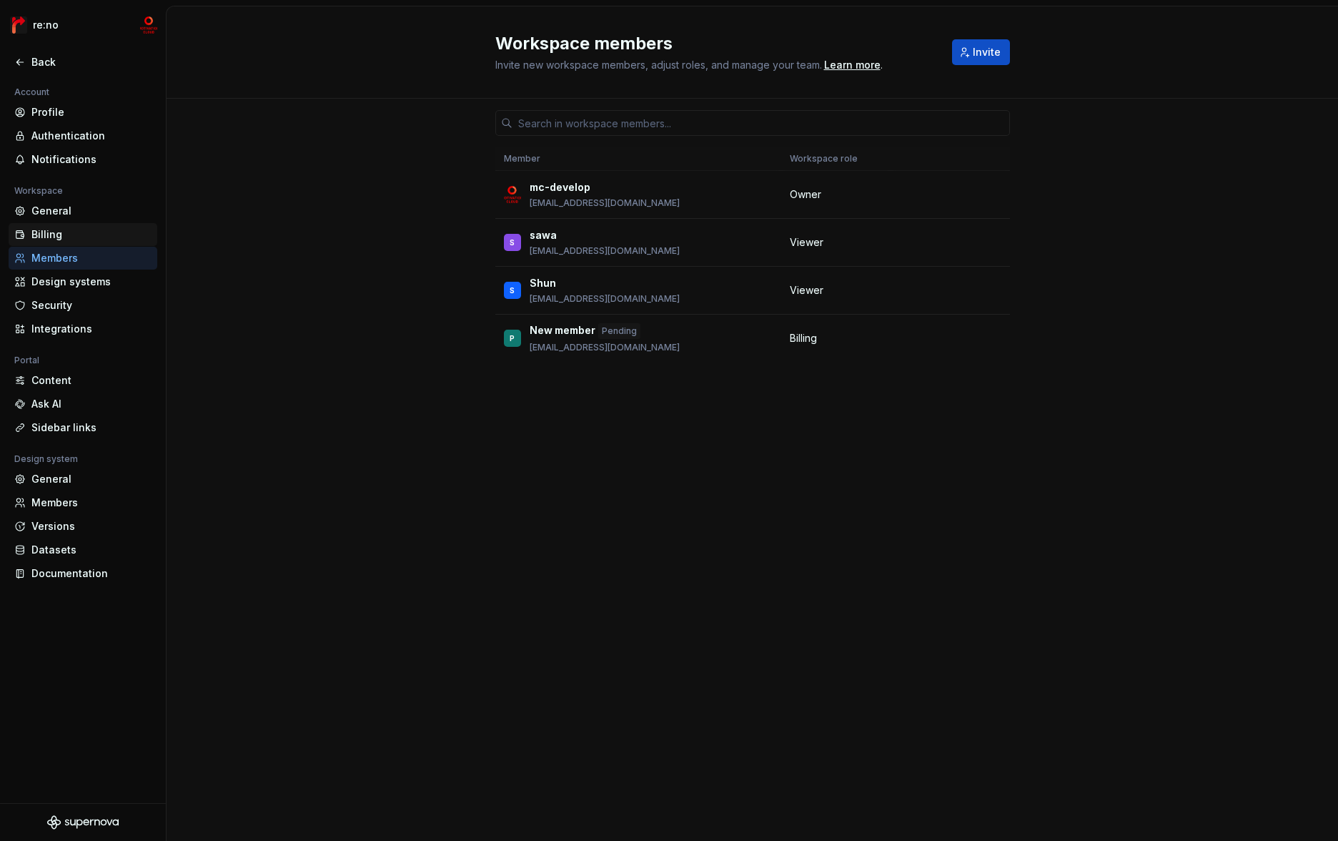
click at [81, 236] on div "Billing" at bounding box center [91, 234] width 120 height 14
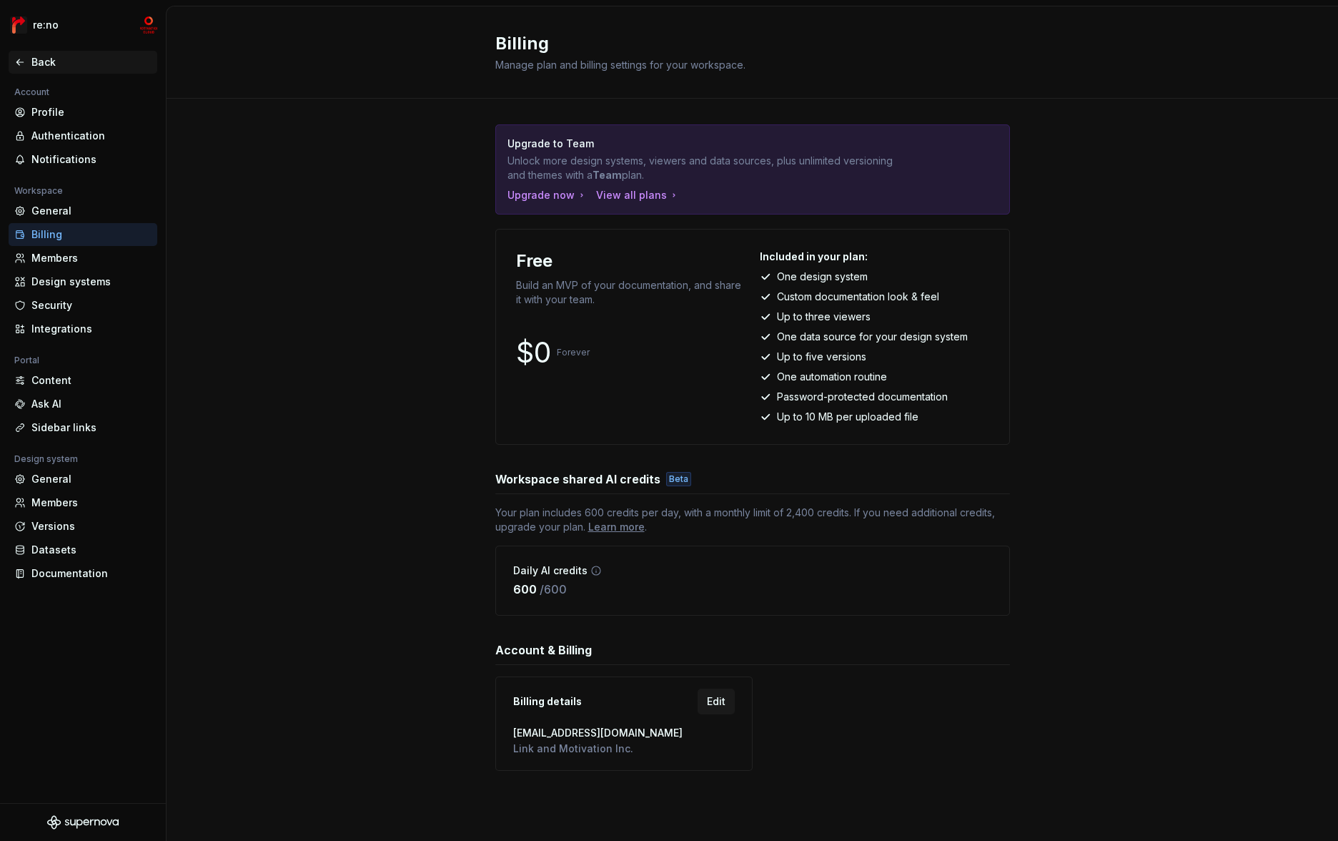
click at [39, 60] on div "Back" at bounding box center [91, 62] width 120 height 14
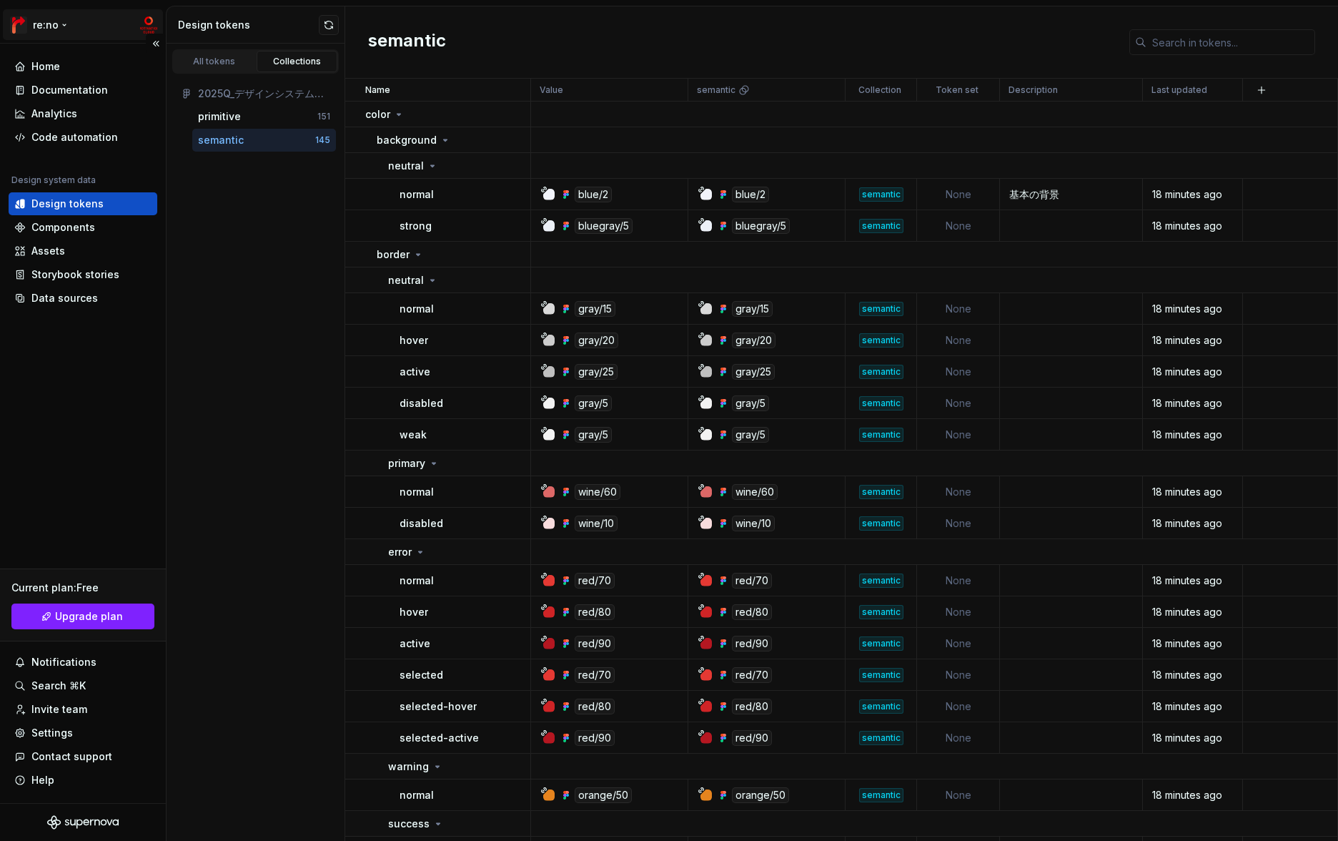
click at [45, 31] on html "re:no Home Documentation Analytics Code automation Design system data Design to…" at bounding box center [669, 420] width 1338 height 841
click at [101, 349] on div "Home Documentation Analytics Code automation Design system data Design tokens C…" at bounding box center [83, 423] width 166 height 759
